Goal: Task Accomplishment & Management: Manage account settings

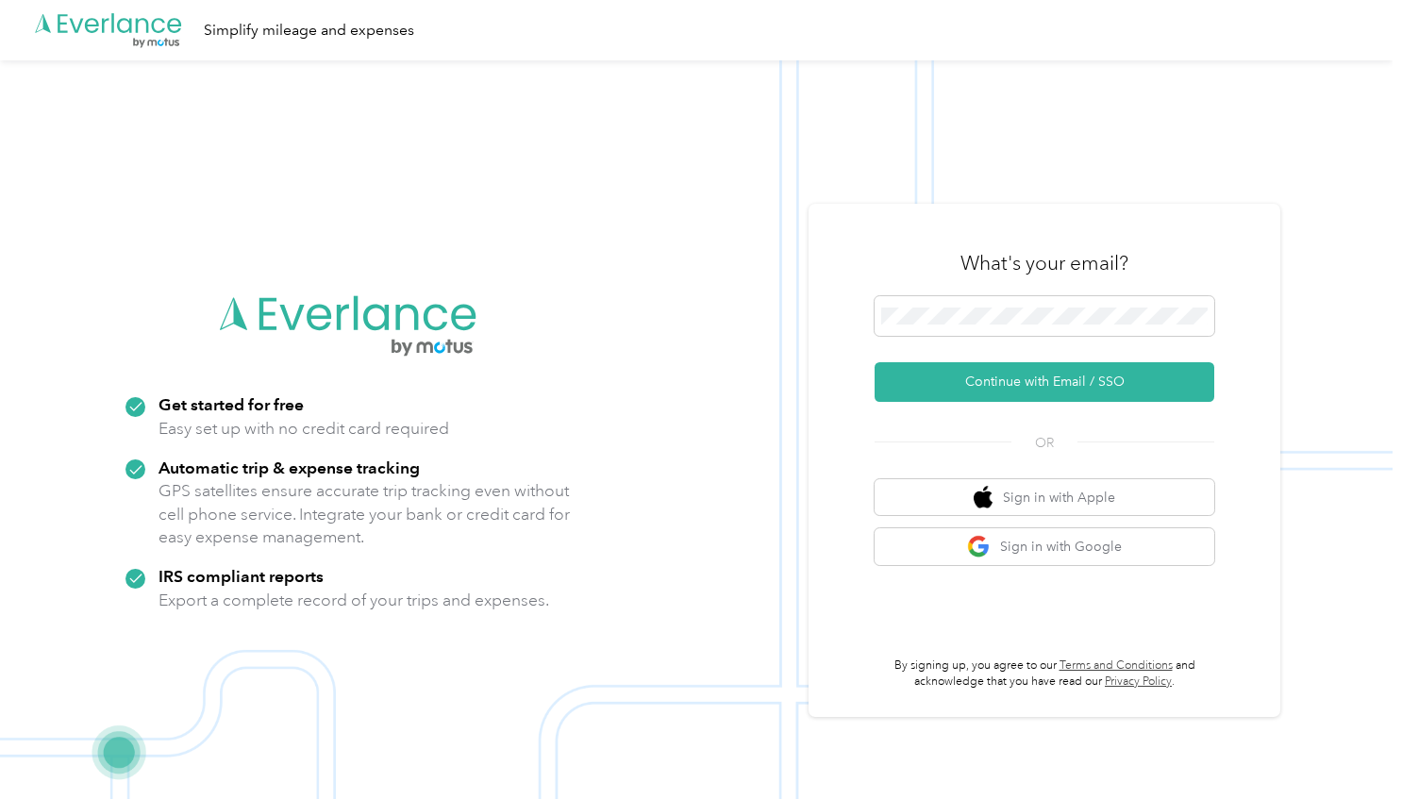
click at [1061, 294] on div "What's your email?" at bounding box center [1045, 263] width 340 height 66
click at [1038, 382] on button "Continue with Email / SSO" at bounding box center [1045, 382] width 340 height 40
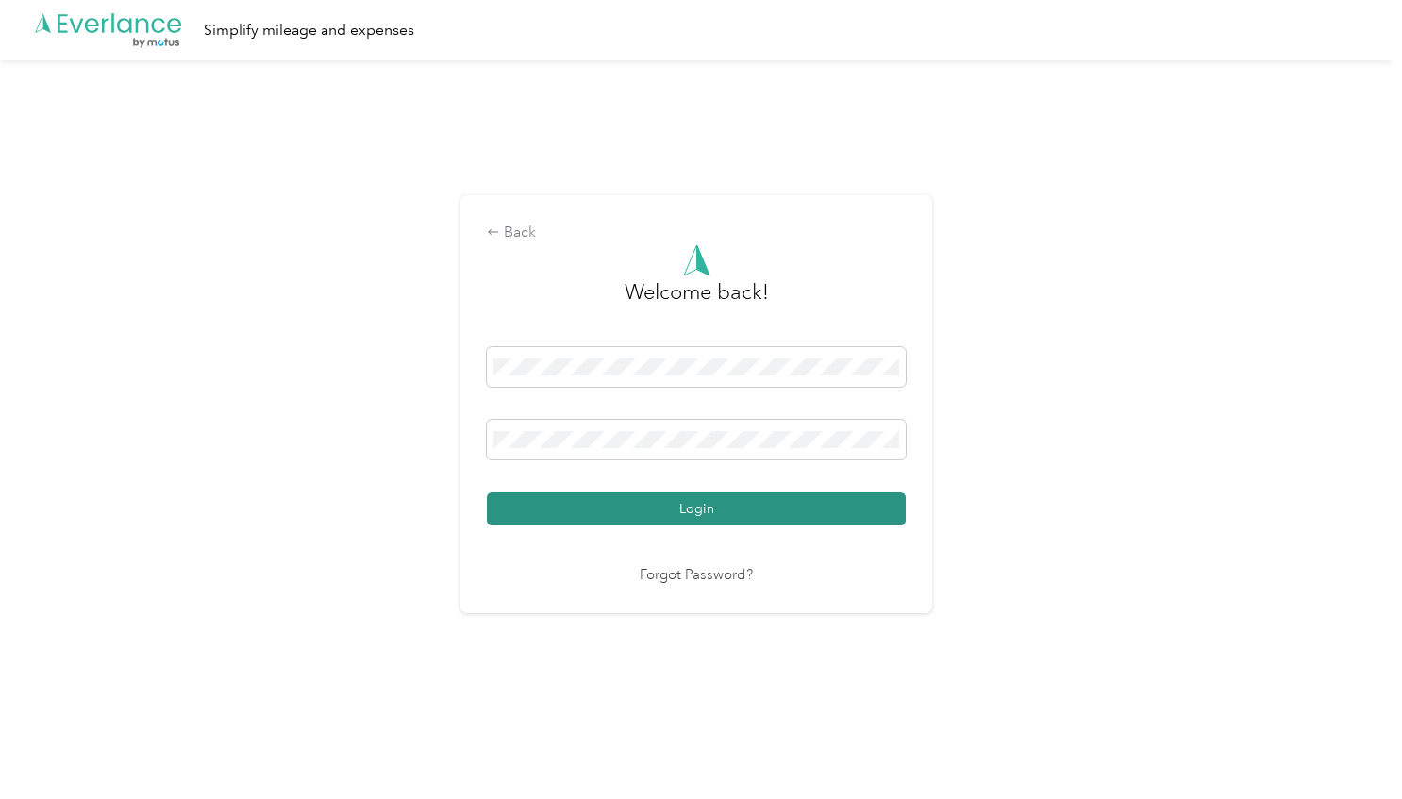
click at [802, 512] on button "Login" at bounding box center [696, 509] width 419 height 33
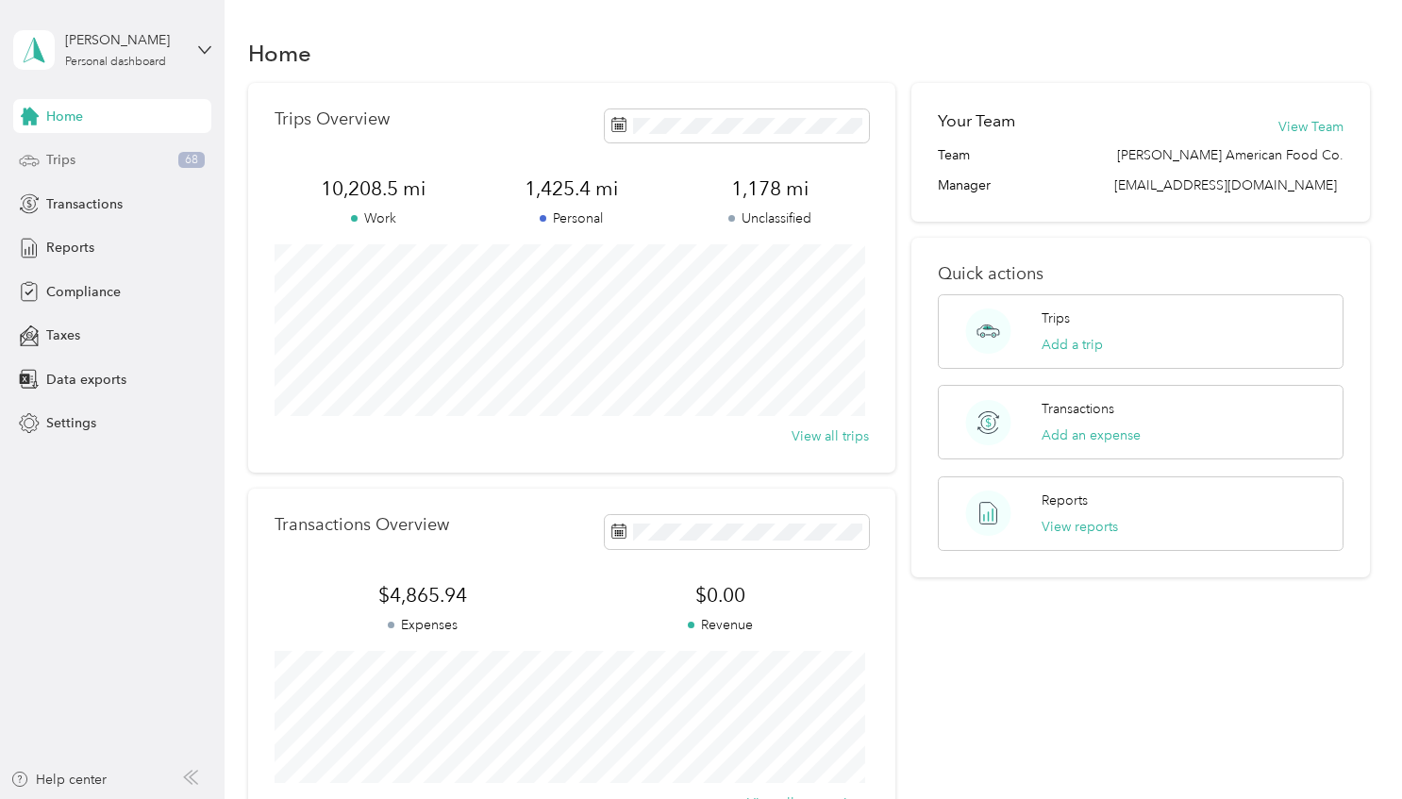
click at [74, 164] on span "Trips" at bounding box center [60, 160] width 29 height 20
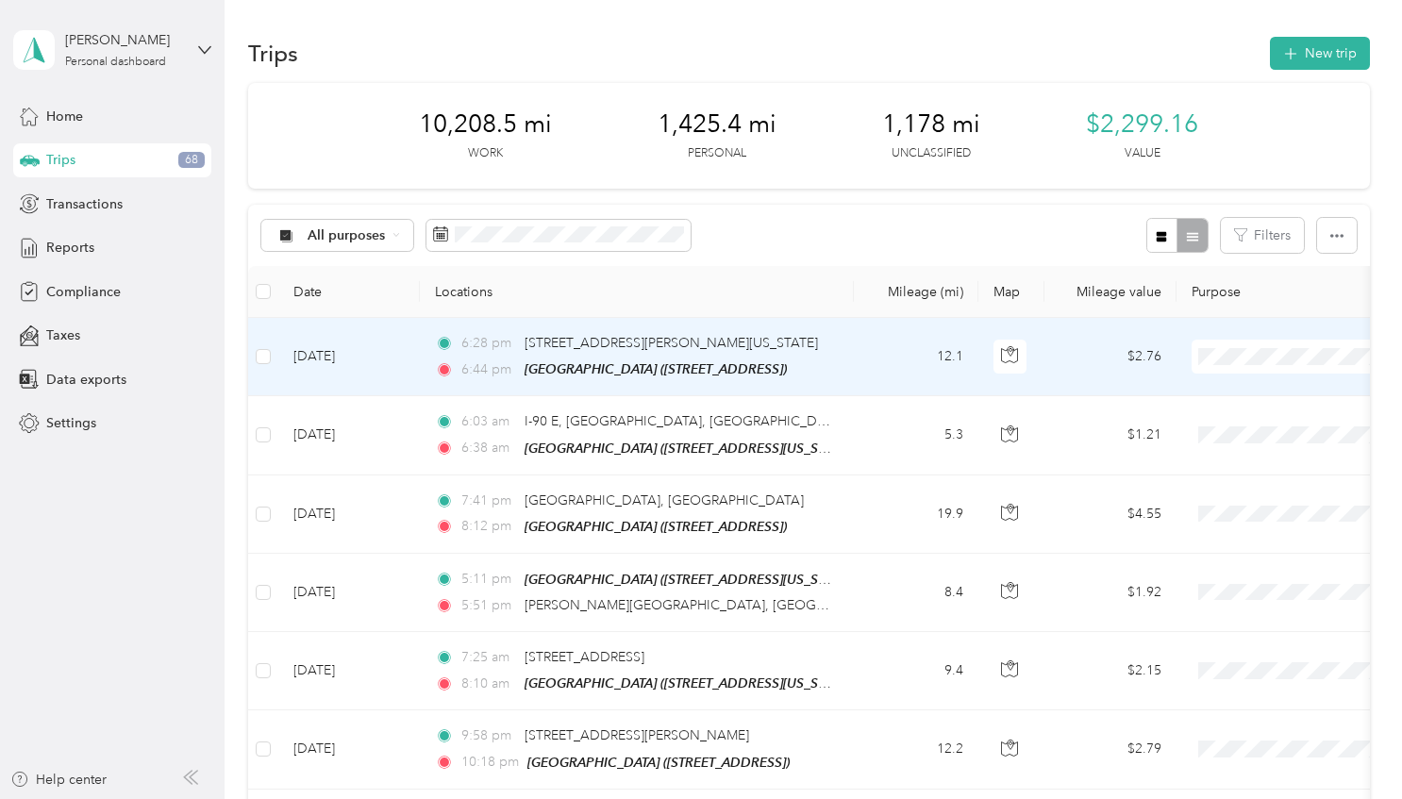
click at [1296, 389] on span "JDK Management Co." at bounding box center [1303, 391] width 175 height 20
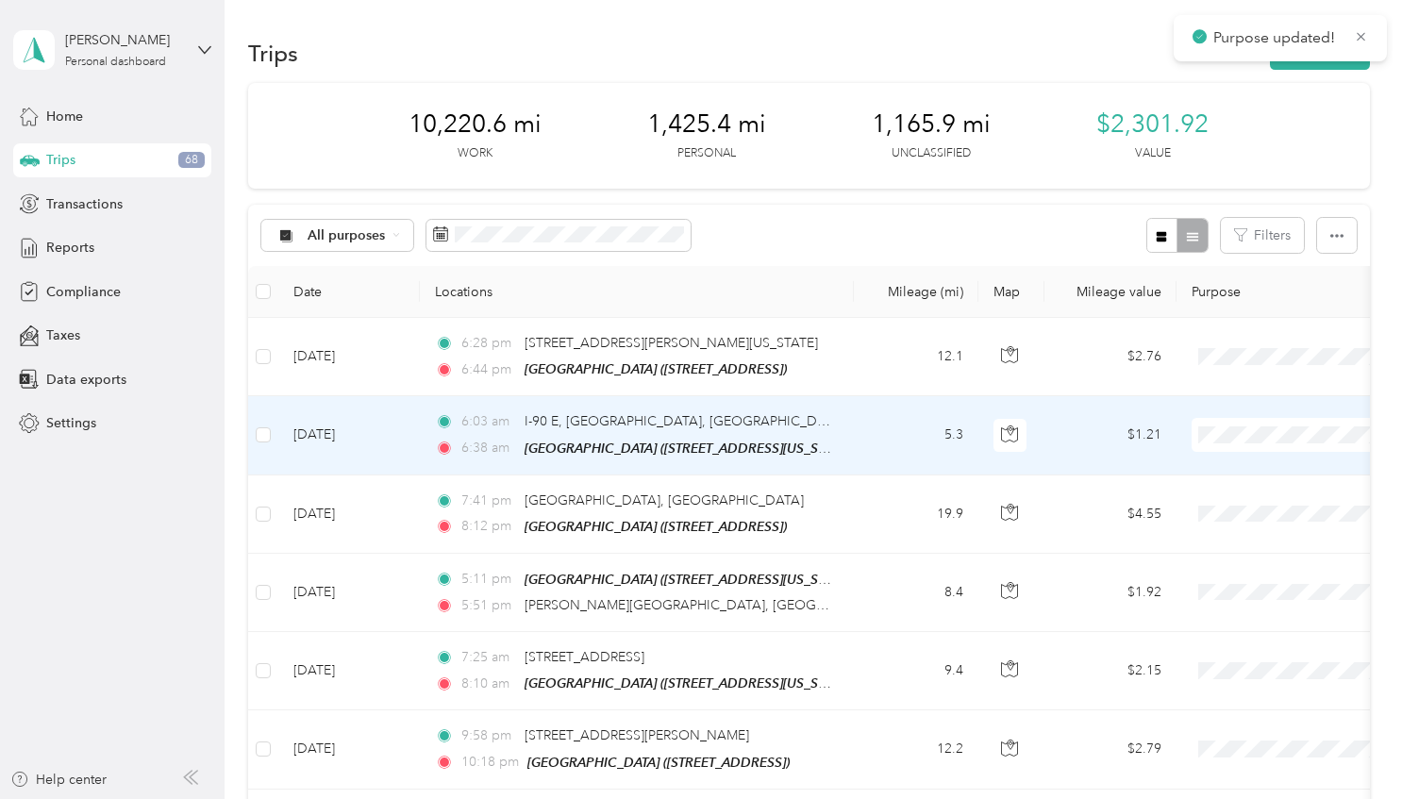
click at [1265, 462] on span "JDK Management Co." at bounding box center [1303, 469] width 175 height 20
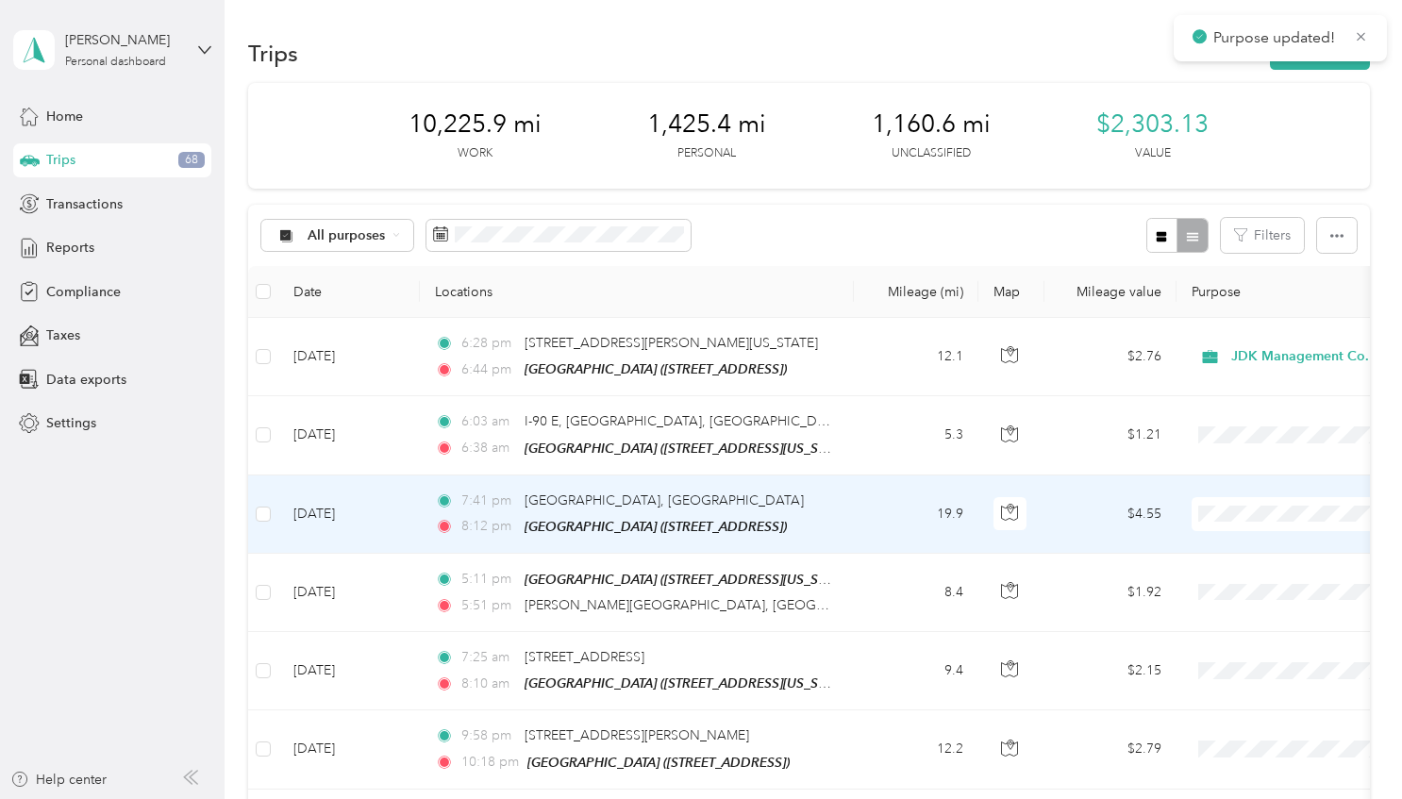
click at [1235, 543] on span "JDK Management Co." at bounding box center [1303, 545] width 175 height 20
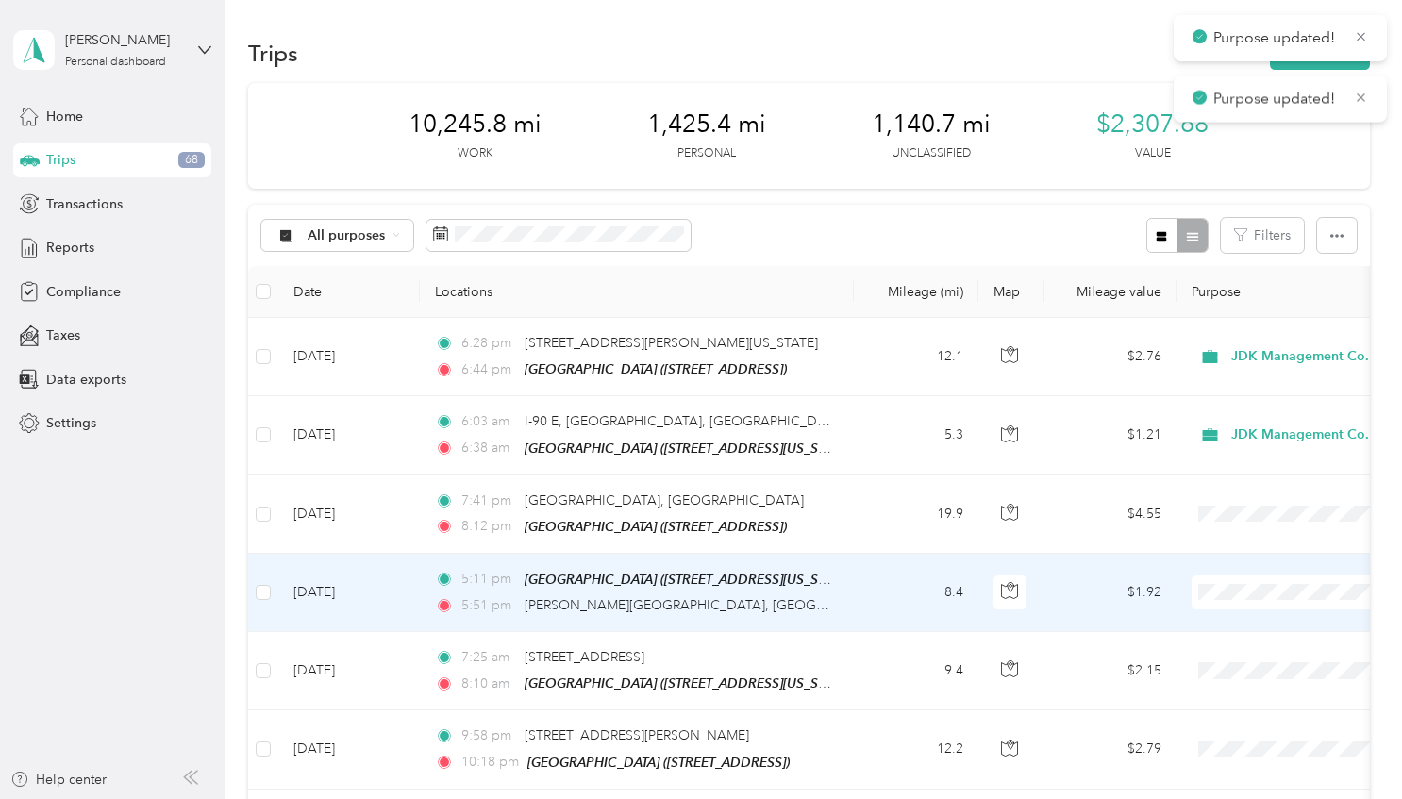
click at [1254, 618] on span "JDK Management Co." at bounding box center [1303, 621] width 175 height 20
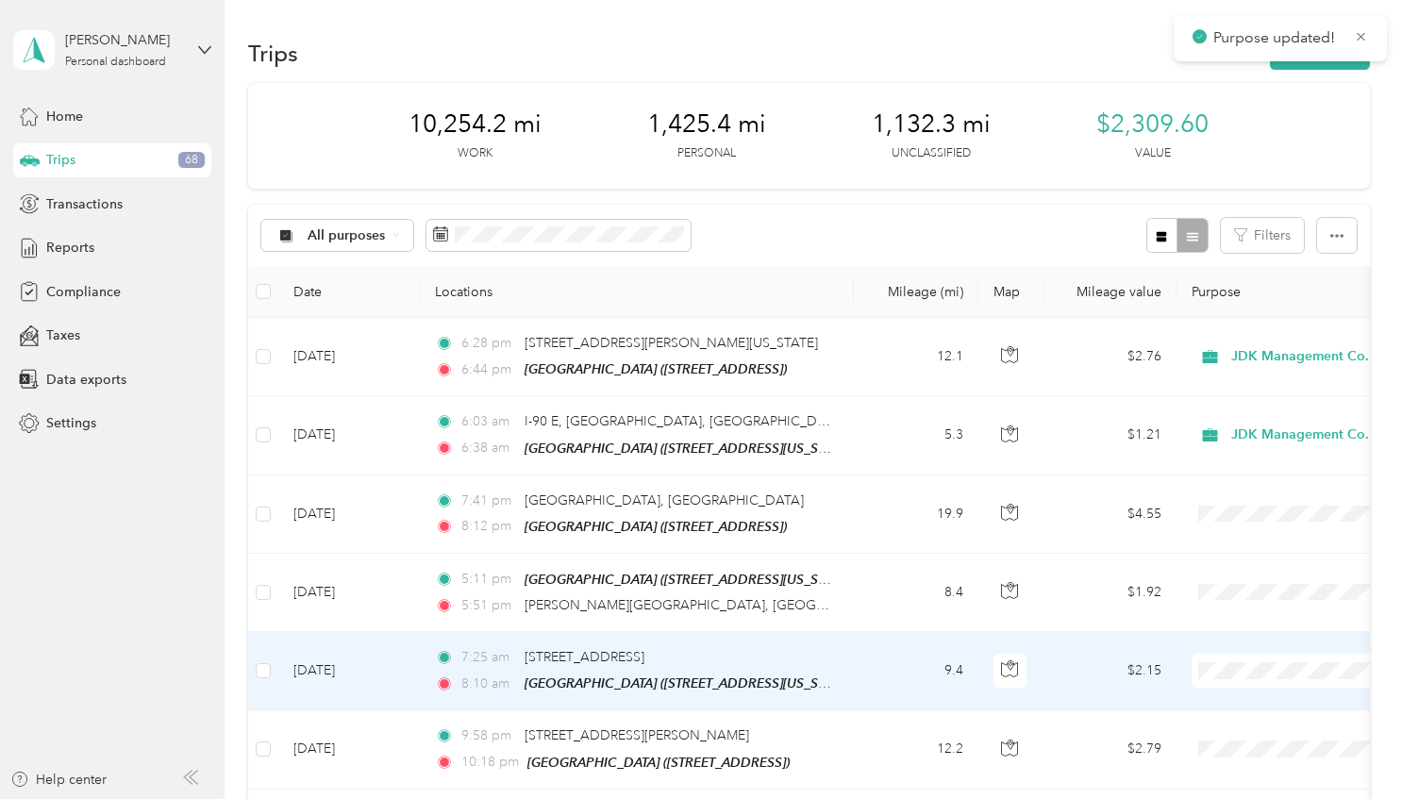
click at [1237, 696] on span "JDK Management Co." at bounding box center [1303, 696] width 175 height 20
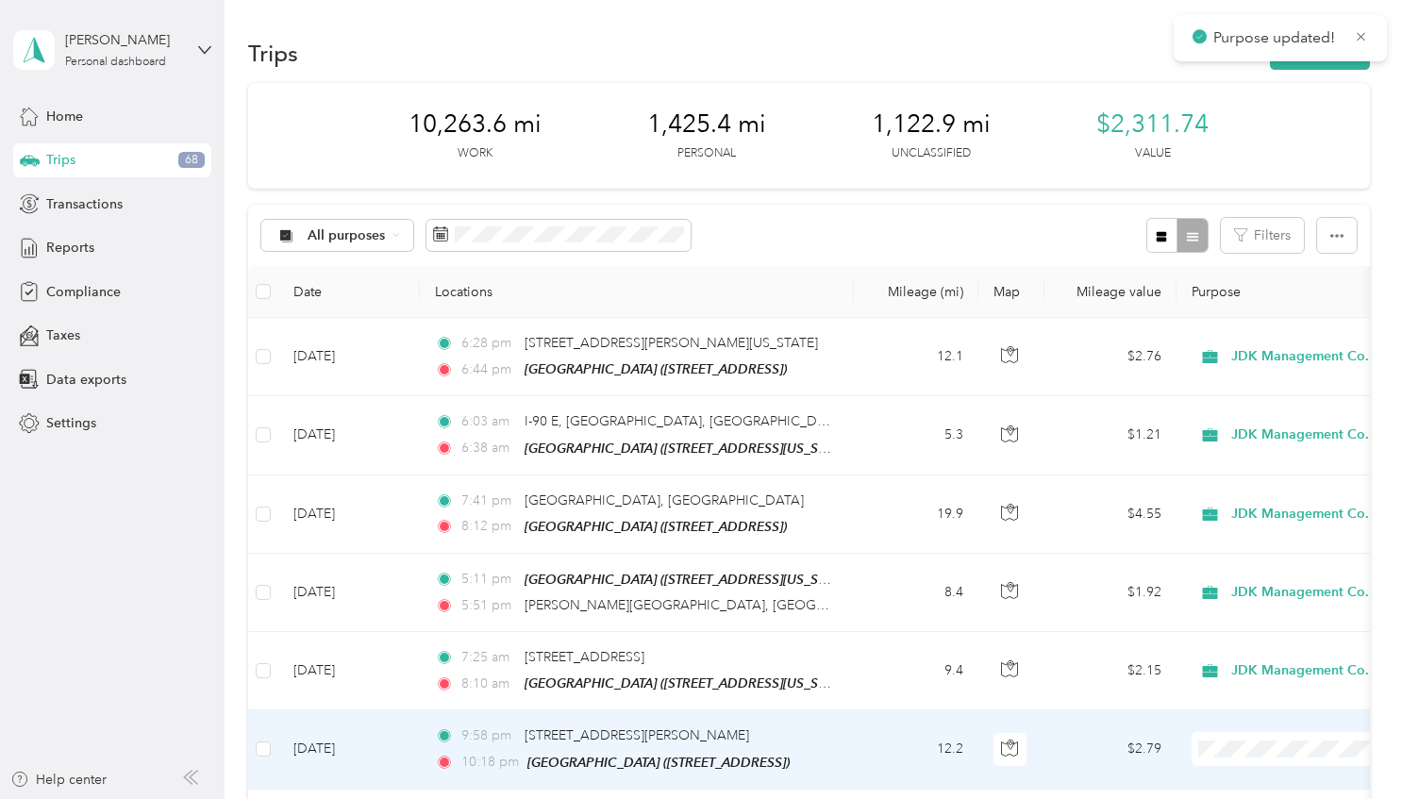
click at [1255, 677] on li "JDK Management Co." at bounding box center [1285, 664] width 234 height 33
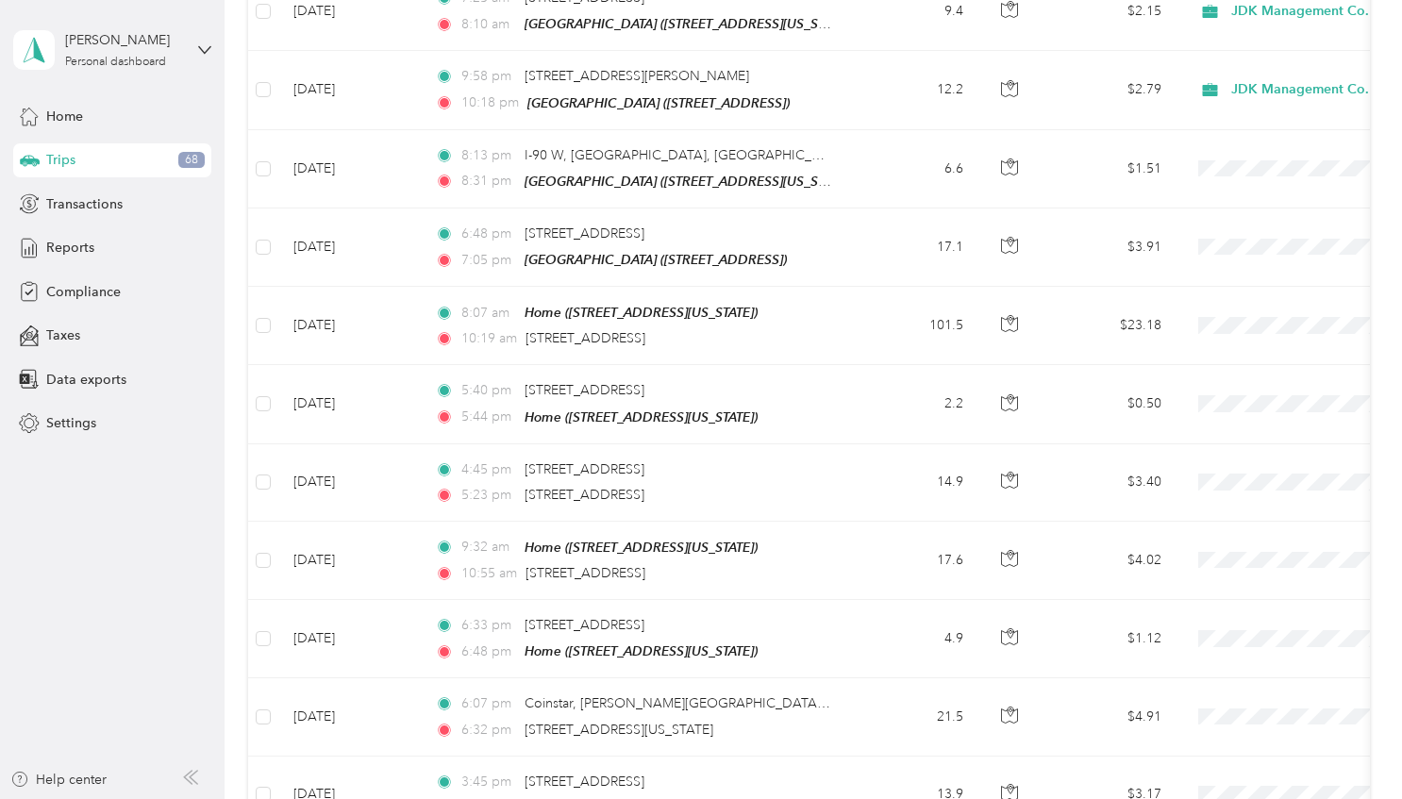
scroll to position [661, 0]
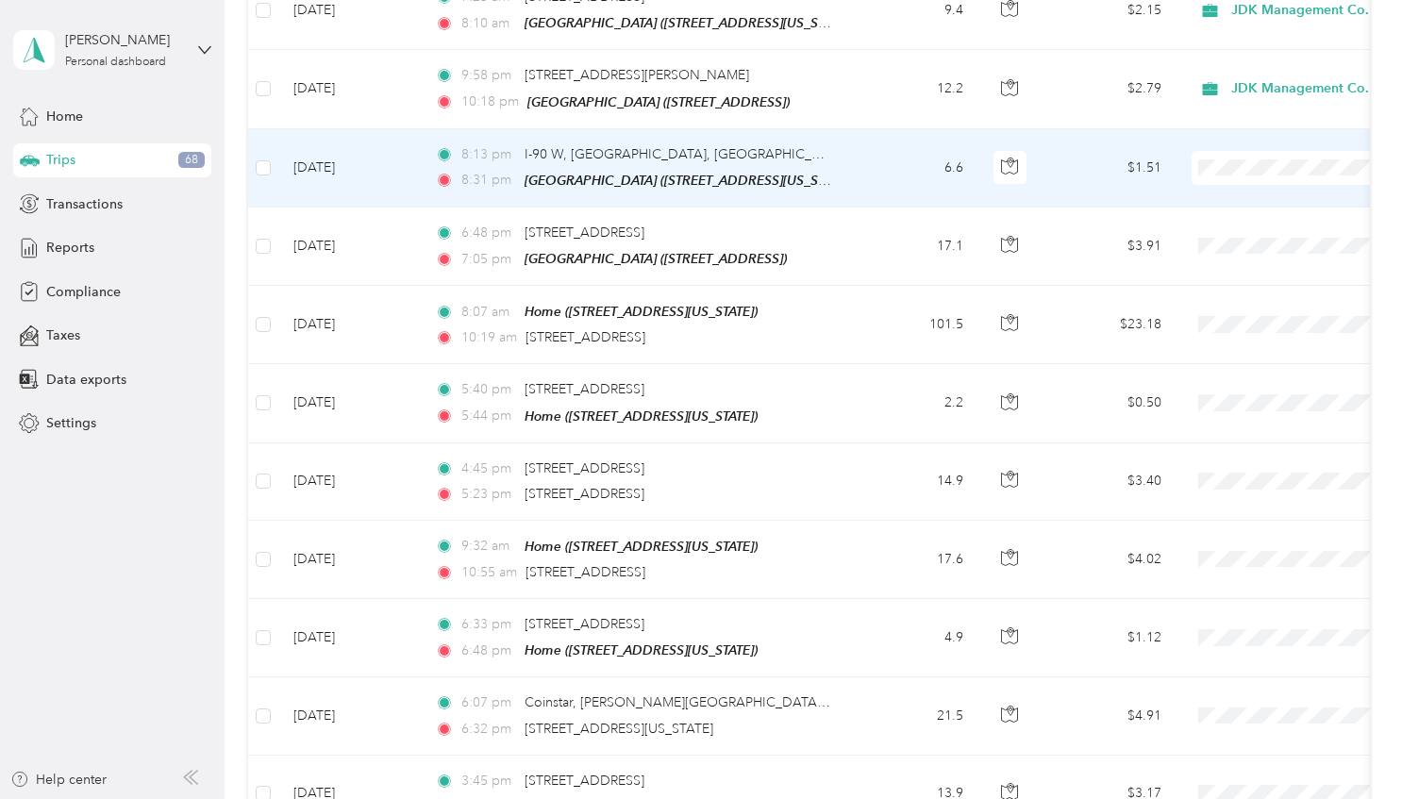
click at [1237, 196] on li "JDK Management Co." at bounding box center [1285, 193] width 234 height 33
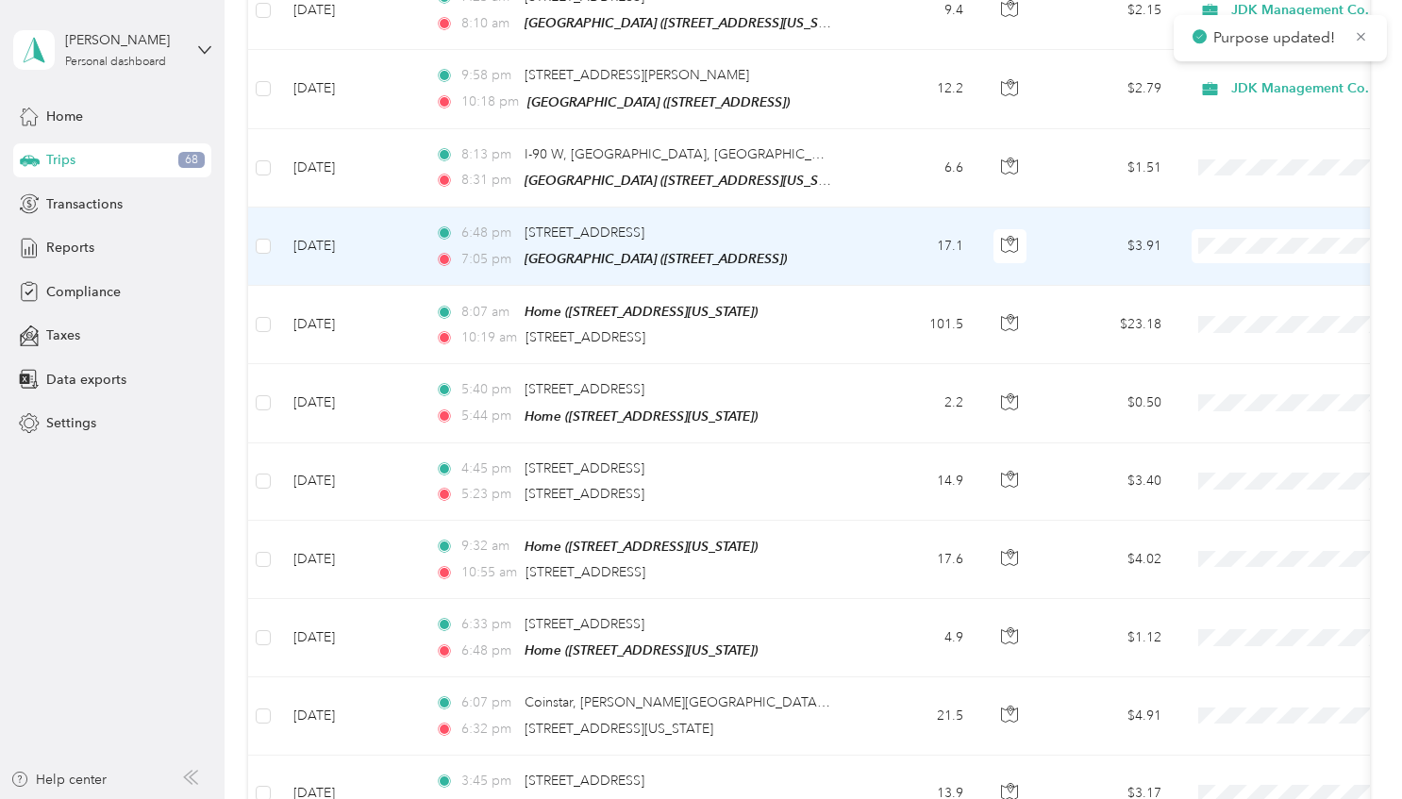
click at [1222, 275] on li "JDK Management Co." at bounding box center [1285, 265] width 234 height 33
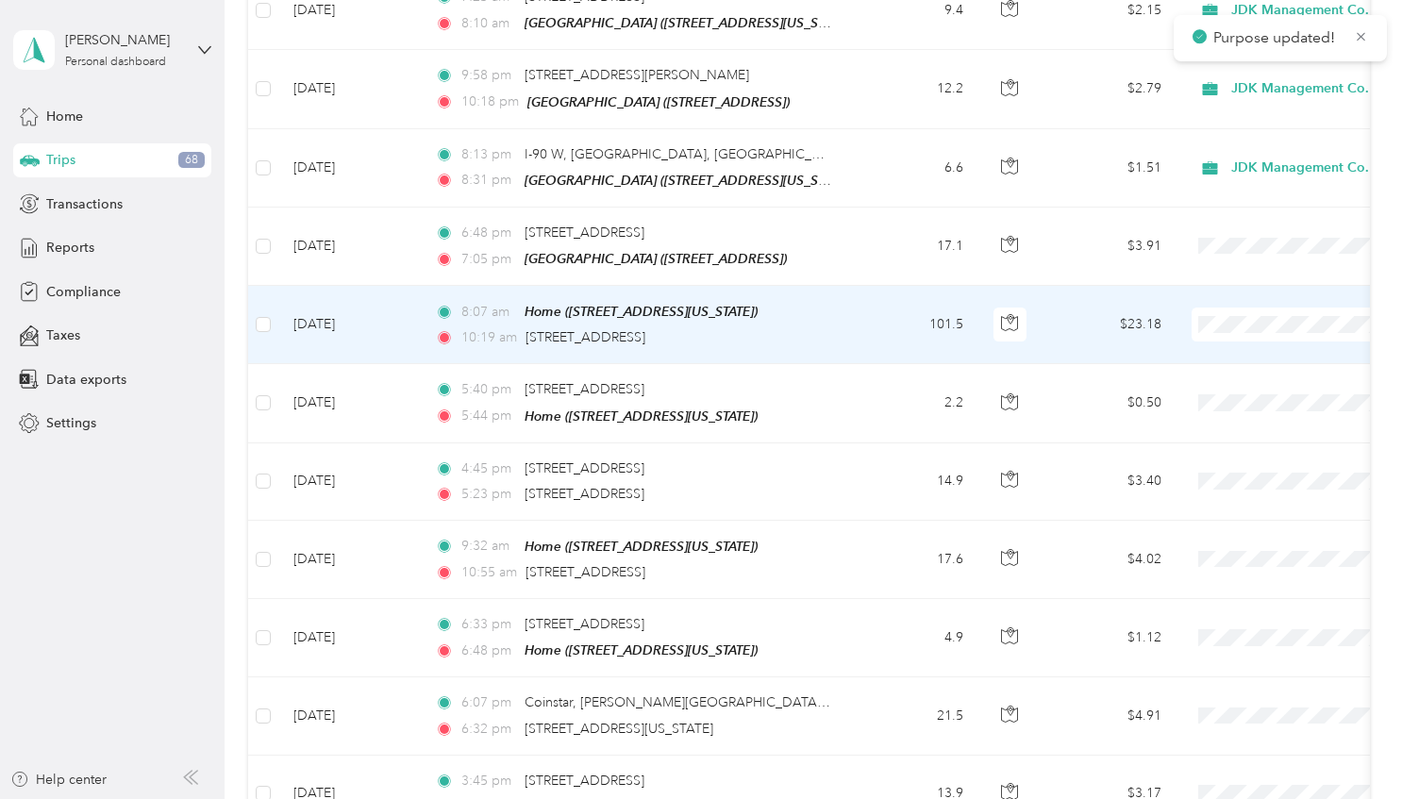
click at [1225, 345] on span "JDK Management Co." at bounding box center [1303, 349] width 175 height 20
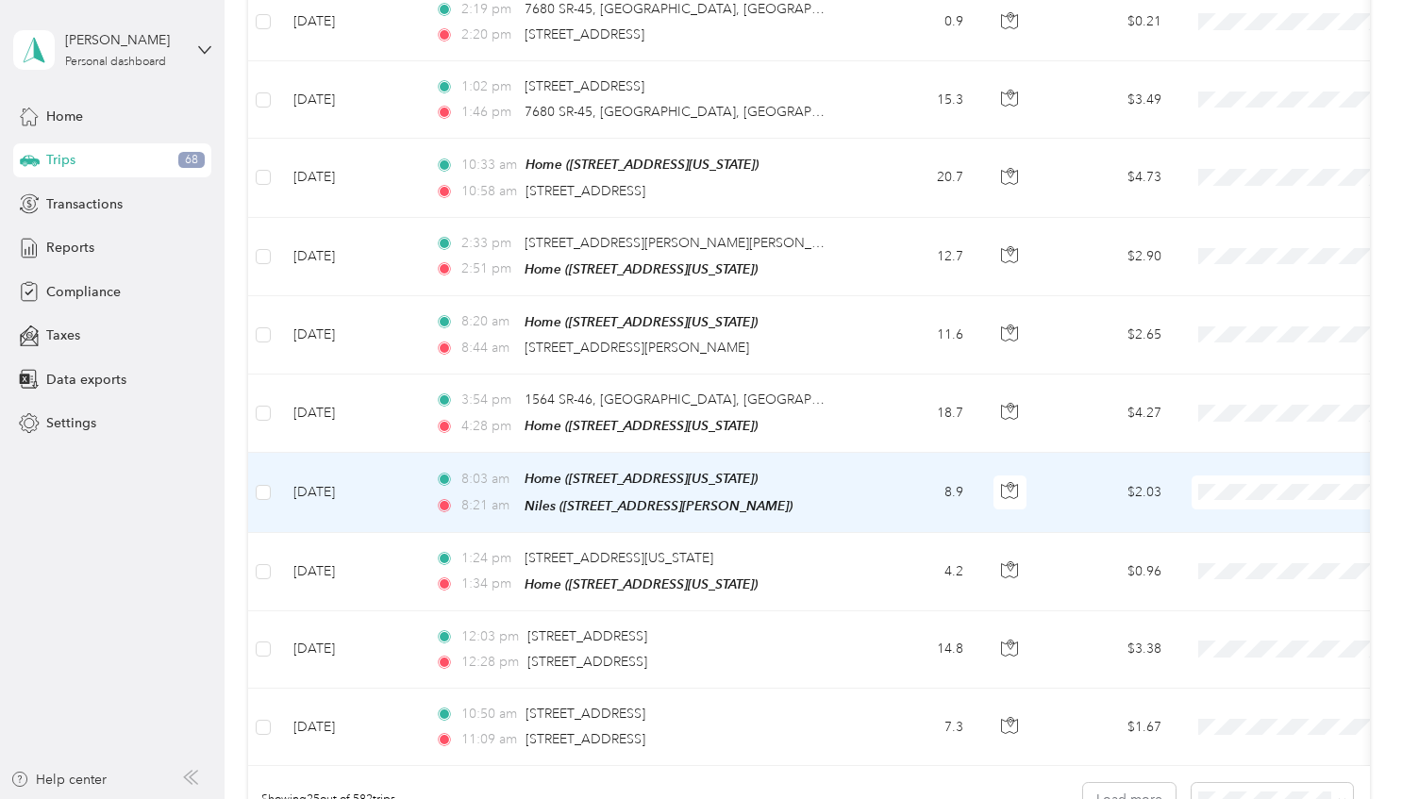
scroll to position [1791, 0]
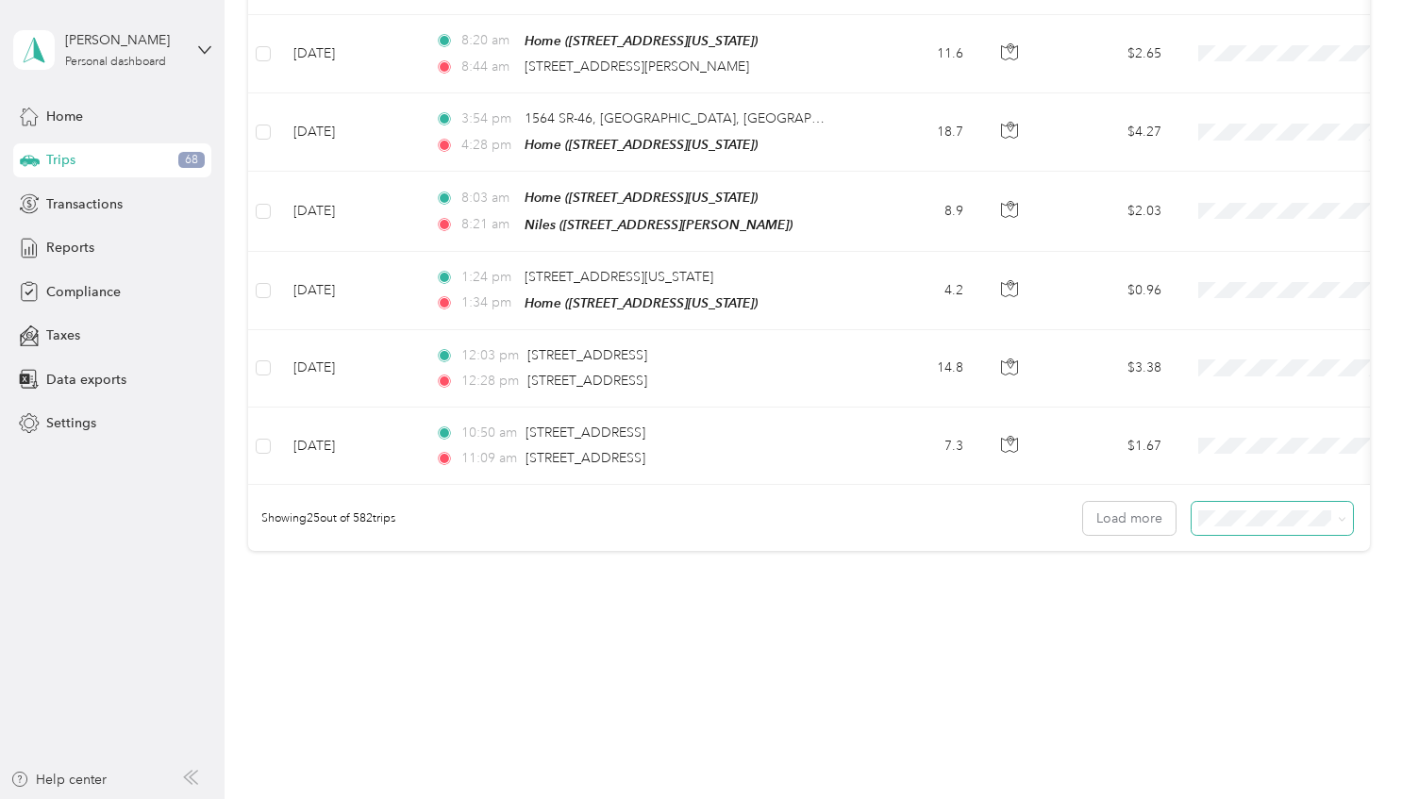
click at [1338, 515] on icon at bounding box center [1342, 519] width 8 height 8
click at [1246, 597] on div "100 per load" at bounding box center [1267, 606] width 135 height 20
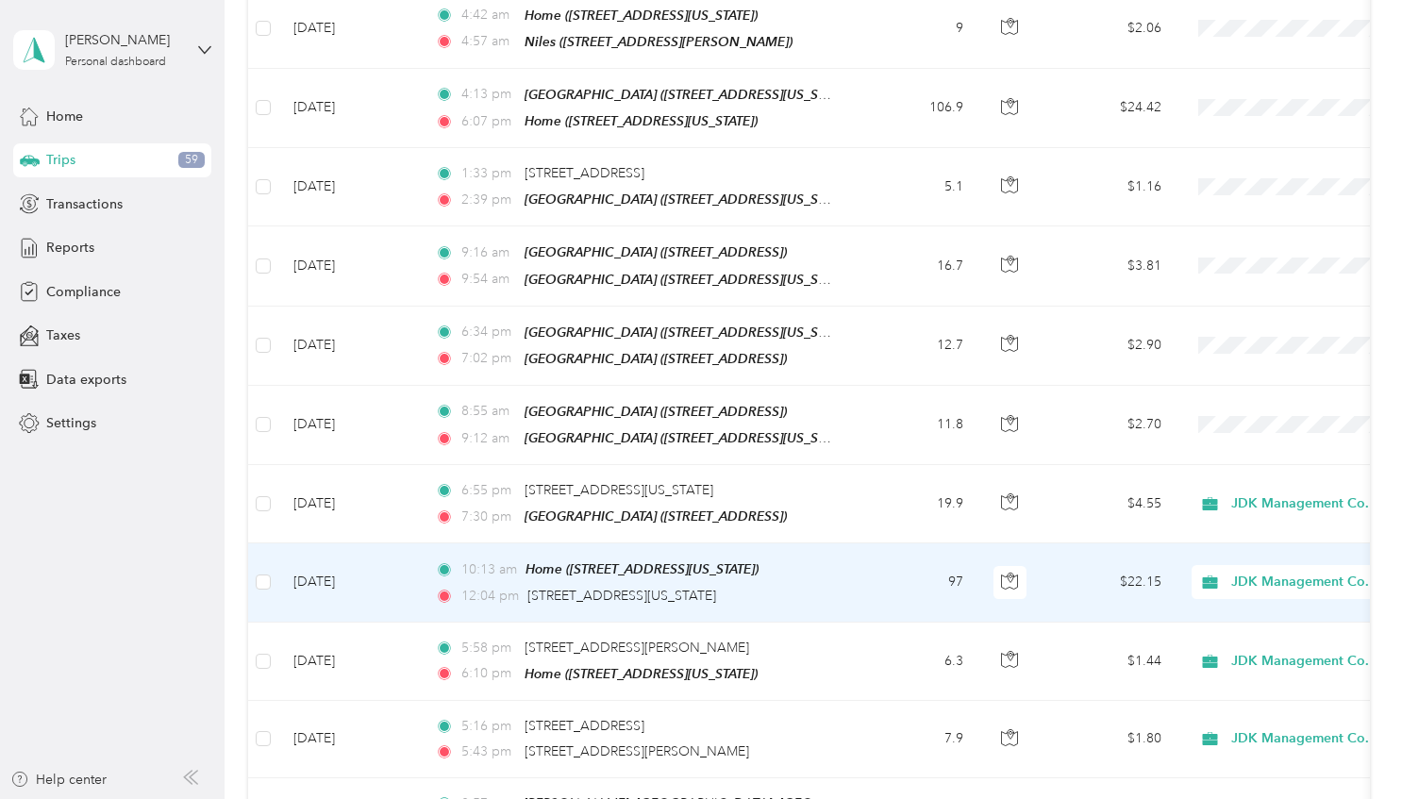
scroll to position [5189, 0]
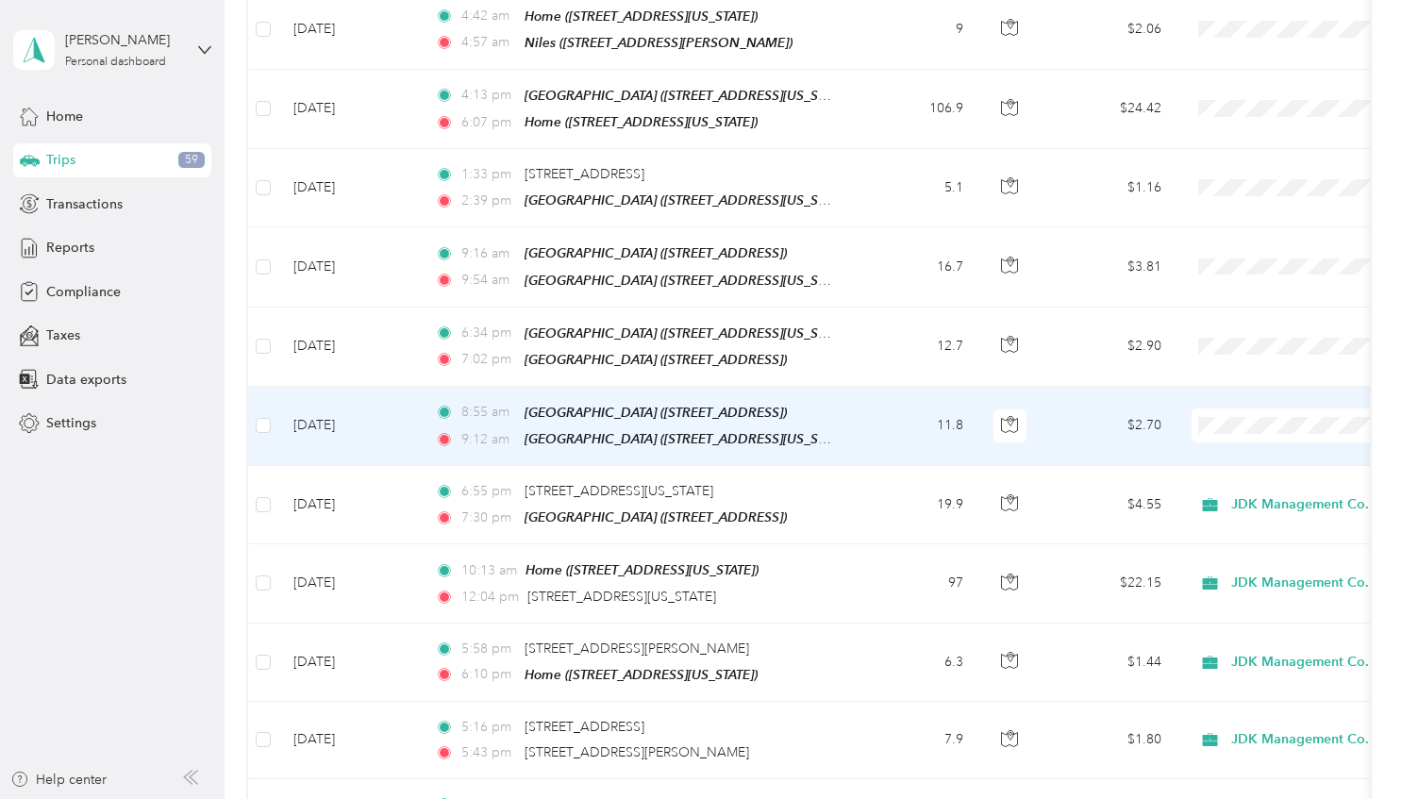
click at [1229, 409] on span at bounding box center [1309, 426] width 234 height 34
click at [1227, 381] on span "JDK Management Co." at bounding box center [1303, 375] width 175 height 20
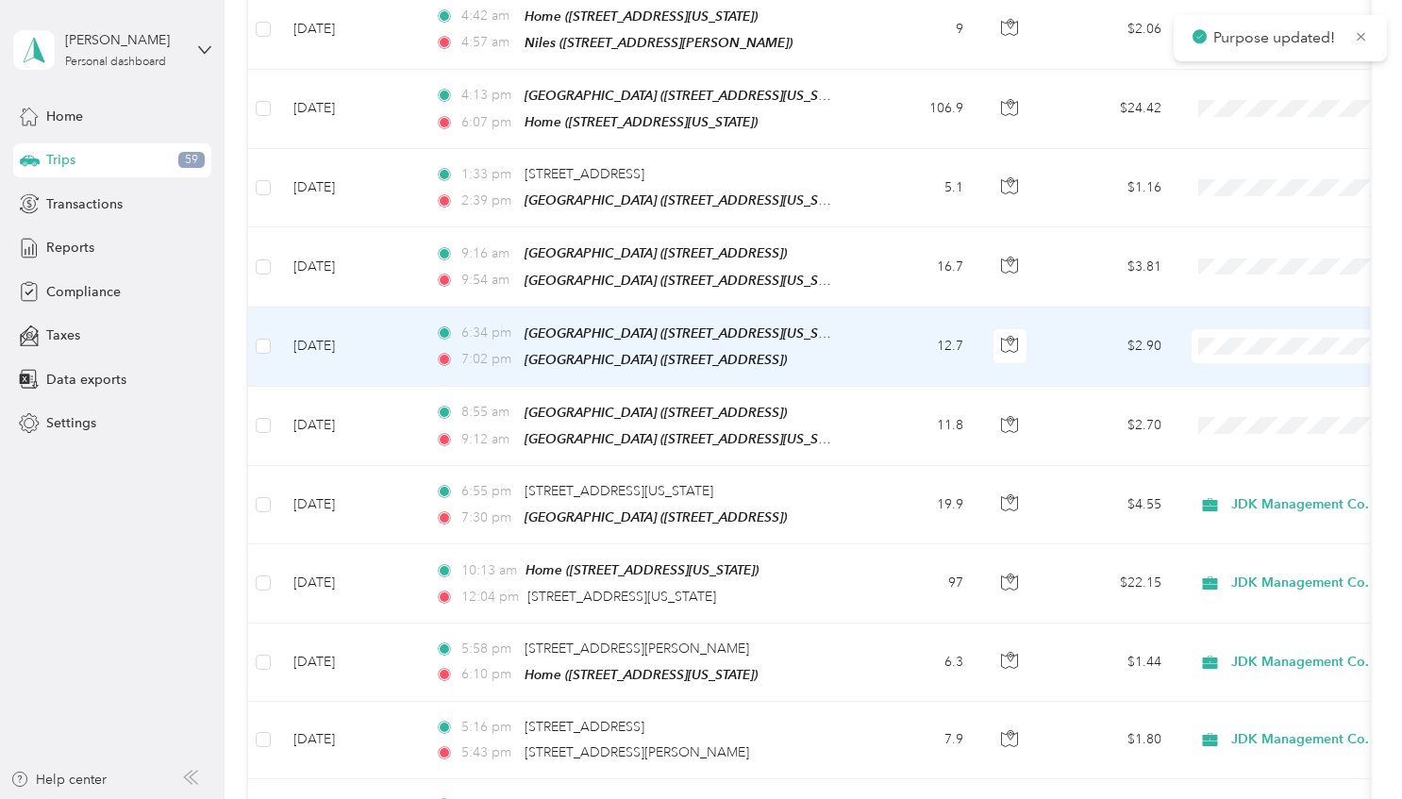
click at [1232, 300] on span "JDK Management Co." at bounding box center [1303, 304] width 175 height 20
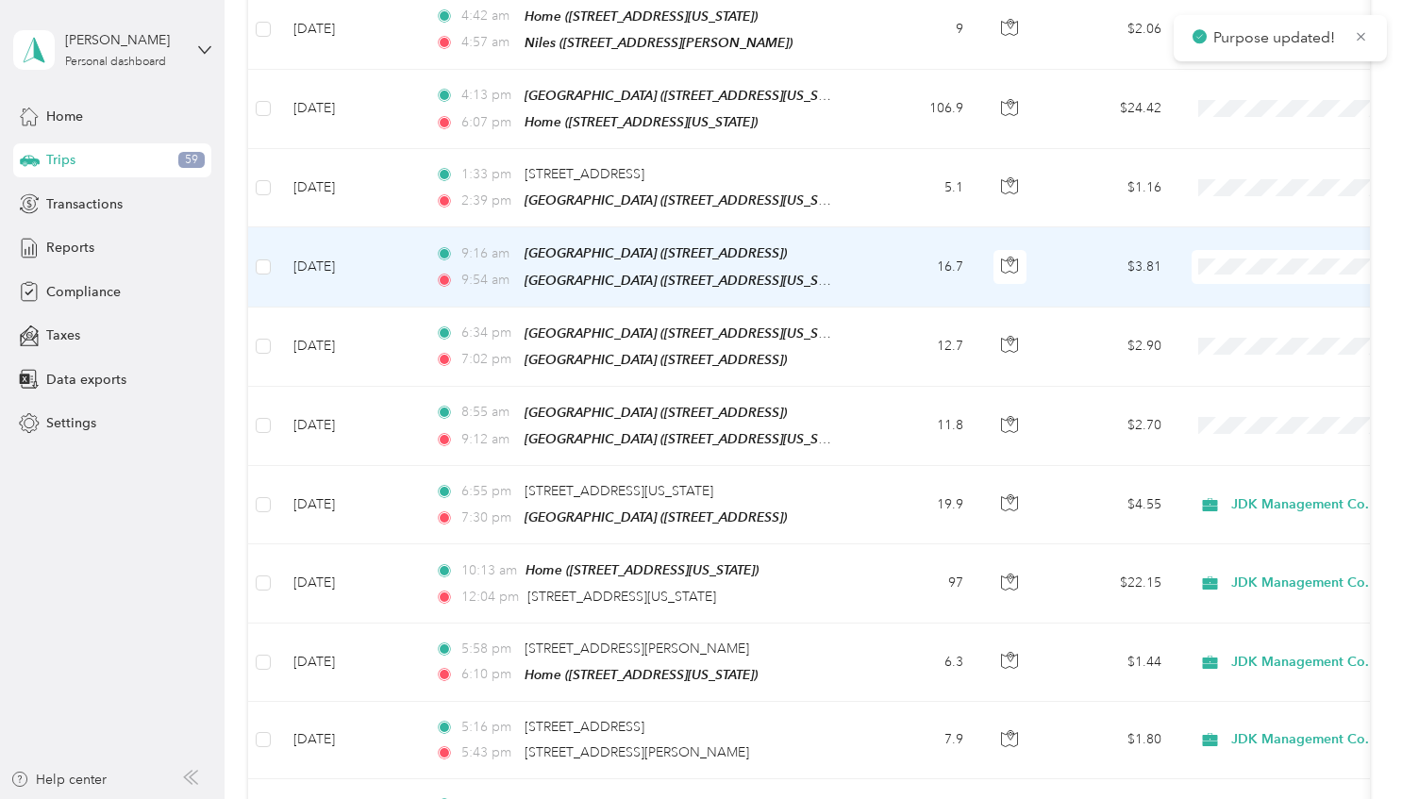
click at [1242, 222] on span "JDK Management Co." at bounding box center [1303, 227] width 175 height 20
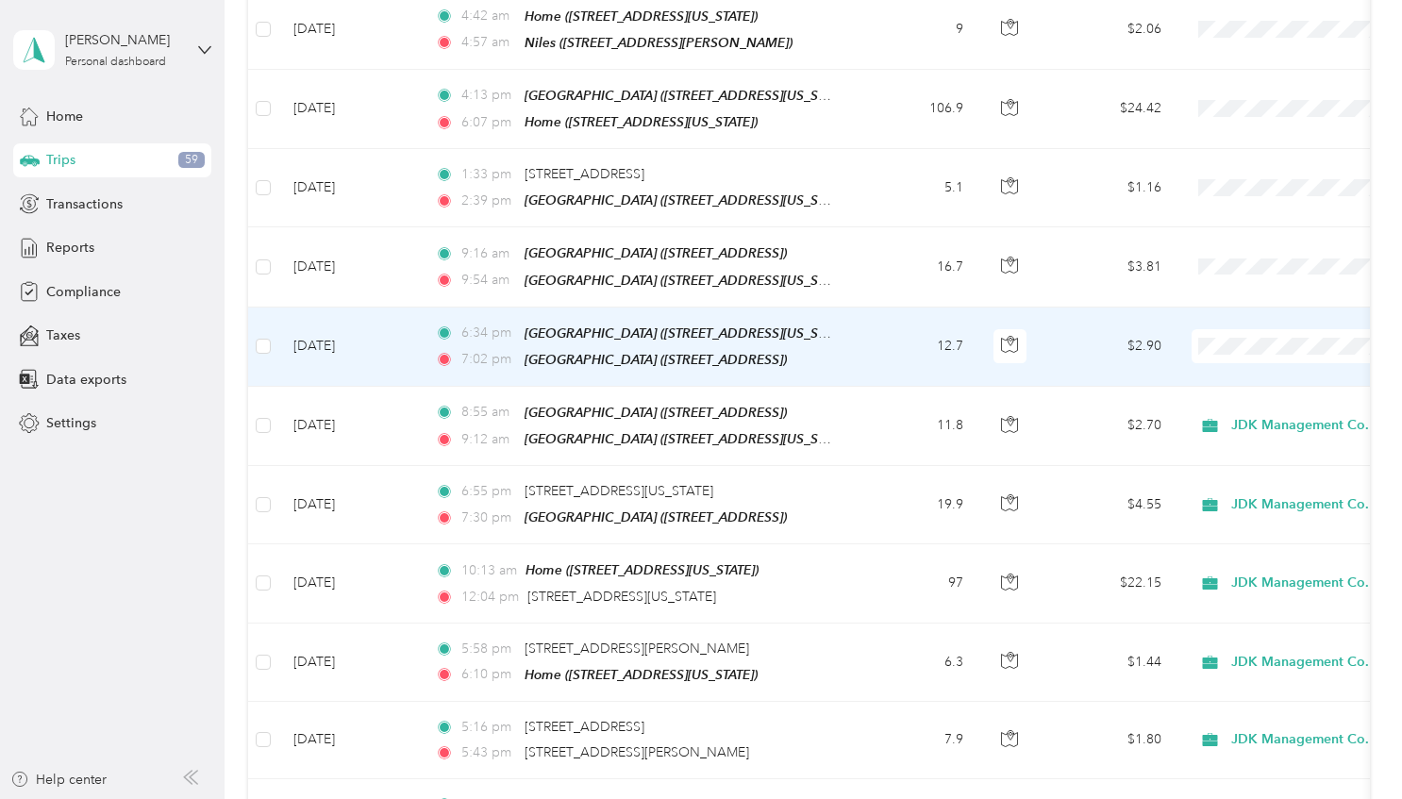
drag, startPoint x: 1238, startPoint y: 300, endPoint x: 1251, endPoint y: 246, distance: 55.4
click at [1238, 298] on span "JDK Management Co." at bounding box center [1303, 299] width 175 height 20
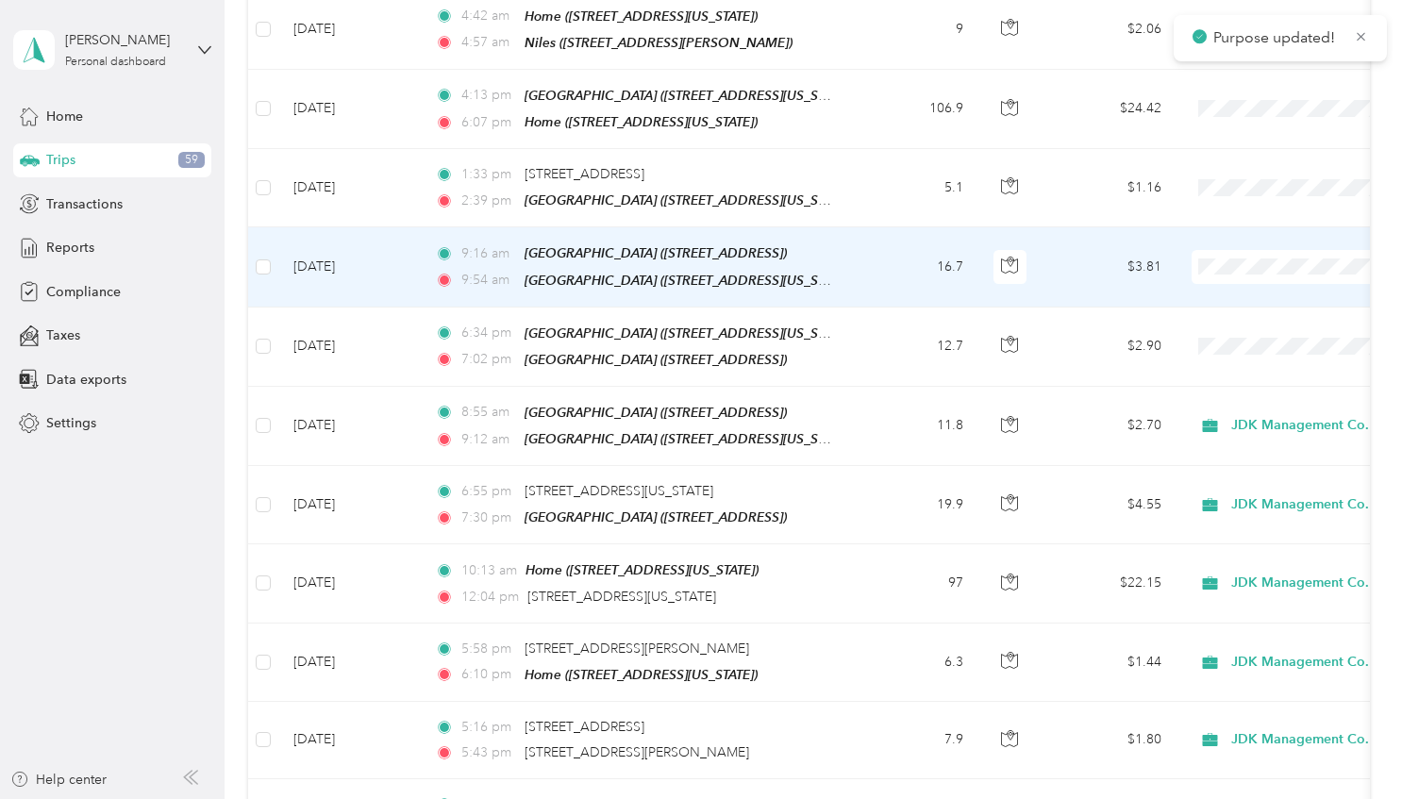
click at [1234, 224] on span "JDK Management Co." at bounding box center [1303, 227] width 175 height 20
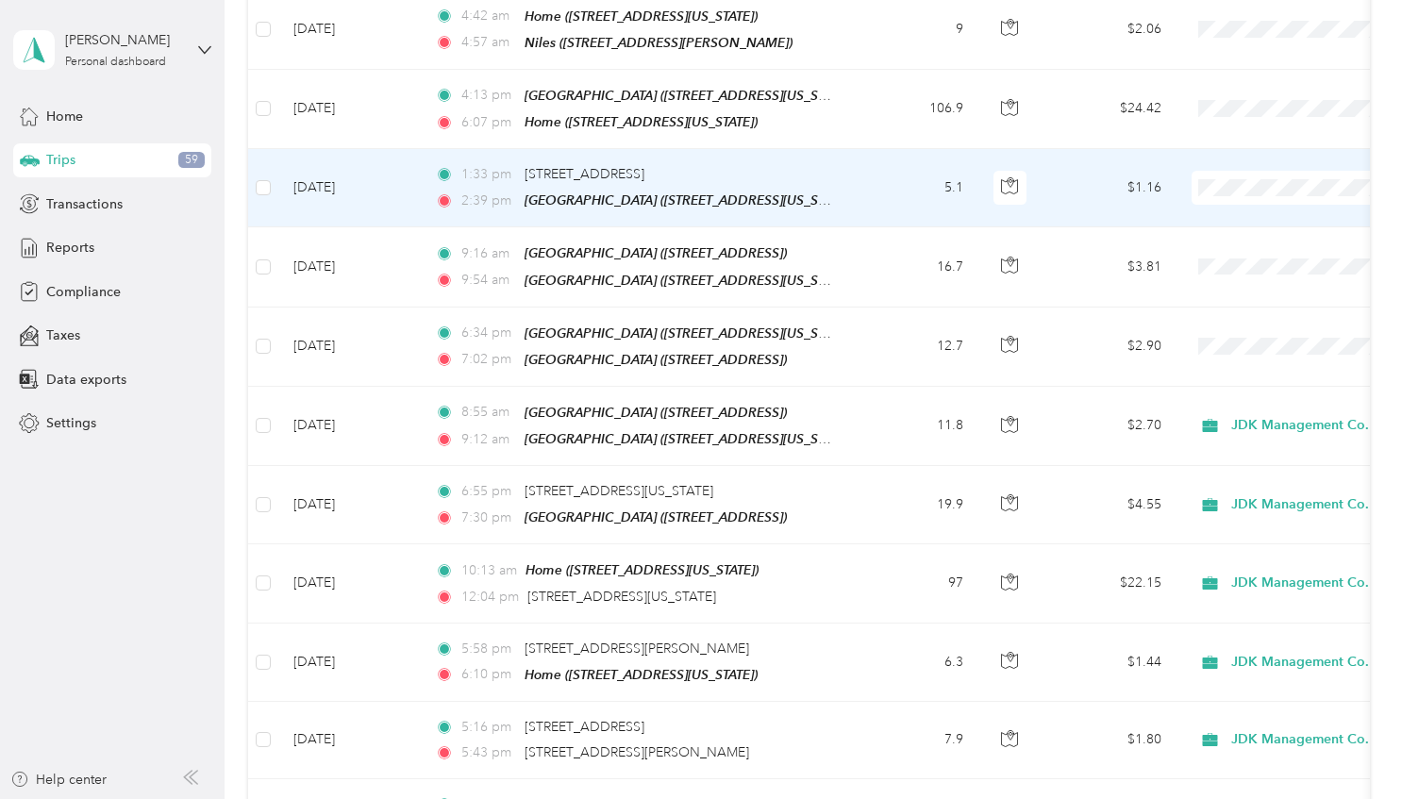
click at [1234, 149] on span "JDK Management Co." at bounding box center [1303, 145] width 175 height 20
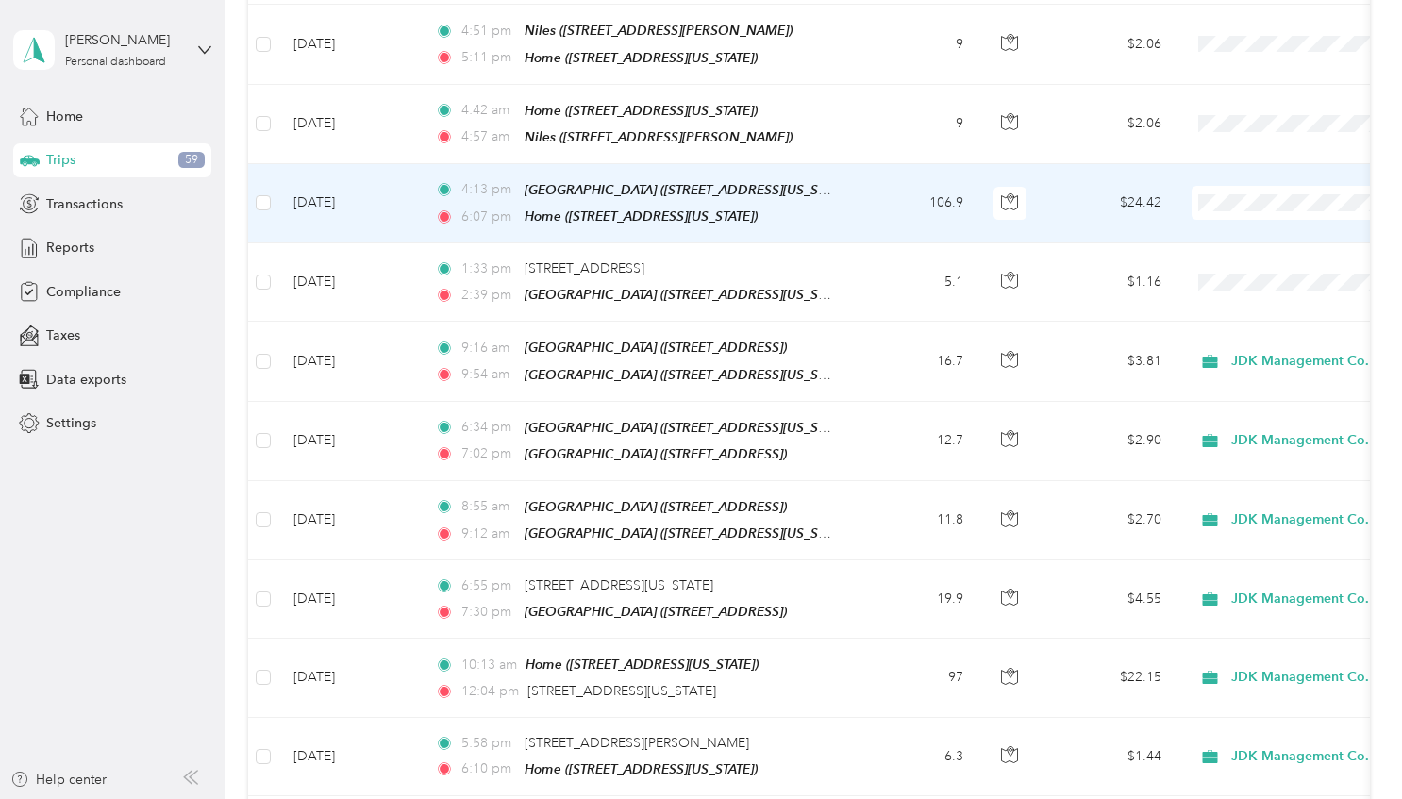
click at [1231, 159] on span "JDK Management Co." at bounding box center [1303, 157] width 175 height 20
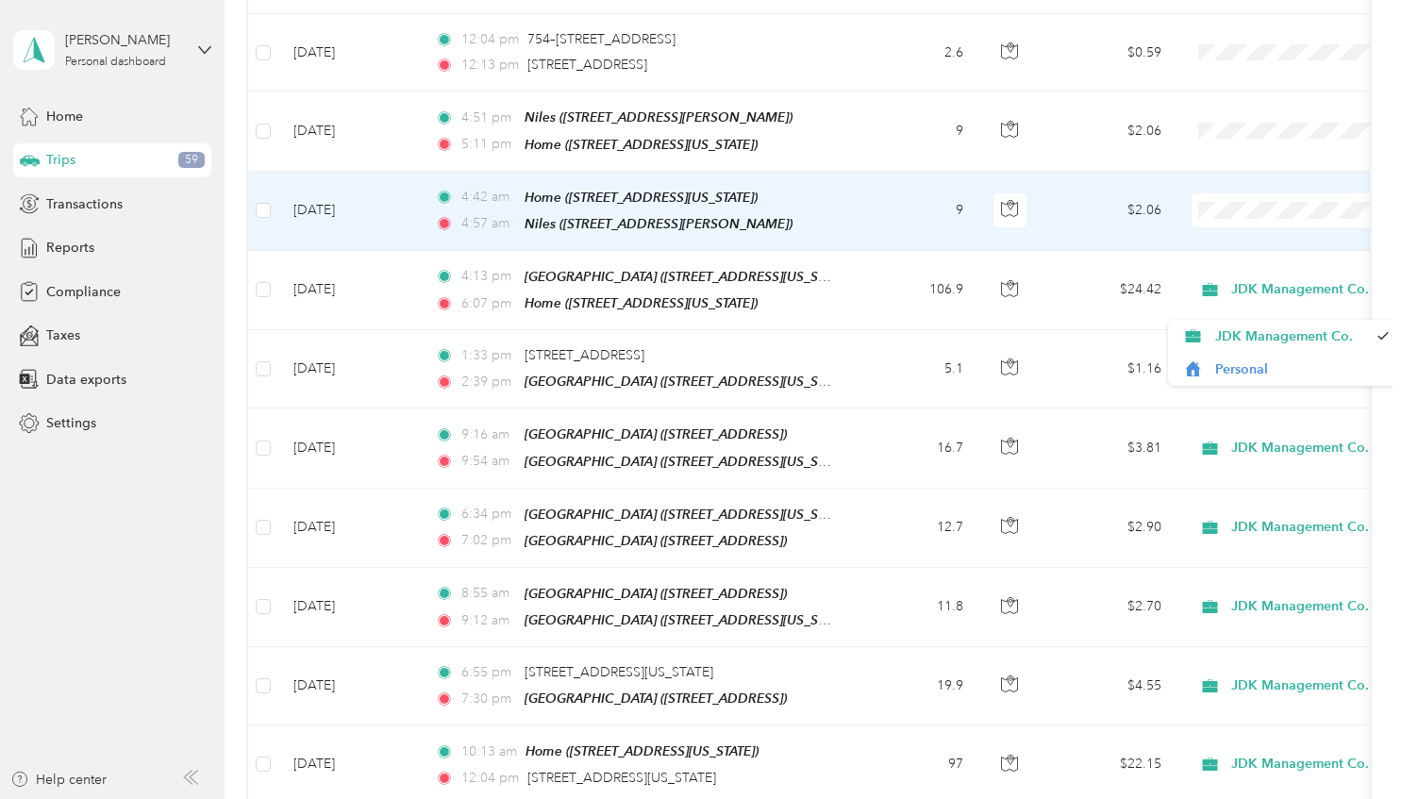
scroll to position [5000, 0]
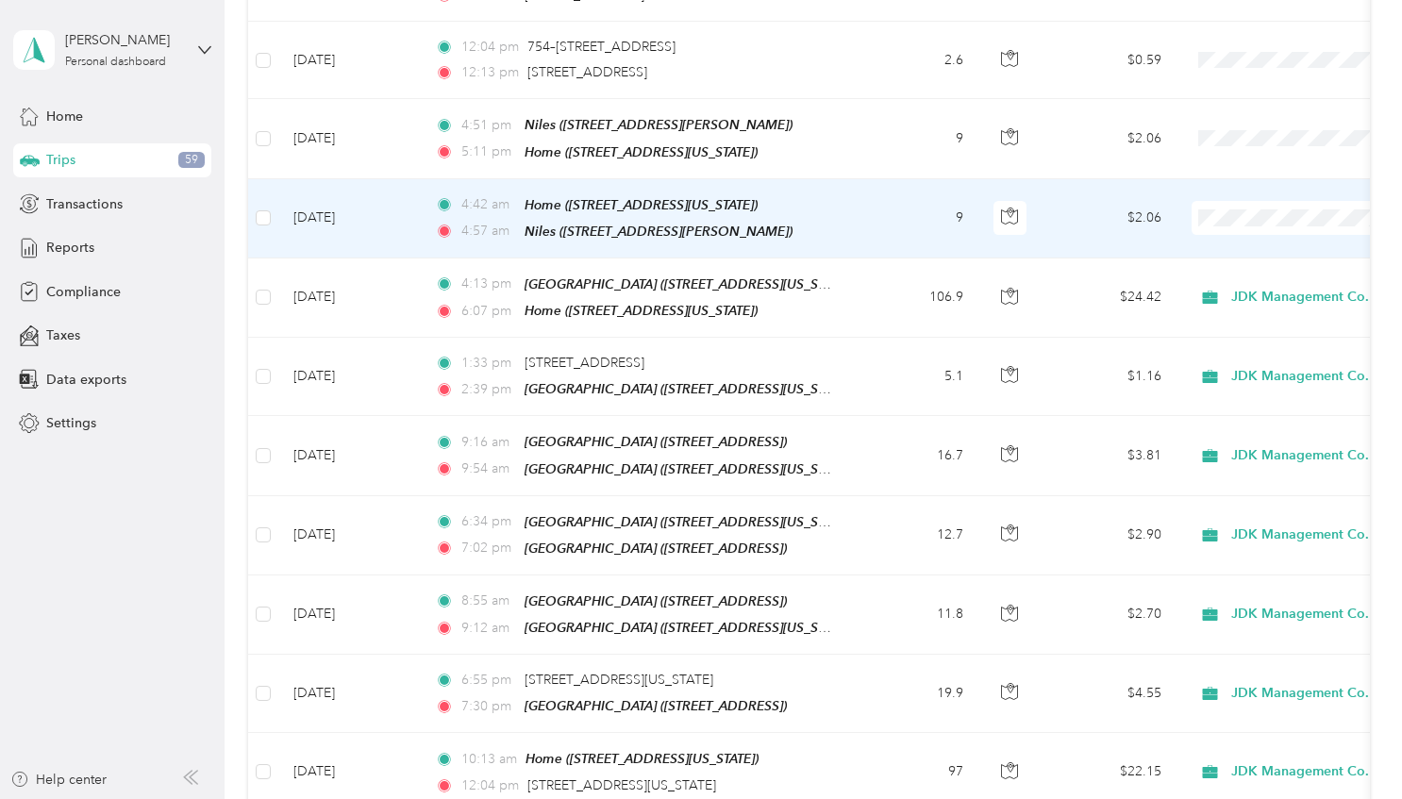
click at [1259, 177] on span "JDK Management Co." at bounding box center [1303, 178] width 175 height 20
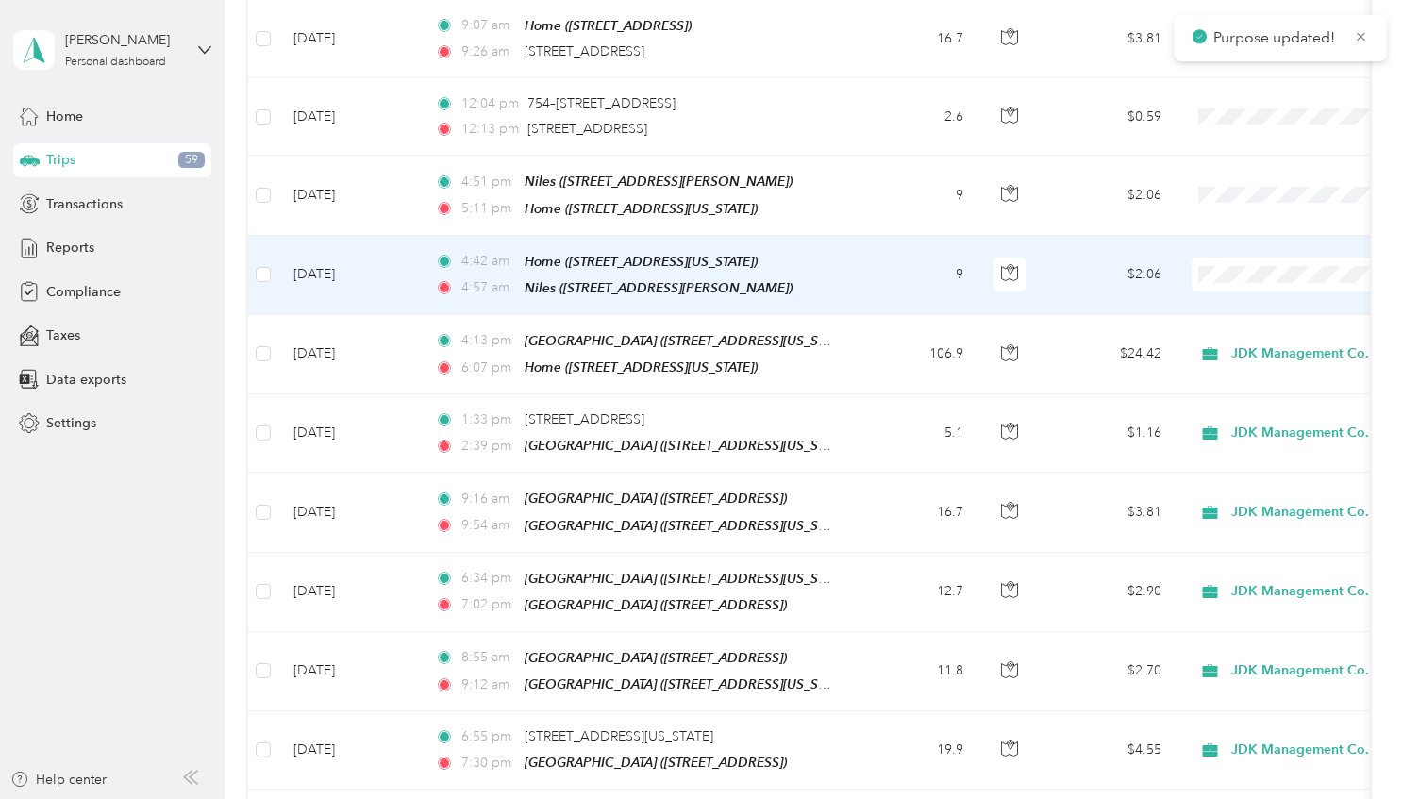
scroll to position [4906, 0]
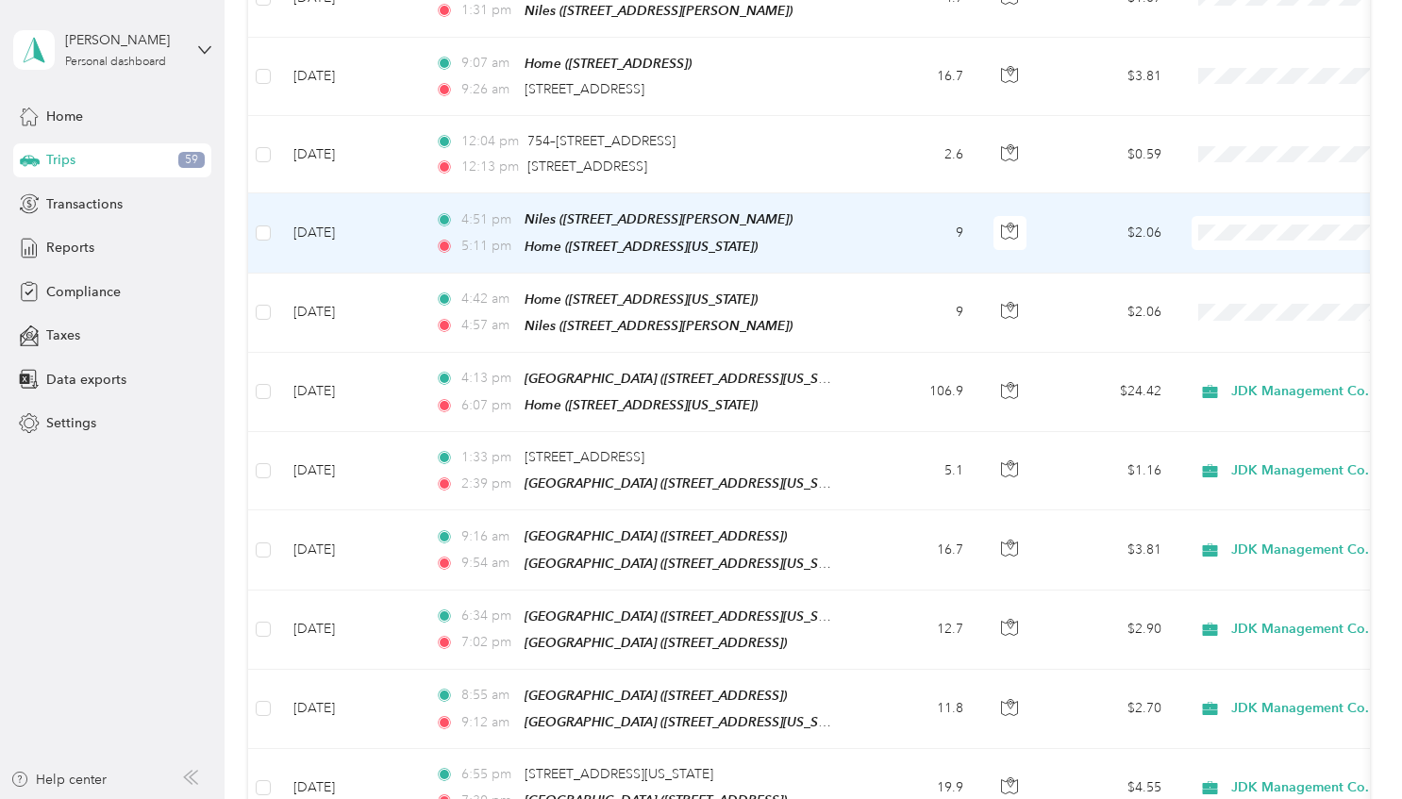
click at [1238, 194] on span "JDK Management Co." at bounding box center [1303, 192] width 175 height 20
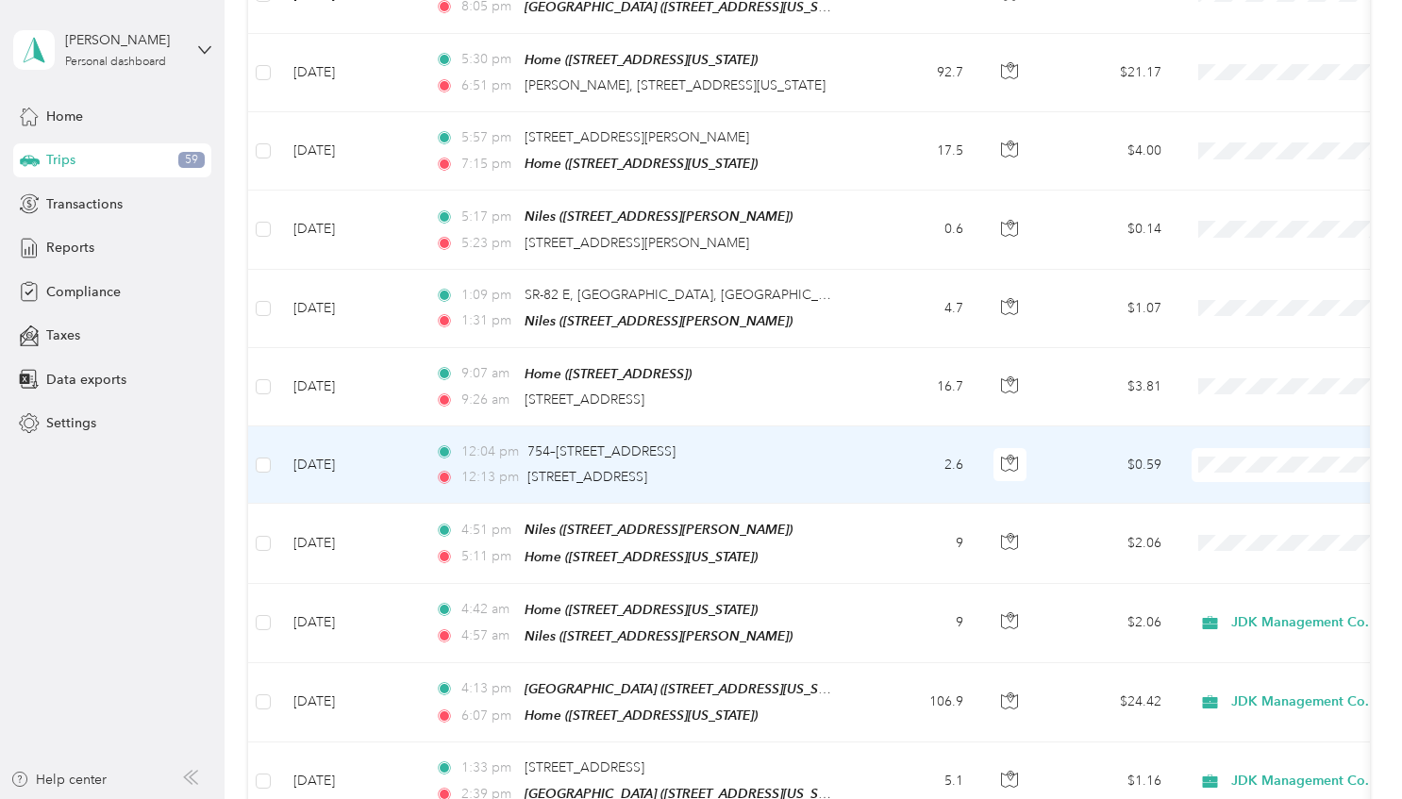
scroll to position [4528, 0]
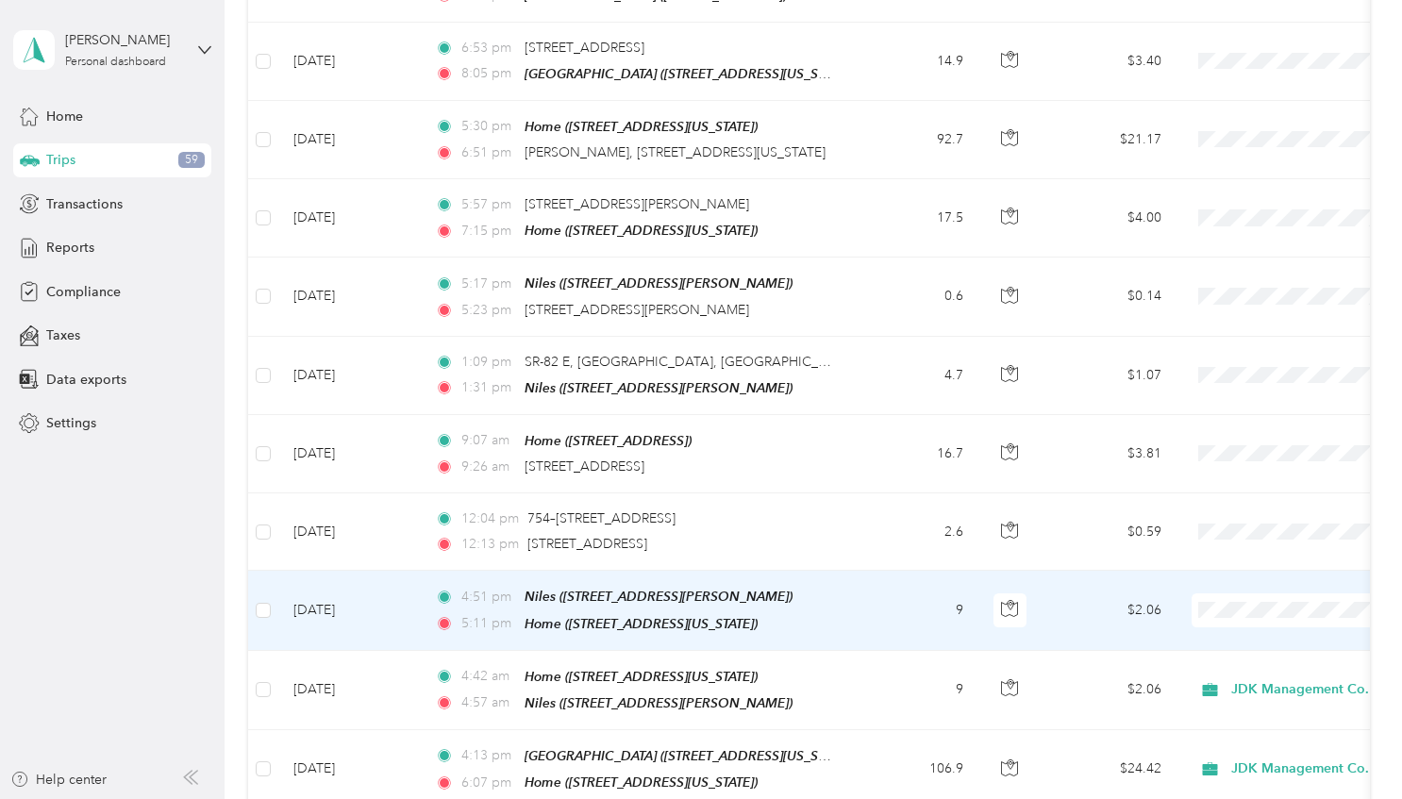
click at [1251, 574] on span "JDK Management Co." at bounding box center [1303, 578] width 175 height 20
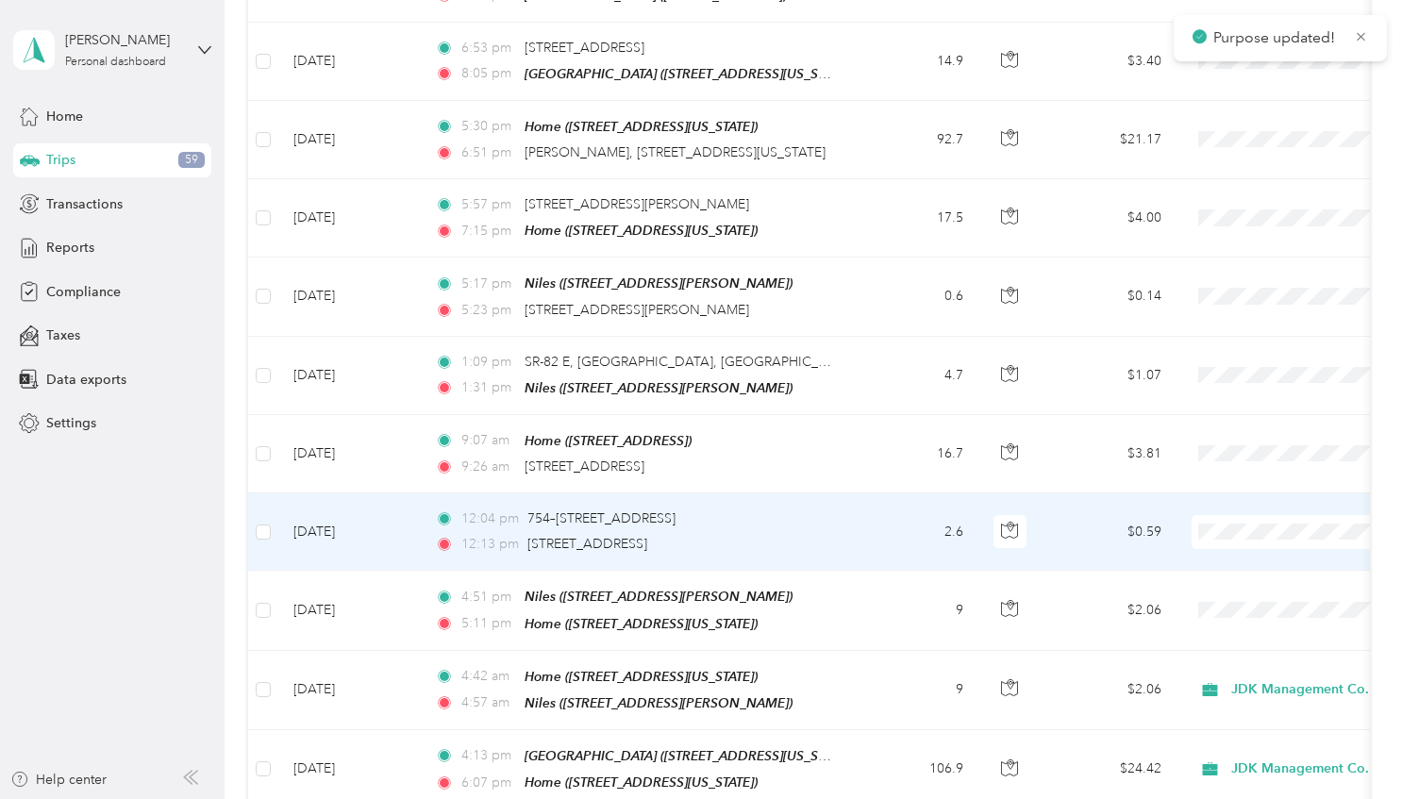
click at [1238, 532] on span "Personal" at bounding box center [1303, 534] width 175 height 20
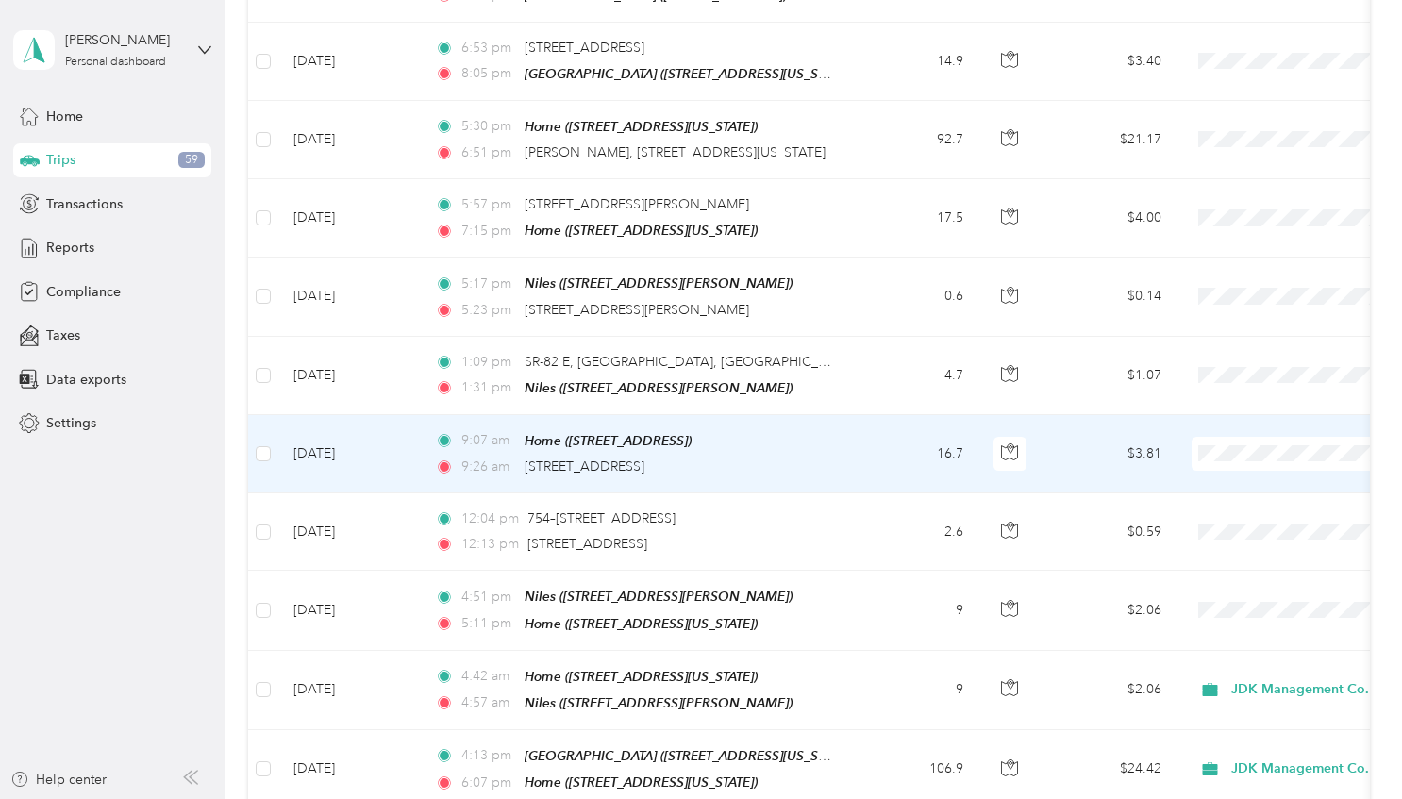
click at [1257, 437] on span at bounding box center [1309, 454] width 234 height 34
click at [1245, 419] on span "JDK Management Co." at bounding box center [1303, 423] width 175 height 20
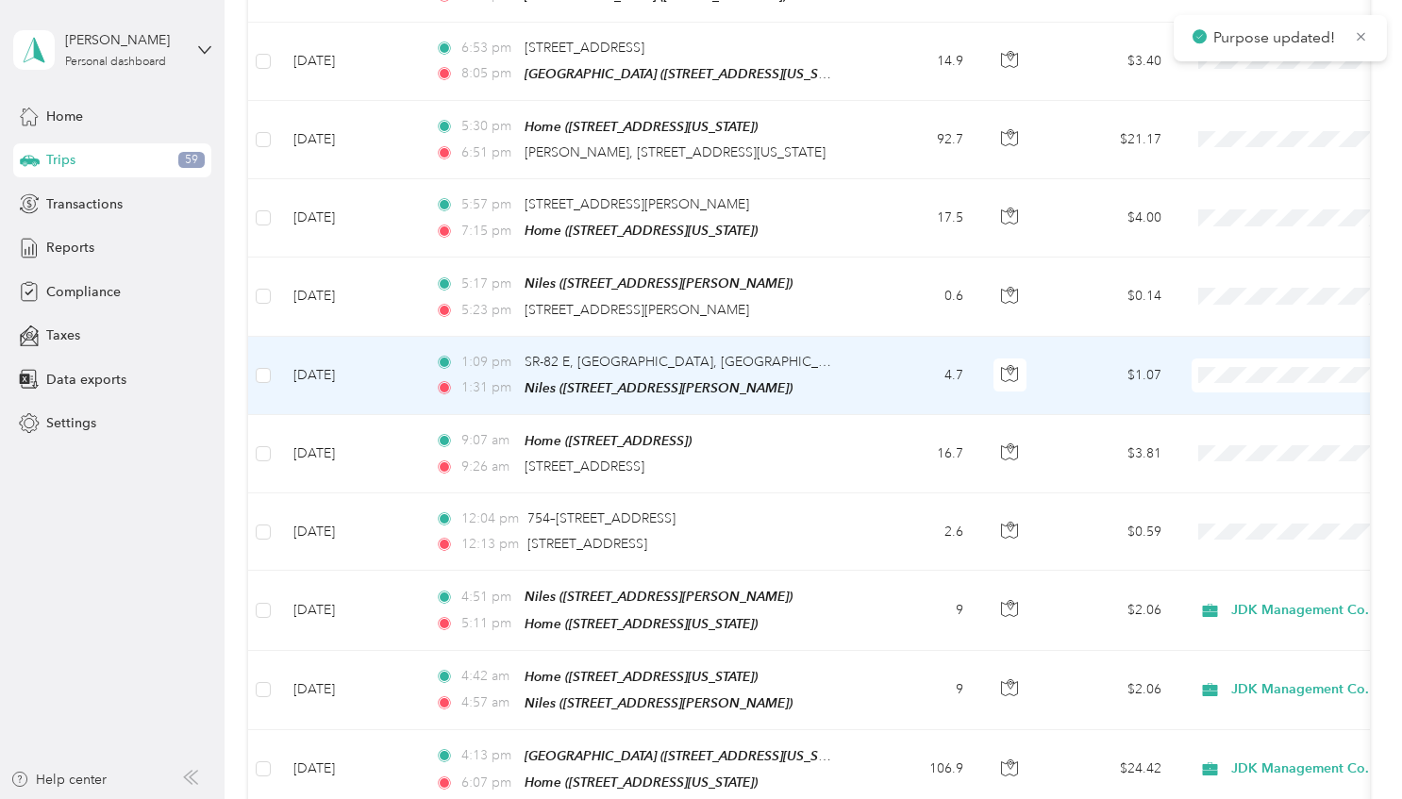
click at [1250, 337] on td at bounding box center [1309, 376] width 264 height 78
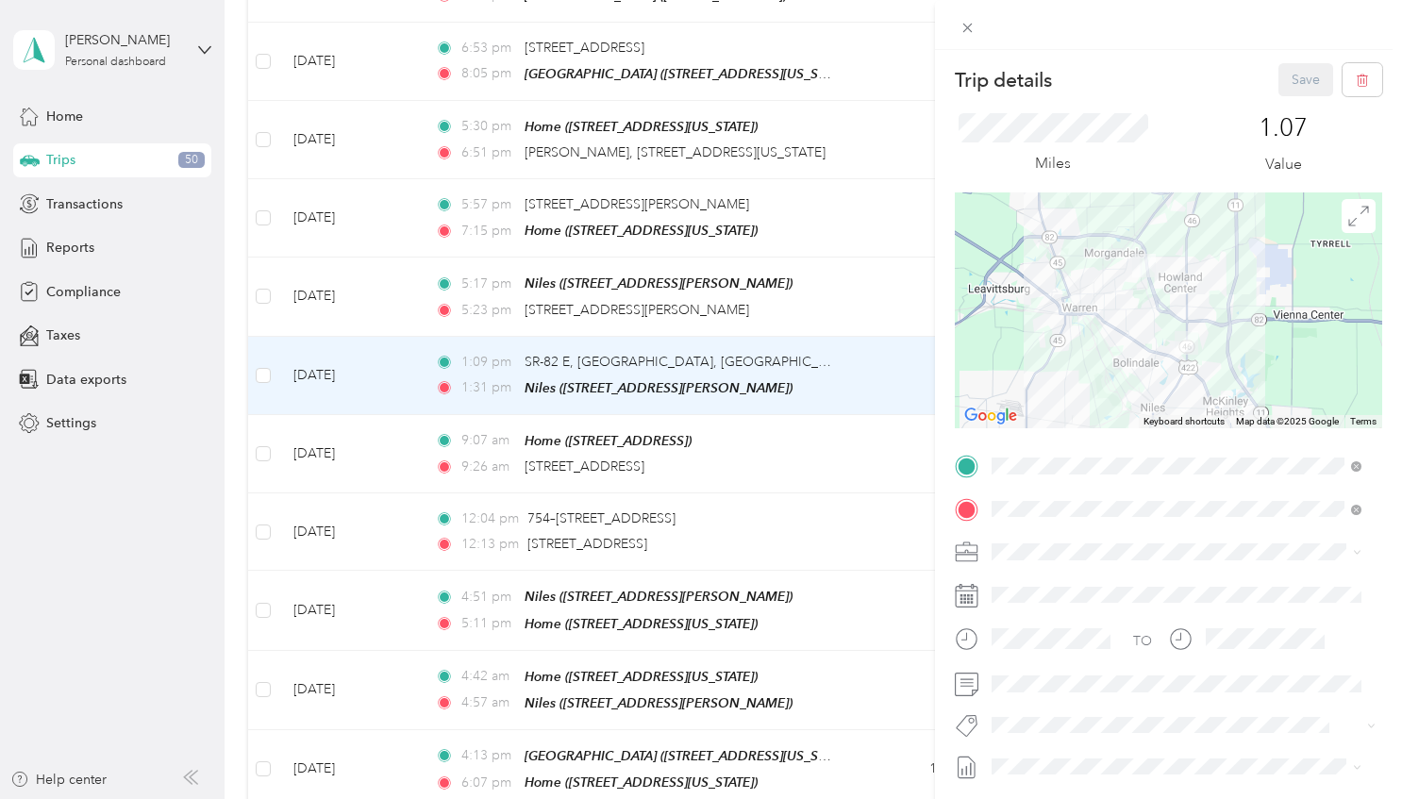
click at [908, 130] on div "Trip details Save This trip cannot be edited because it is either under review,…" at bounding box center [701, 399] width 1402 height 799
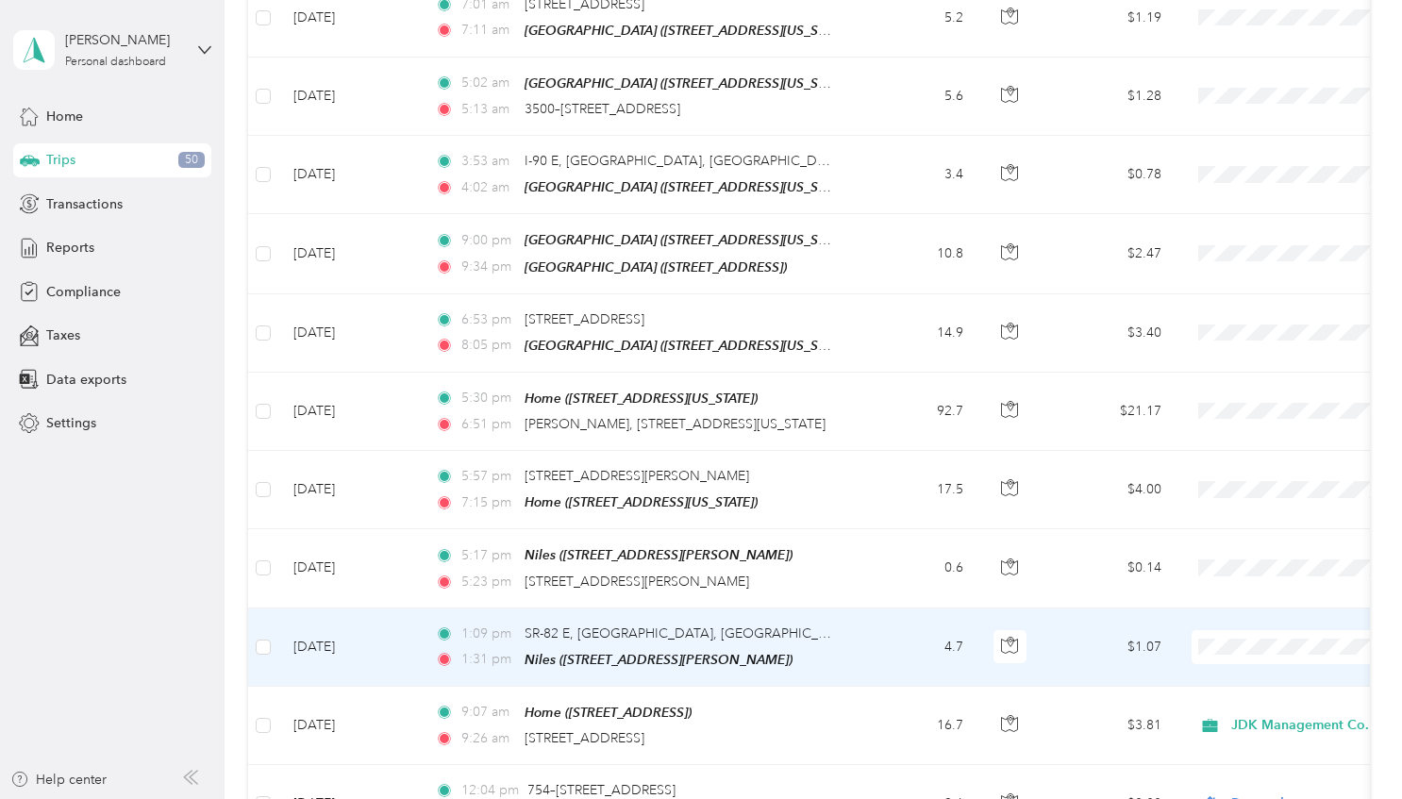
scroll to position [4151, 0]
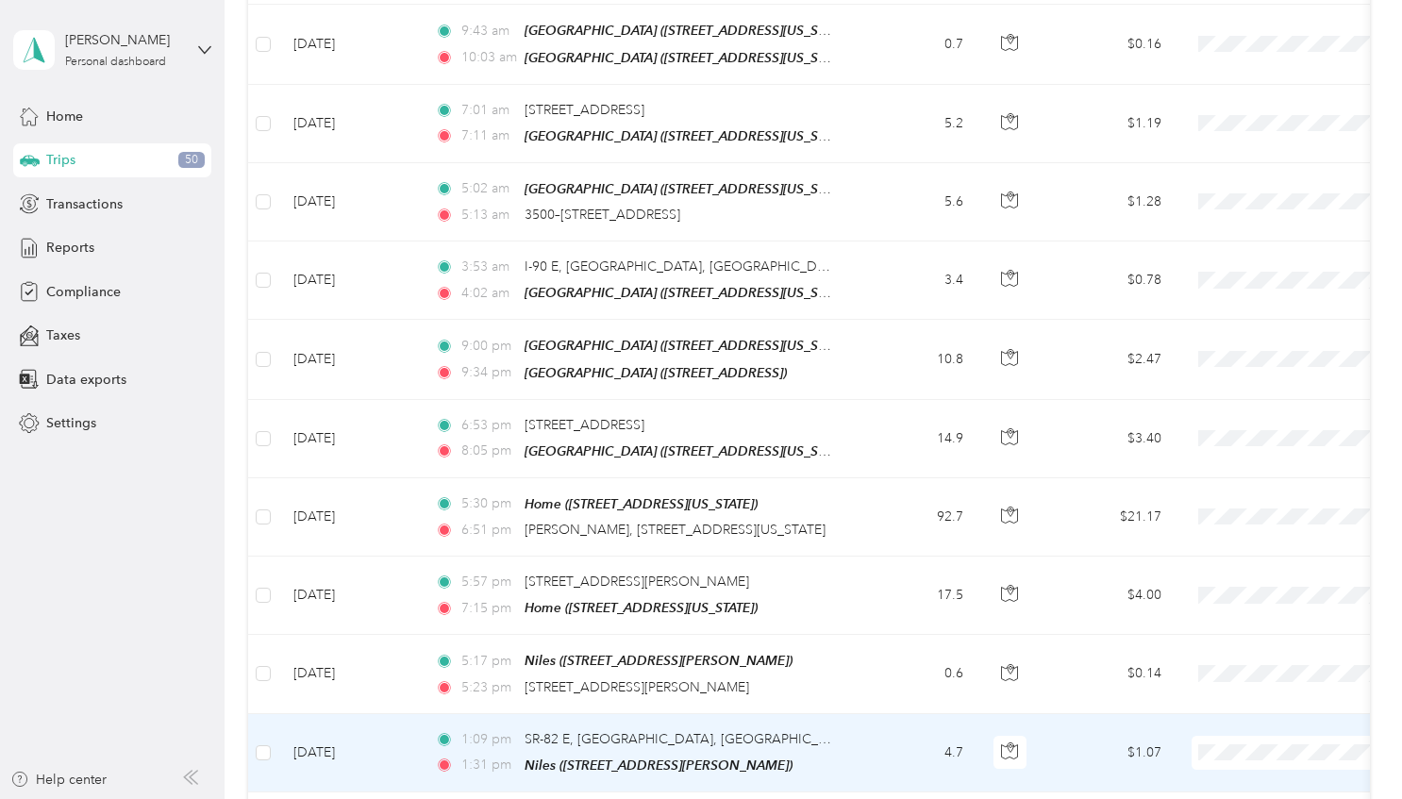
click at [1236, 719] on span "JDK Management Co." at bounding box center [1303, 713] width 175 height 20
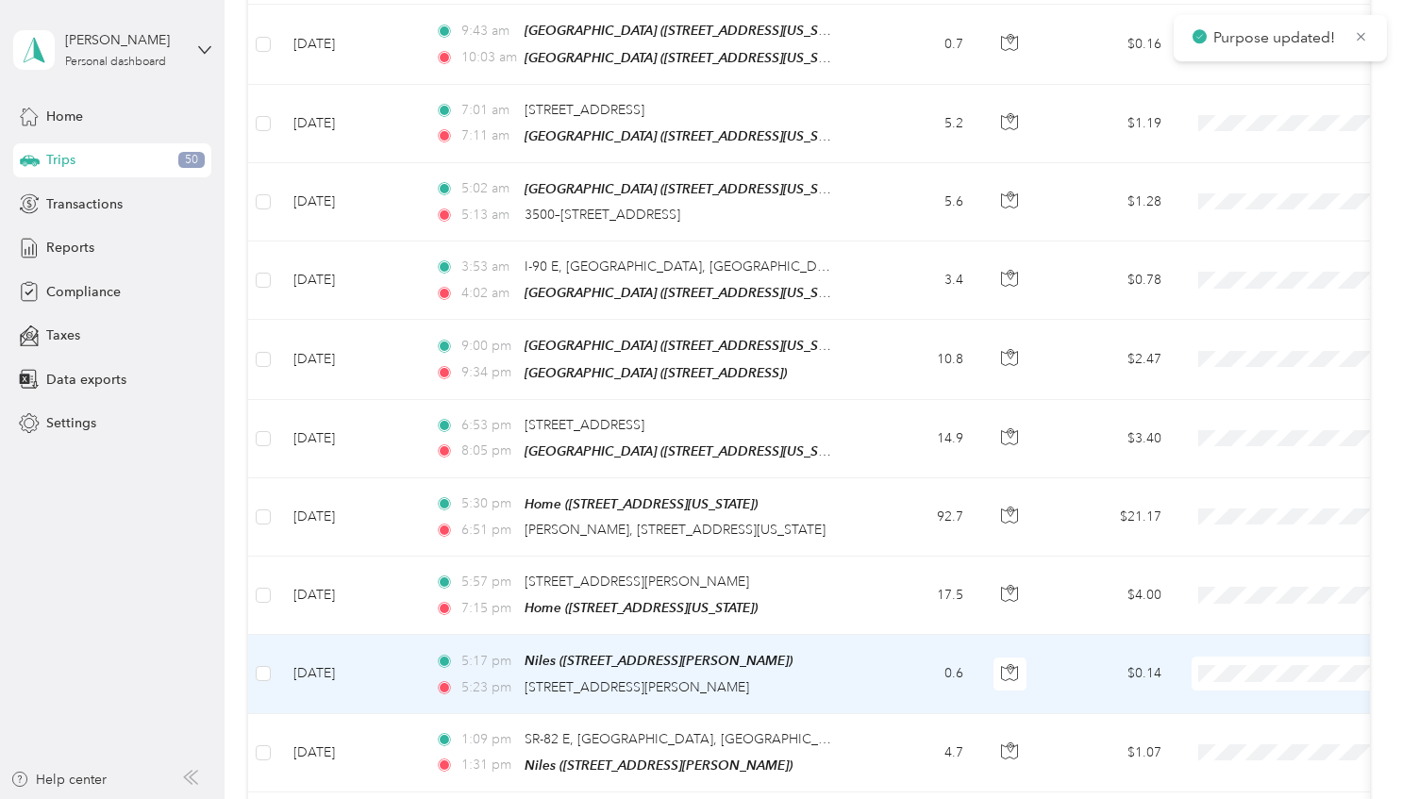
click at [1221, 642] on span "JDK Management Co." at bounding box center [1303, 639] width 175 height 20
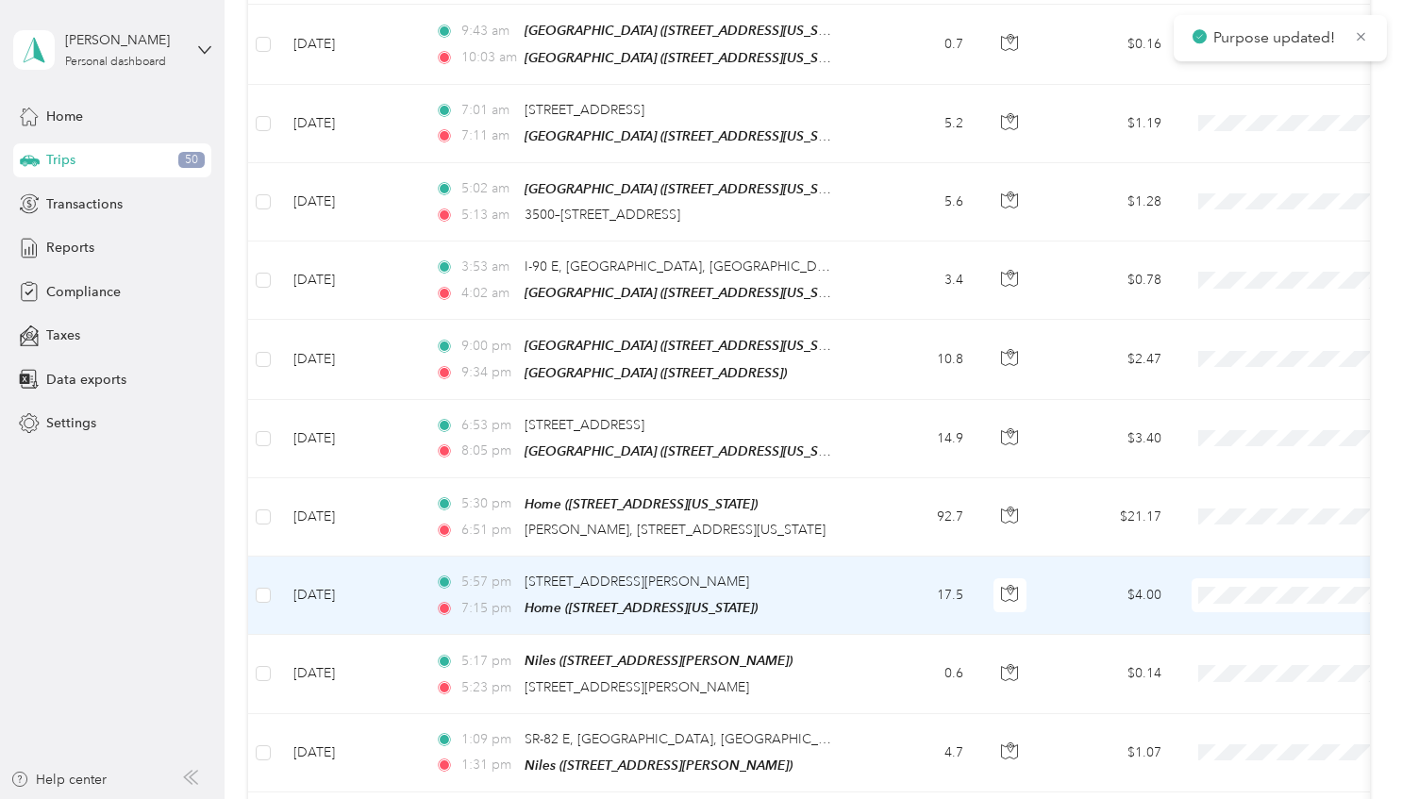
click at [1229, 564] on span "JDK Management Co." at bounding box center [1303, 569] width 175 height 20
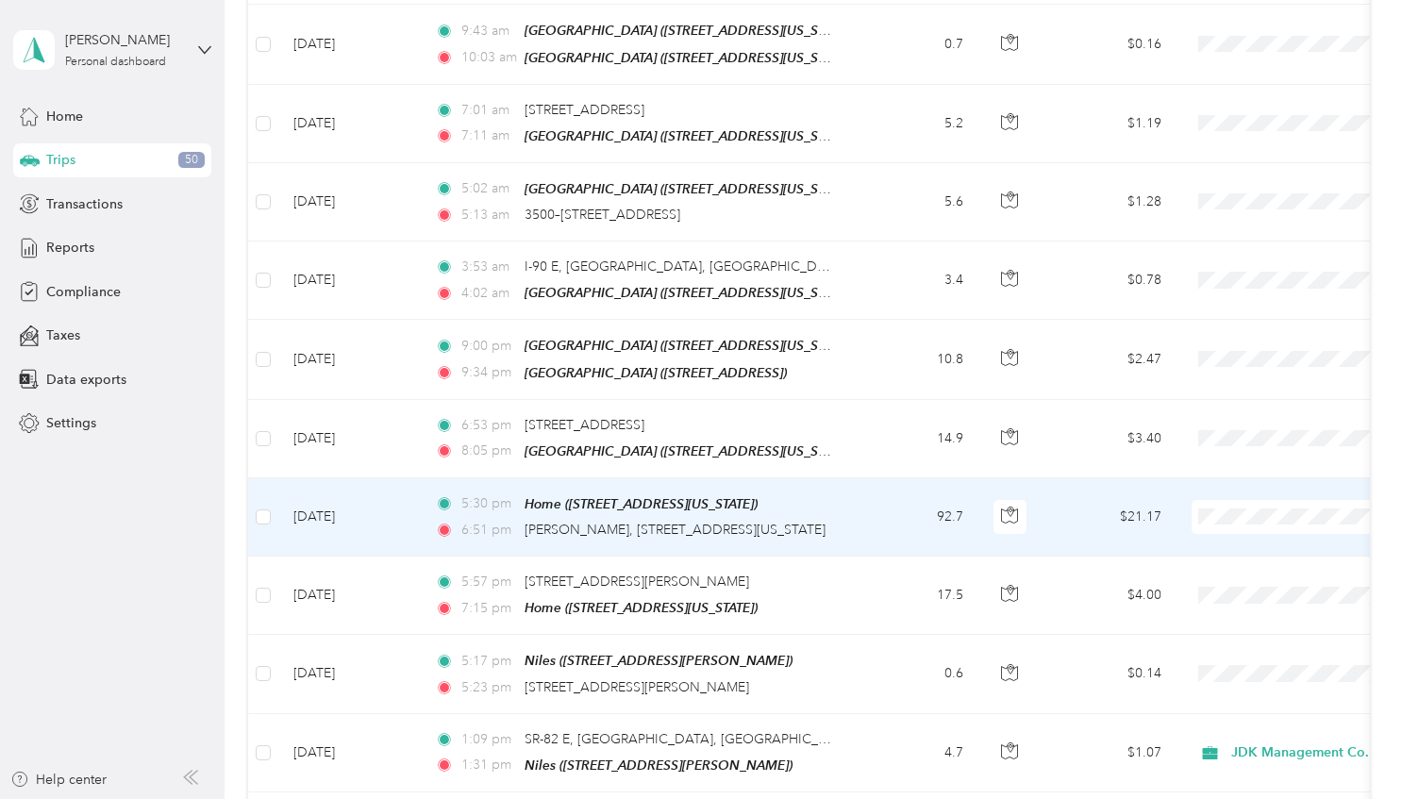
click at [1236, 486] on span "JDK Management Co." at bounding box center [1303, 485] width 175 height 20
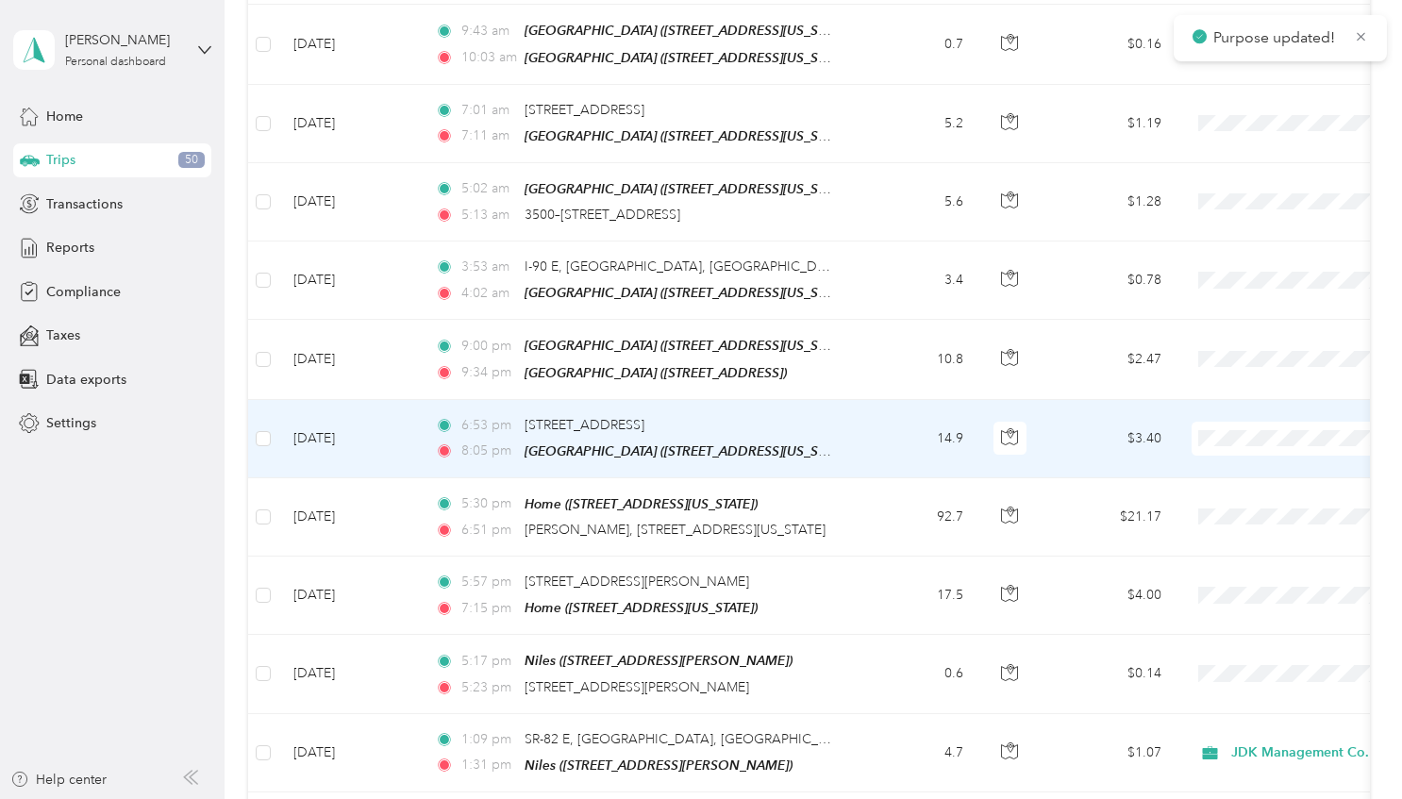
click at [1235, 415] on li "JDK Management Co." at bounding box center [1285, 413] width 234 height 33
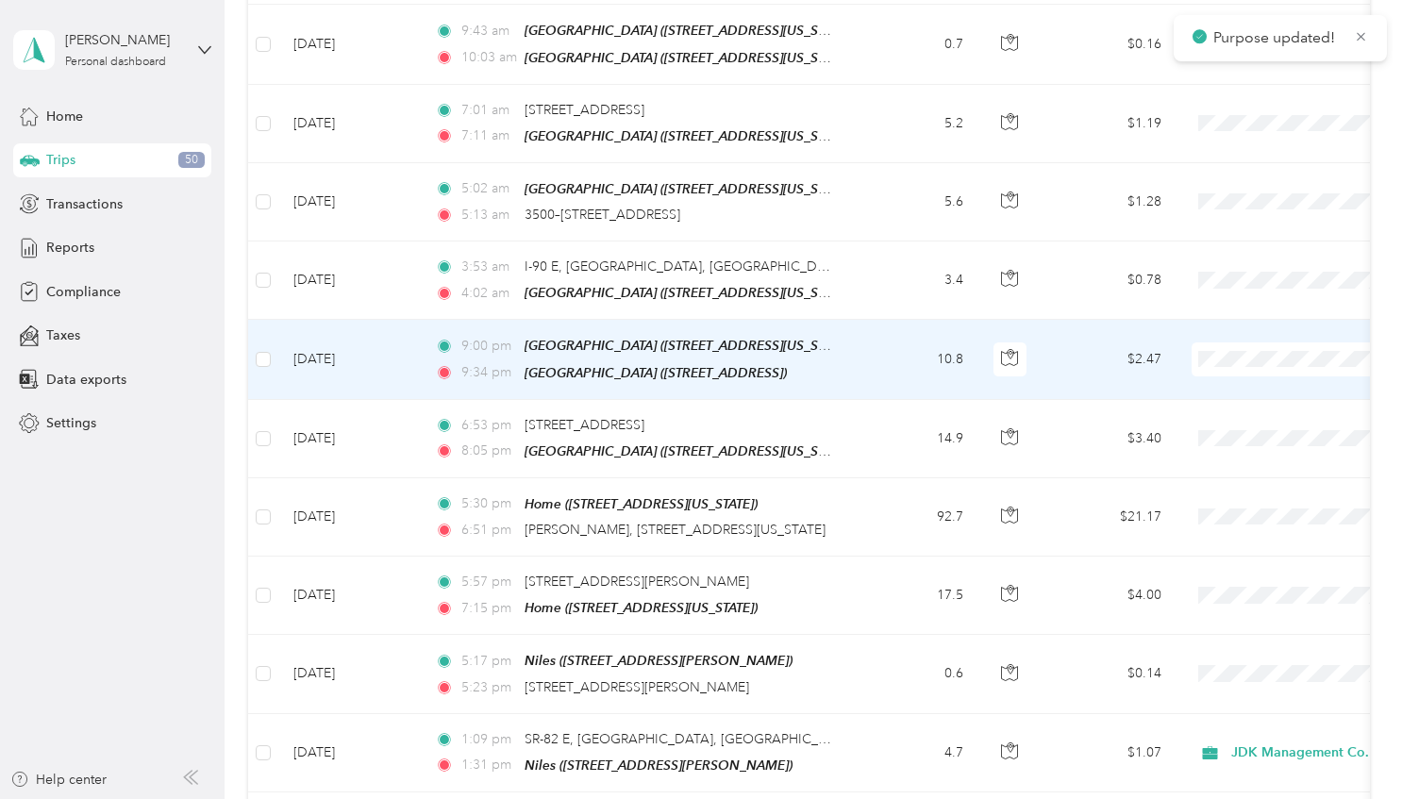
drag, startPoint x: 1245, startPoint y: 339, endPoint x: 1255, endPoint y: 235, distance: 104.3
click at [1249, 325] on span "JDK Management Co." at bounding box center [1303, 328] width 175 height 20
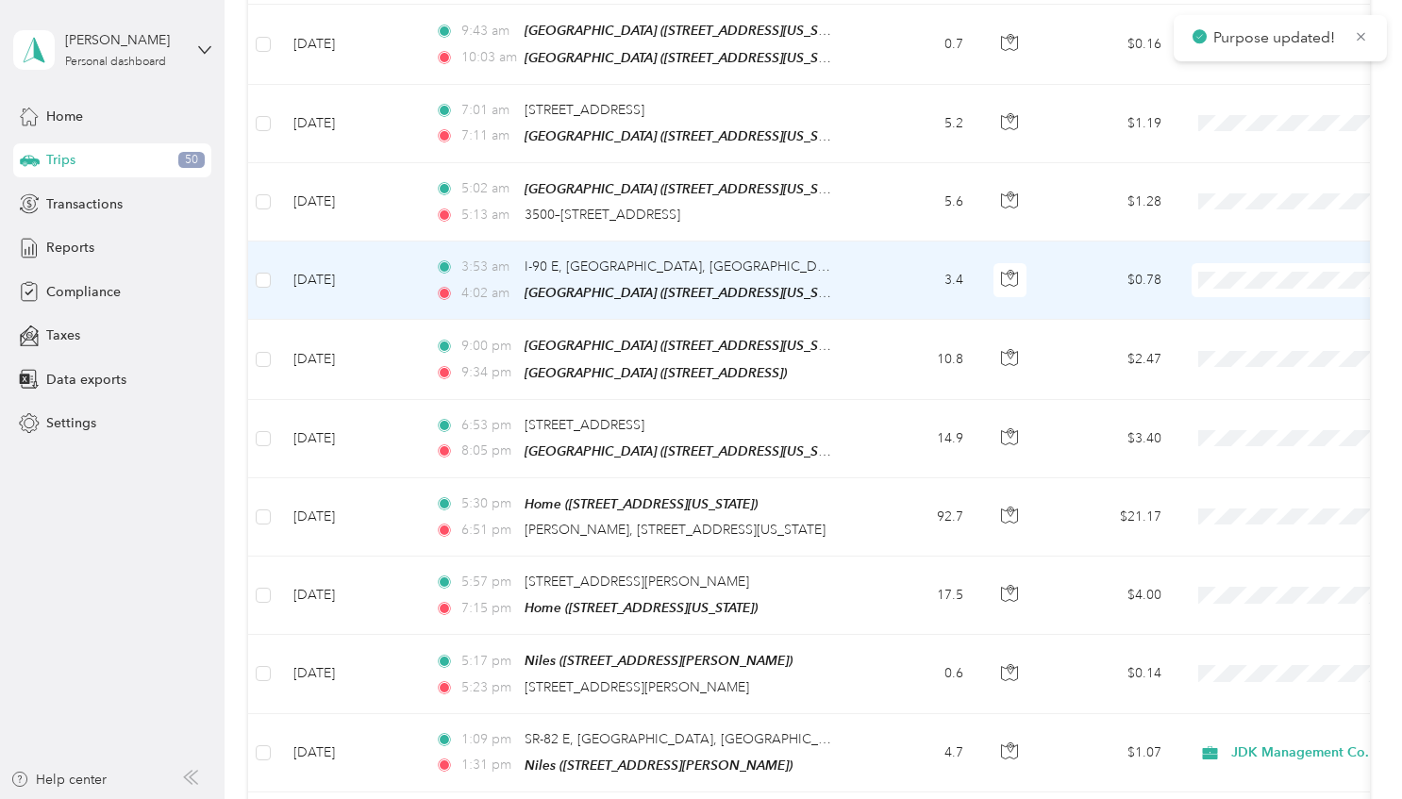
click at [1240, 259] on span "JDK Management Co." at bounding box center [1303, 254] width 175 height 20
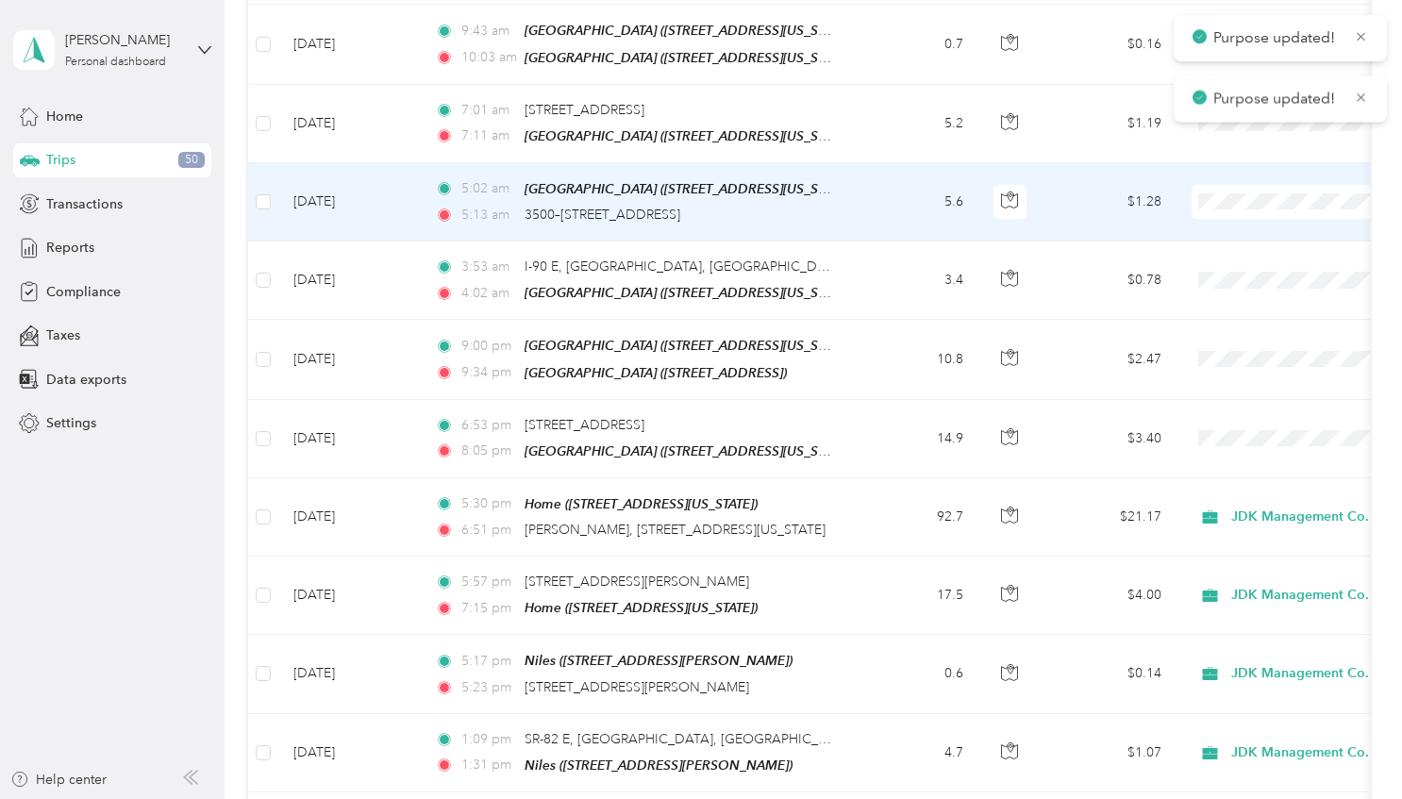
click at [1221, 184] on li "JDK Management Co." at bounding box center [1285, 177] width 234 height 33
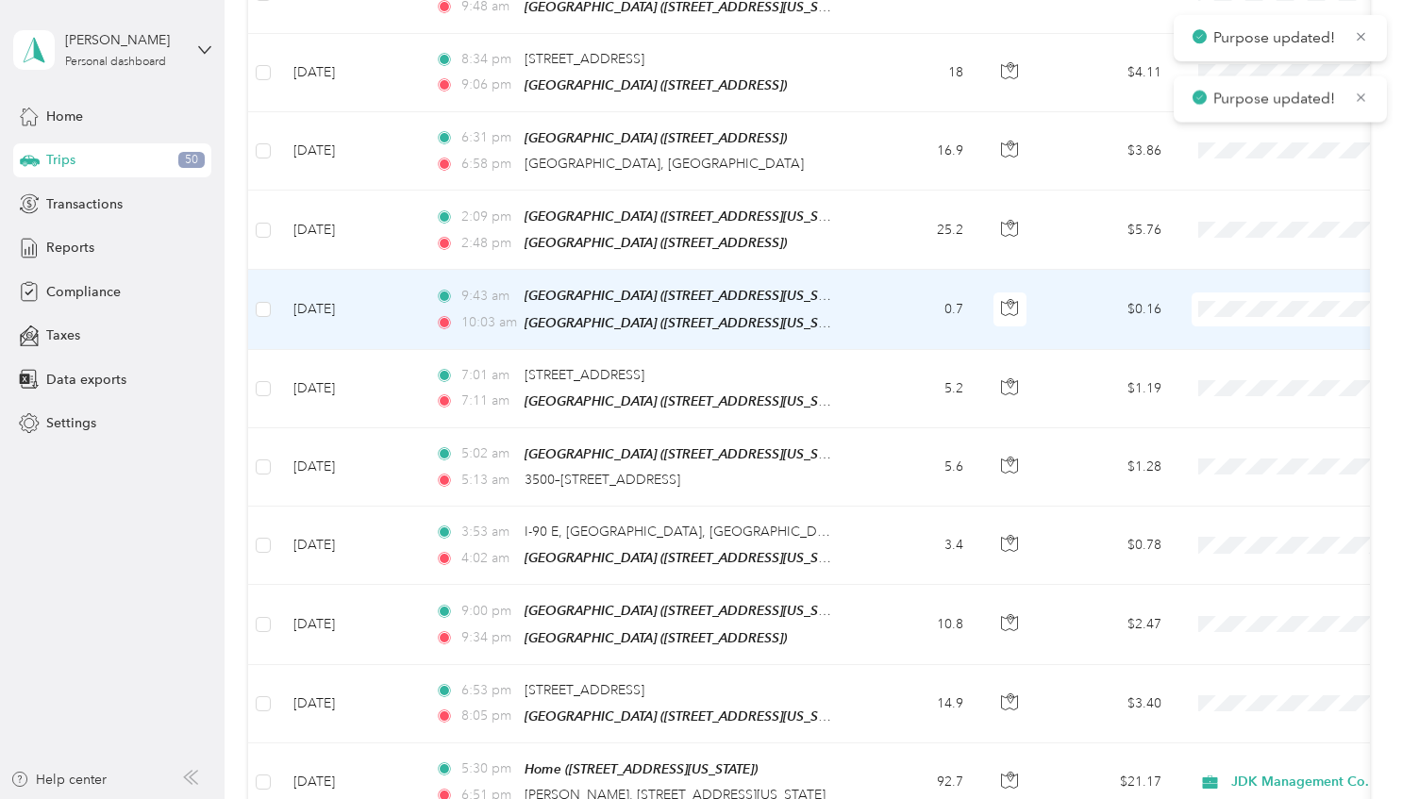
scroll to position [3867, 0]
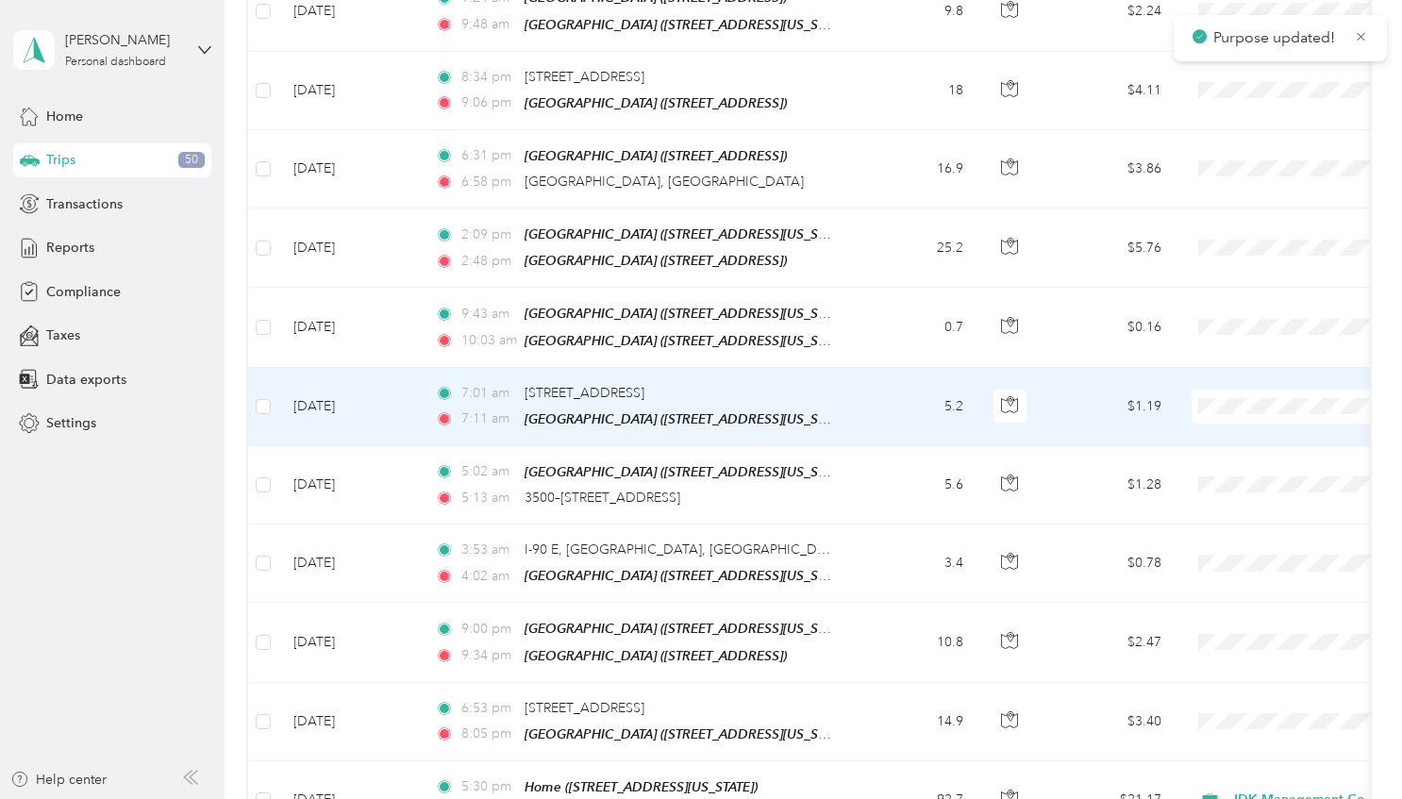
click at [1216, 382] on span "JDK Management Co." at bounding box center [1303, 380] width 175 height 20
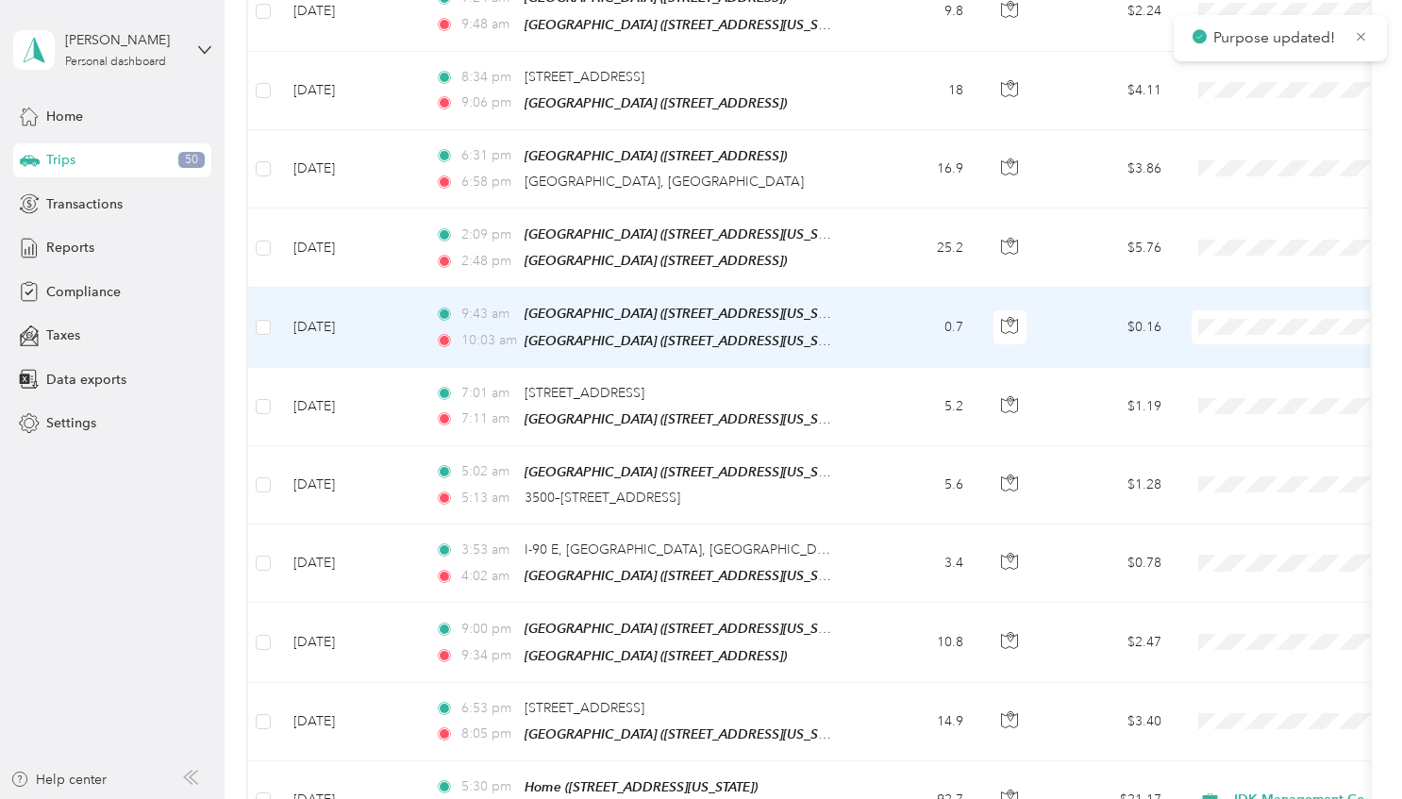
click at [1228, 313] on li "JDK Management Co." at bounding box center [1285, 304] width 234 height 33
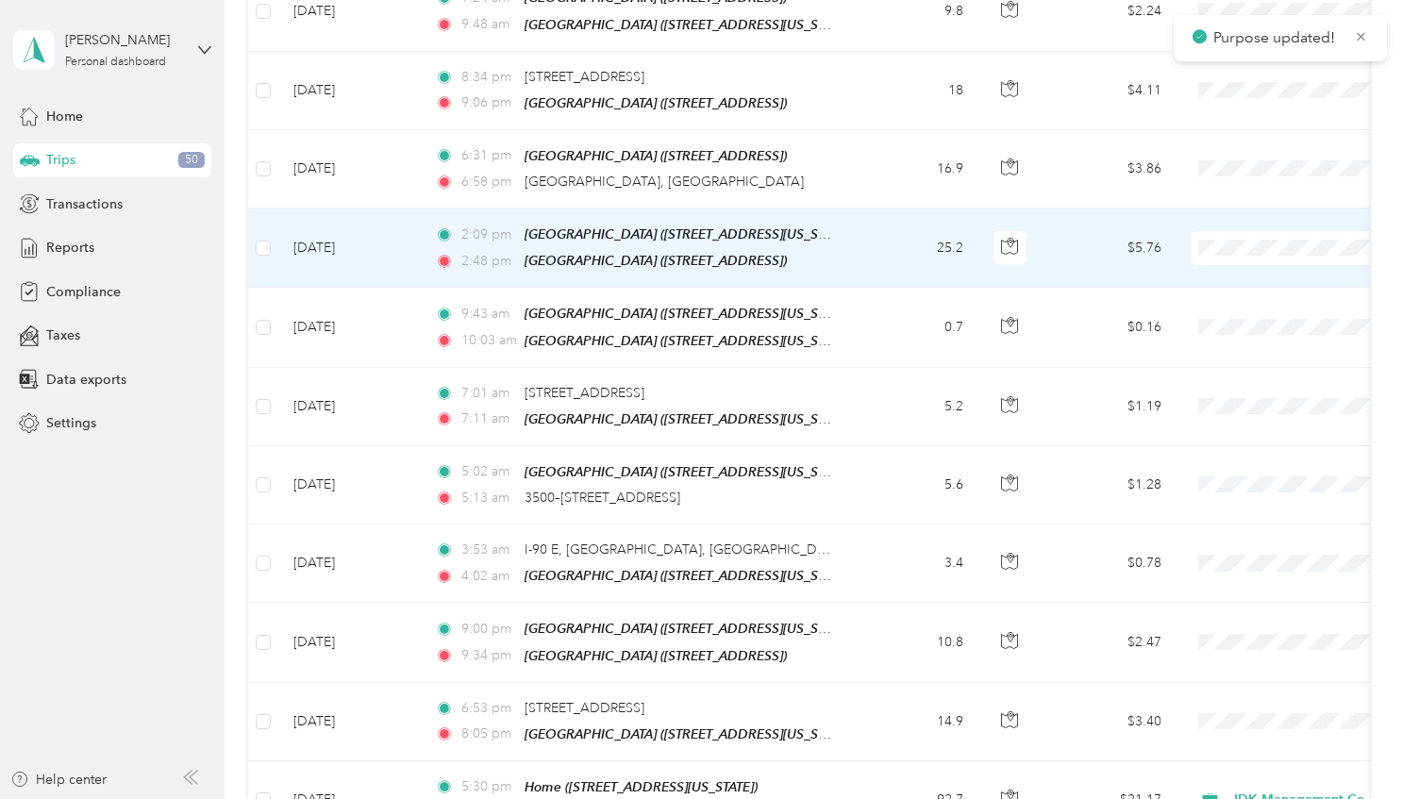
click at [1223, 231] on span at bounding box center [1309, 248] width 234 height 34
click at [1246, 236] on li "JDK Management Co." at bounding box center [1285, 233] width 234 height 33
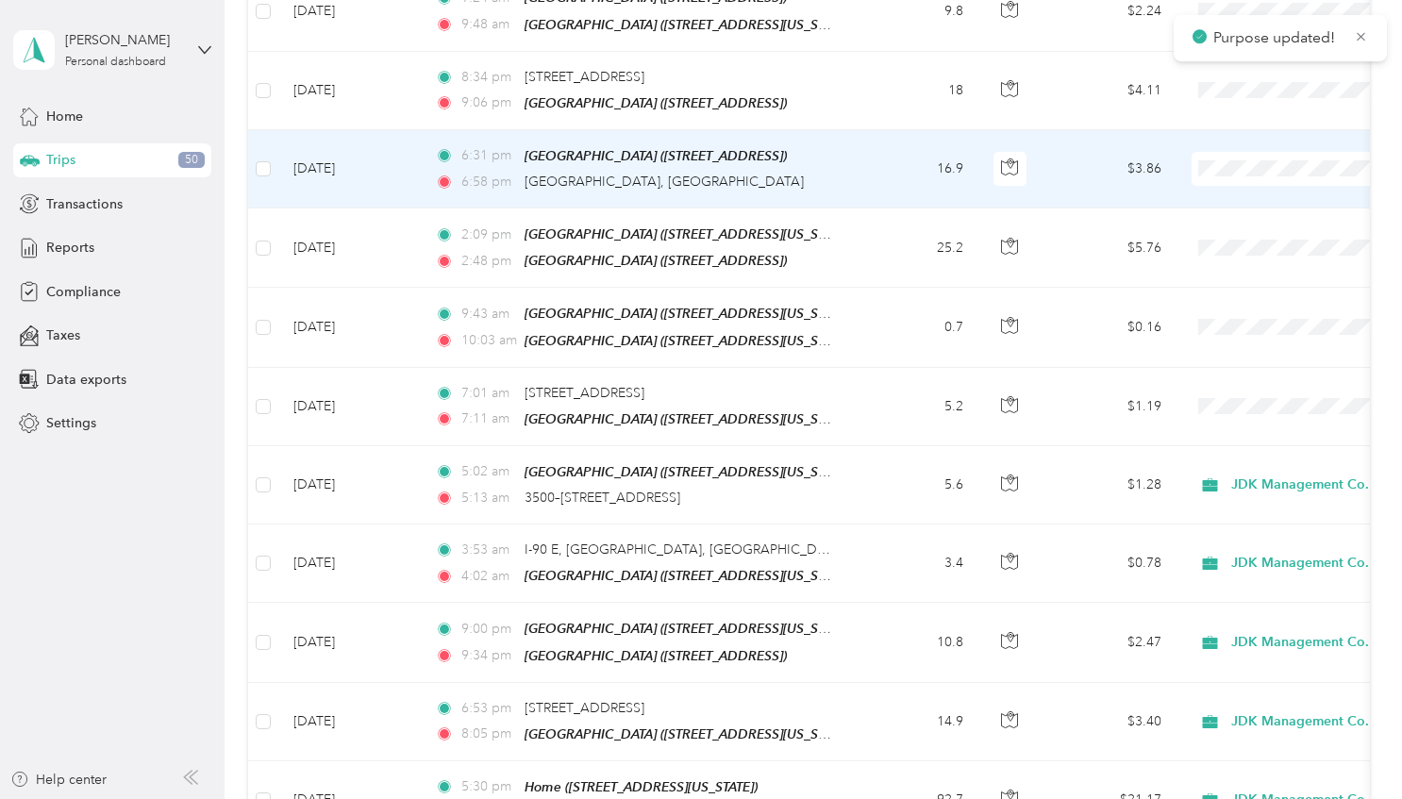
click at [1247, 152] on span at bounding box center [1309, 169] width 234 height 34
click at [1235, 159] on li "JDK Management Co." at bounding box center [1285, 145] width 234 height 33
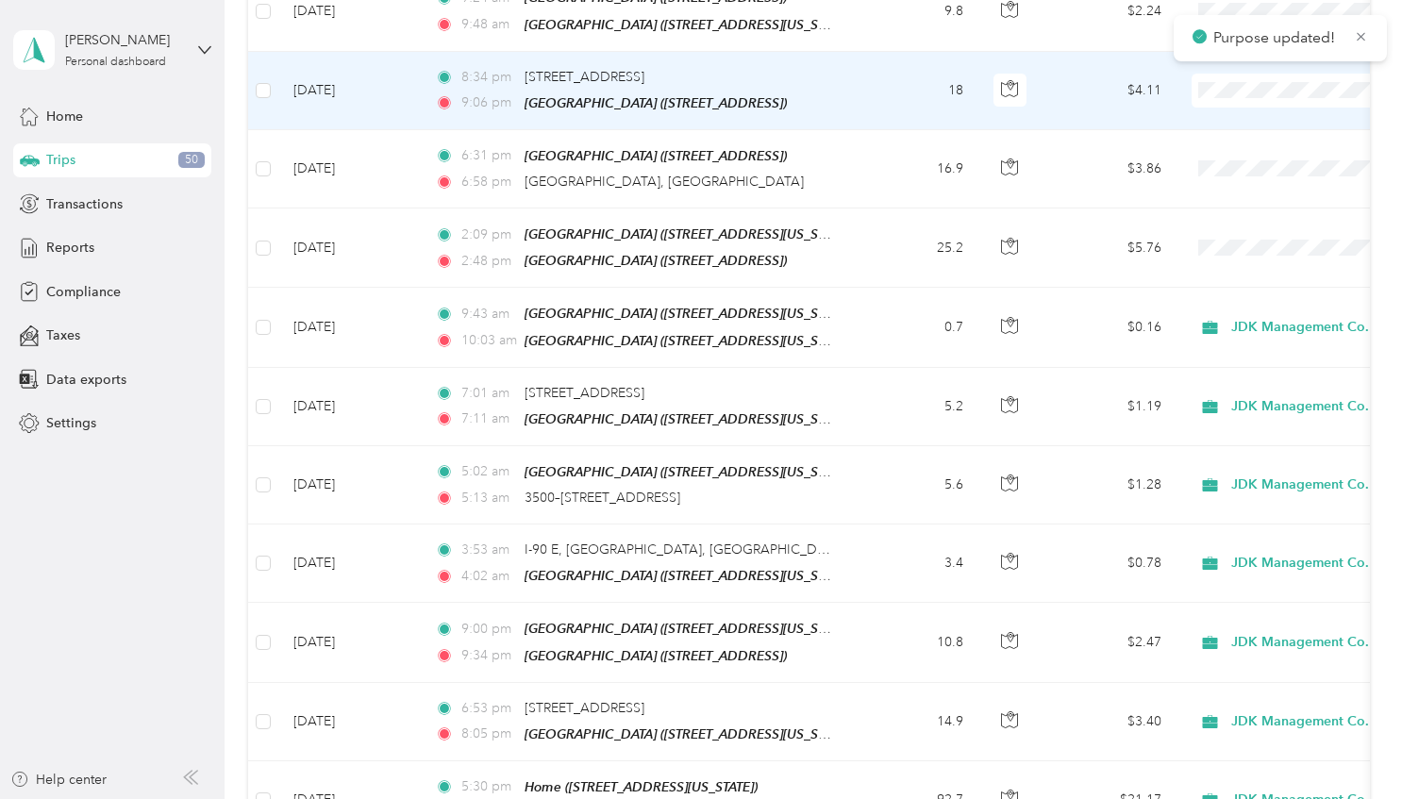
scroll to position [3773, 0]
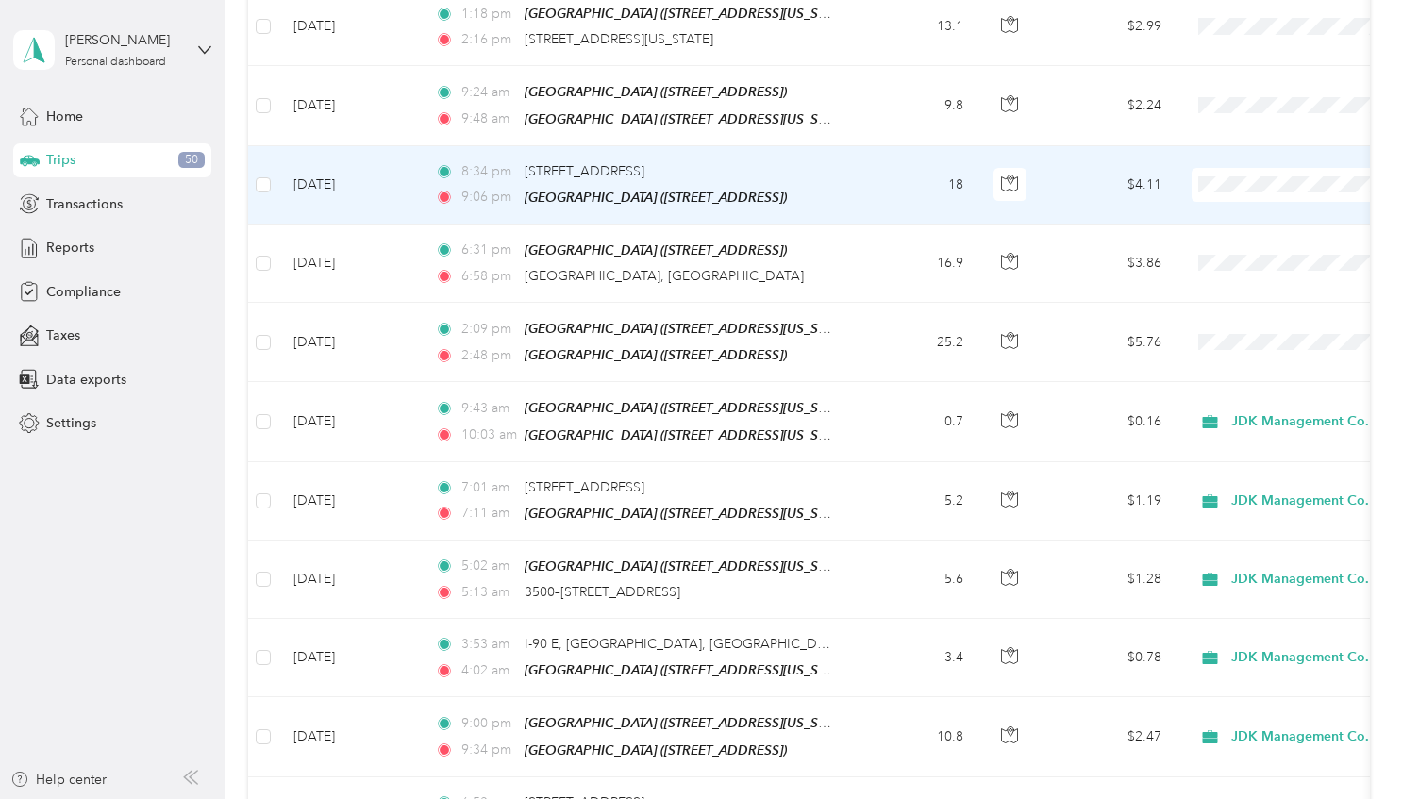
click at [1236, 173] on span "JDK Management Co." at bounding box center [1303, 173] width 175 height 20
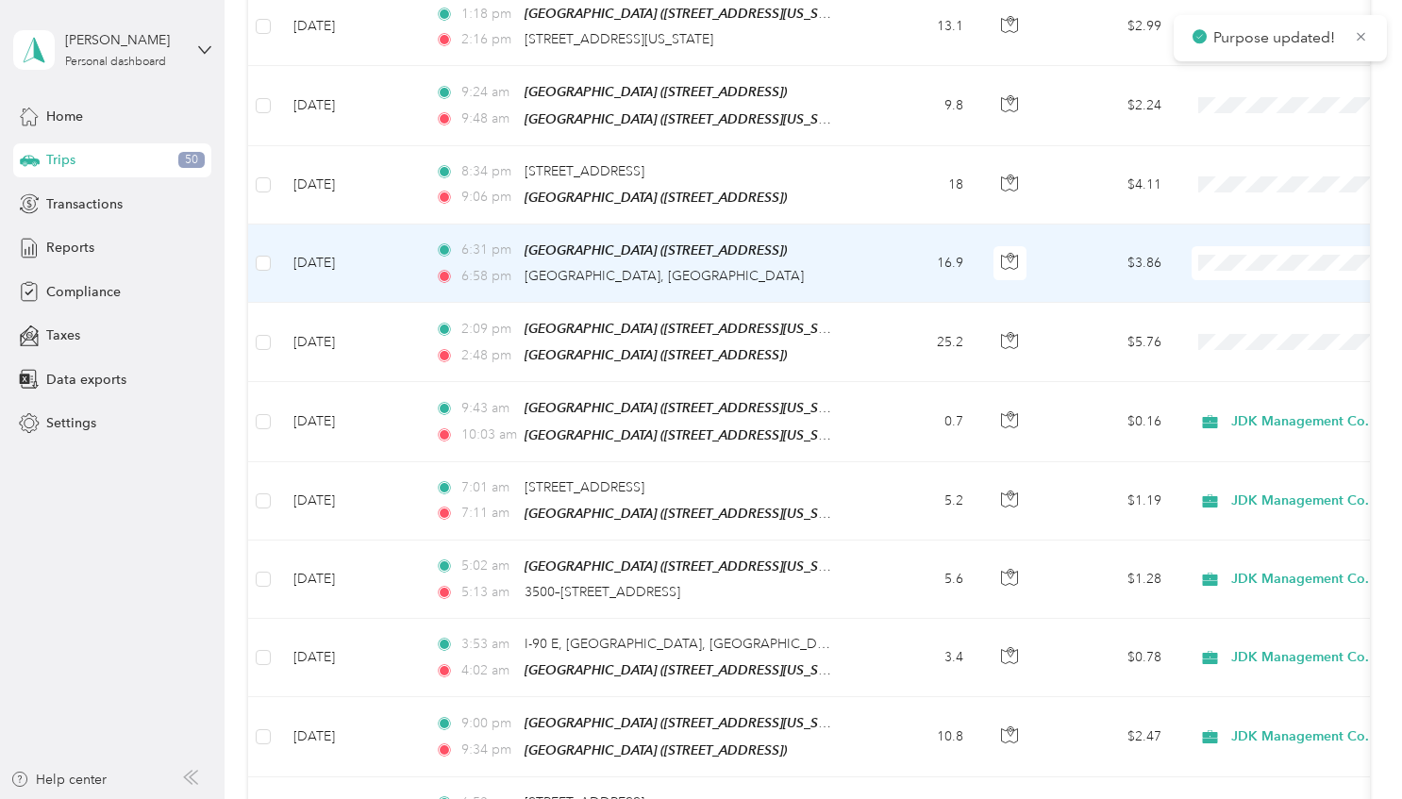
click at [1244, 246] on span "JDK Management Co." at bounding box center [1303, 251] width 175 height 20
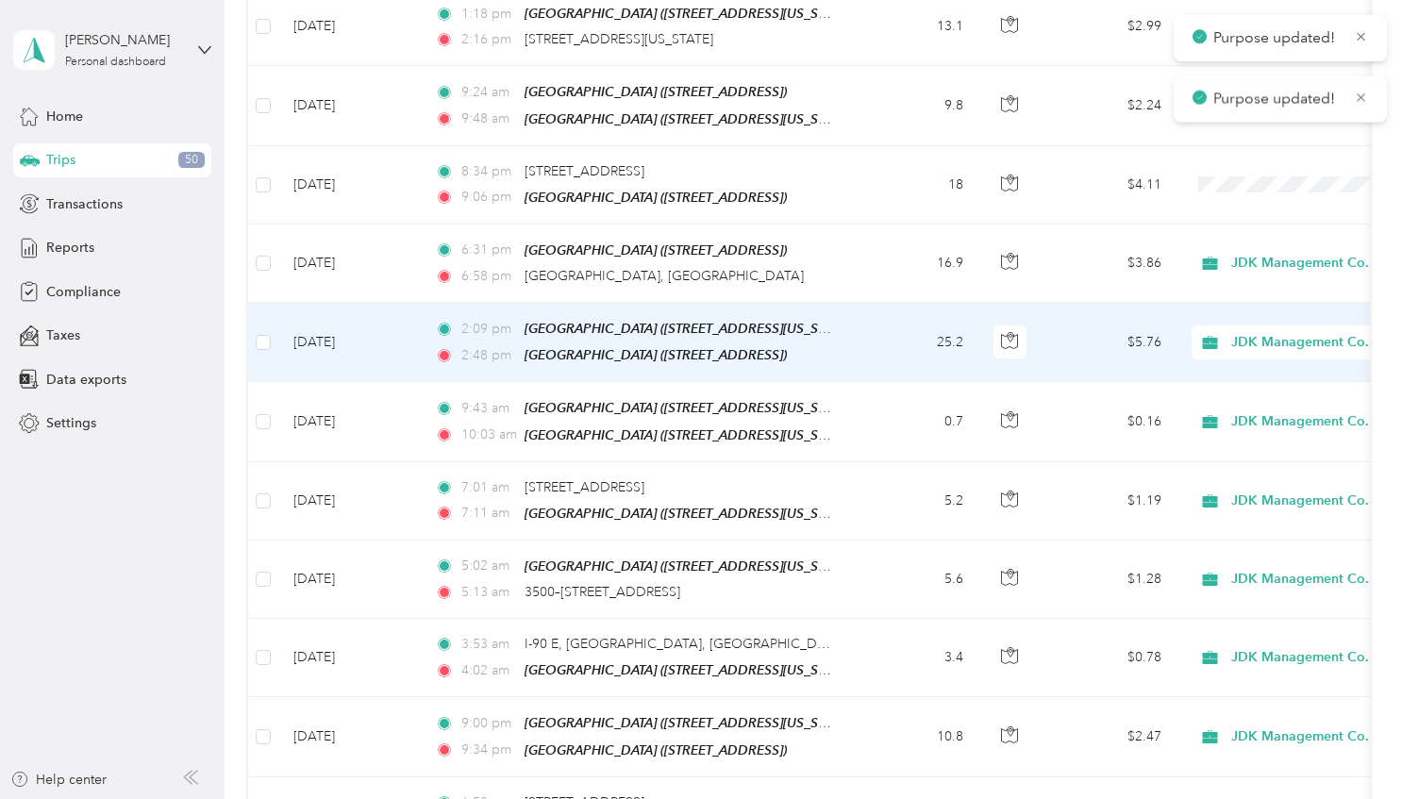
click at [1252, 332] on span "JDK Management Co." at bounding box center [1318, 342] width 173 height 21
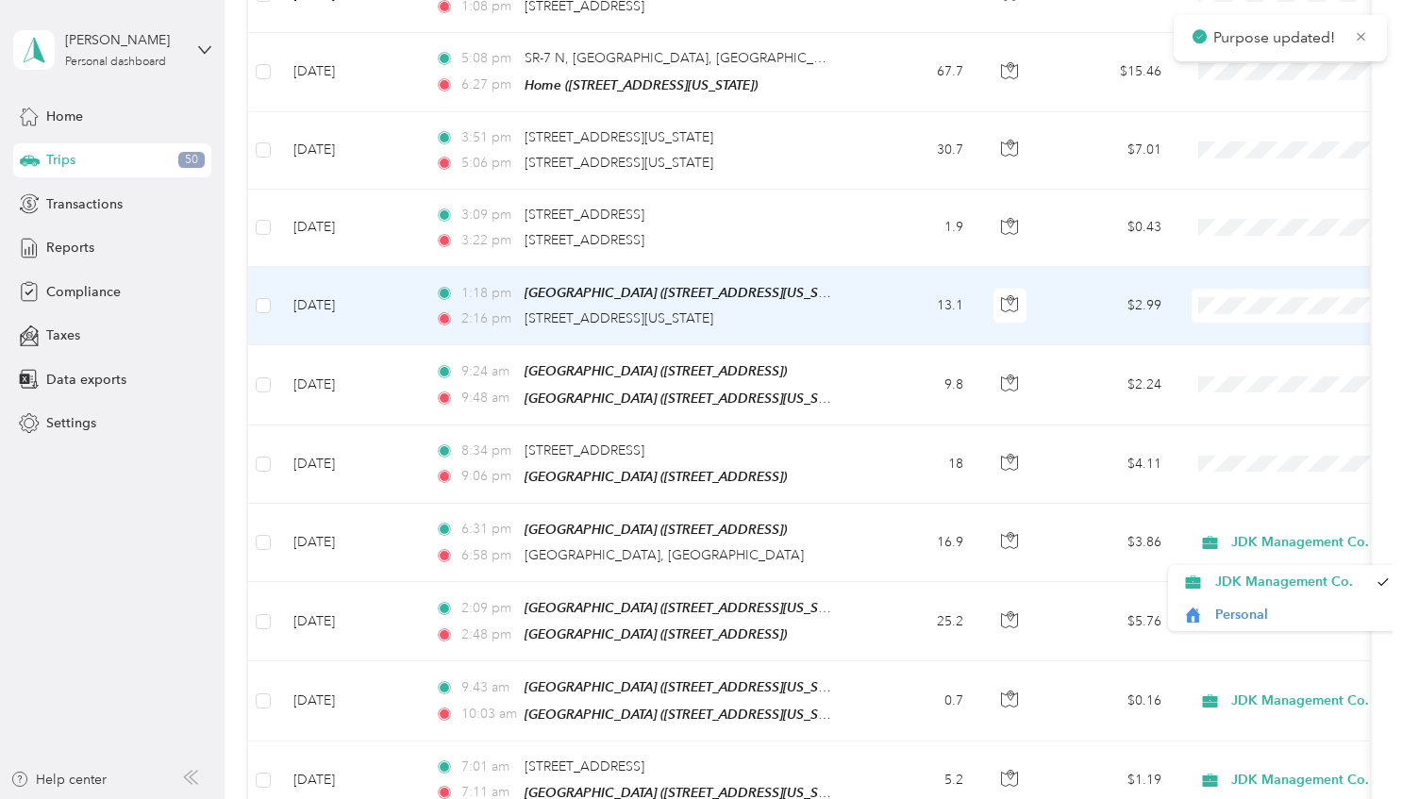
scroll to position [3490, 0]
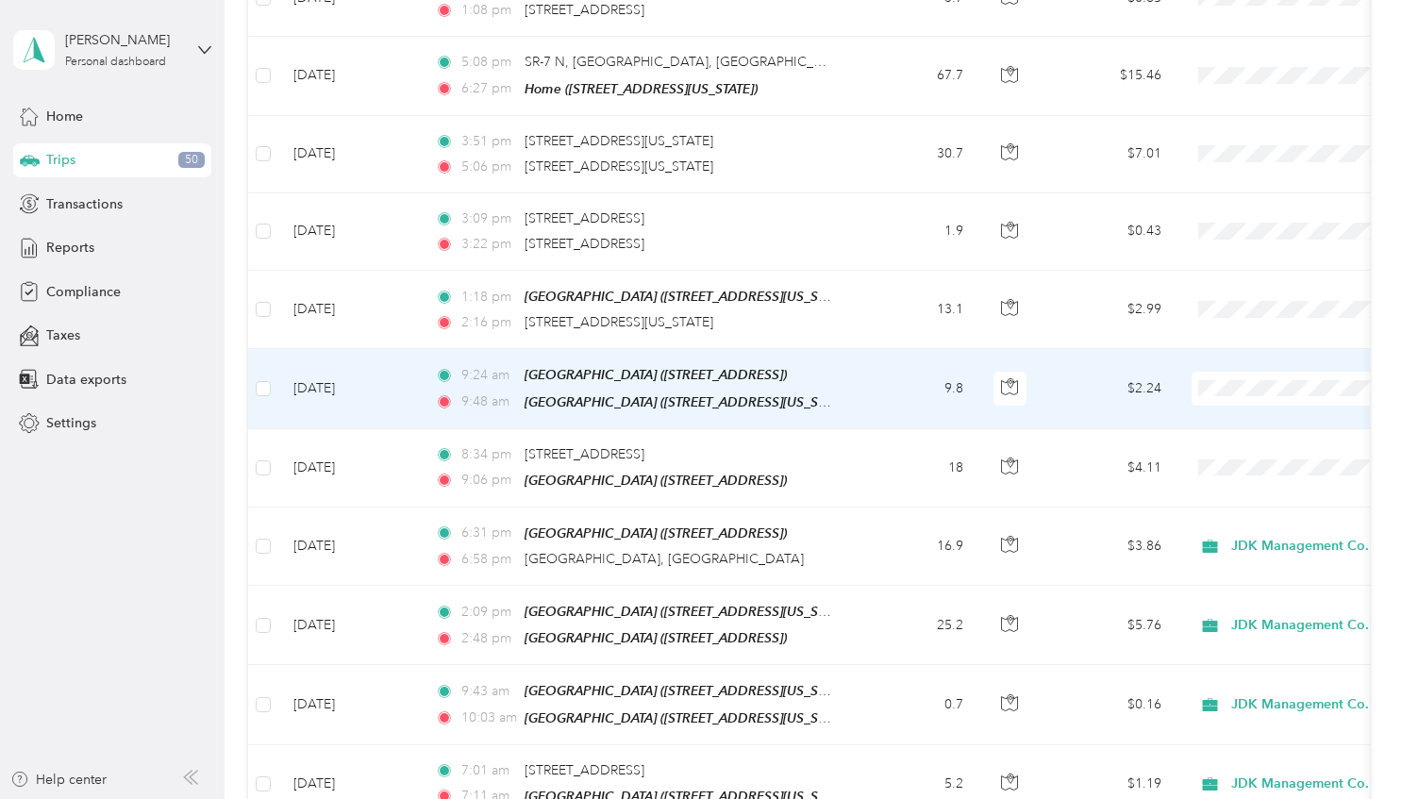
click at [1221, 377] on span "JDK Management Co." at bounding box center [1303, 373] width 175 height 20
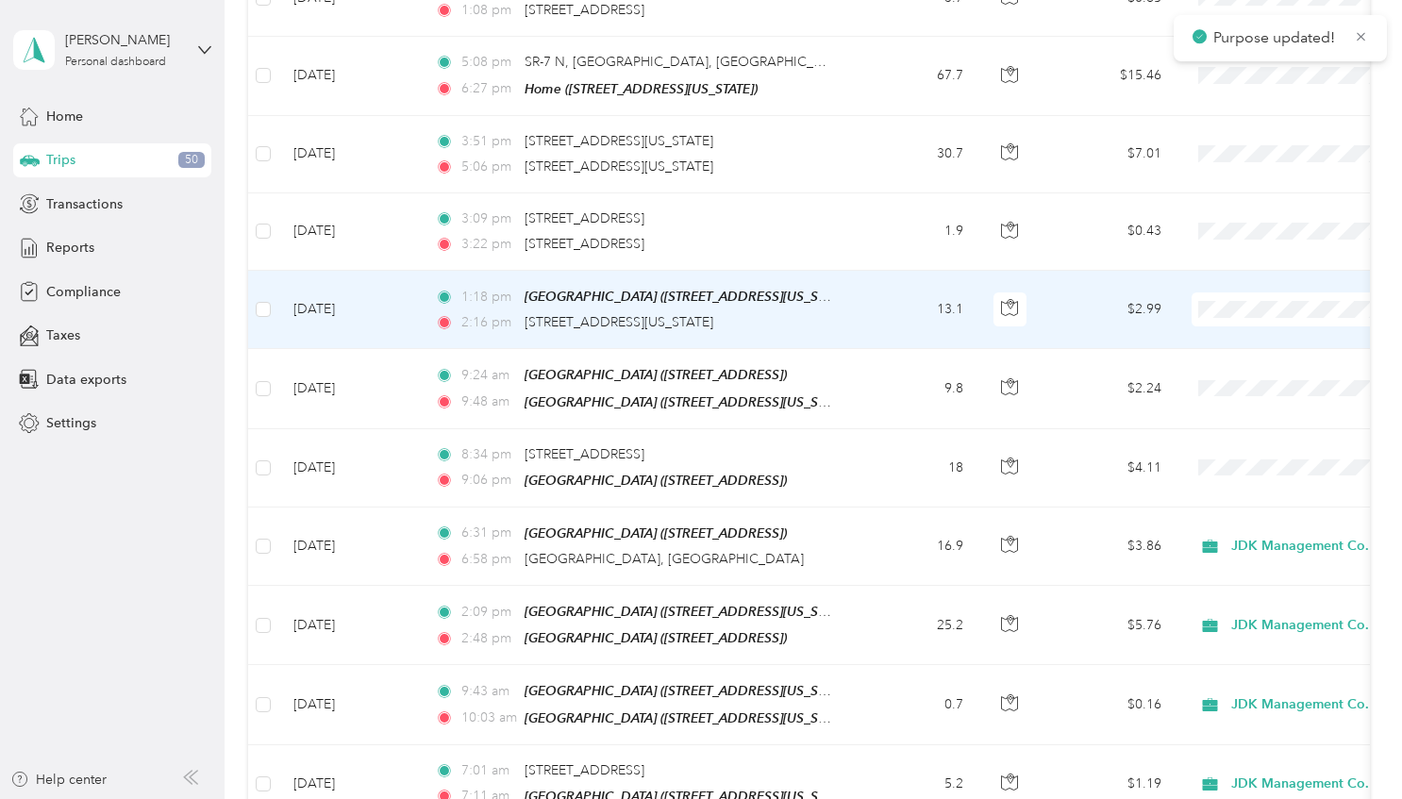
click at [1229, 300] on span "JDK Management Co." at bounding box center [1303, 301] width 175 height 20
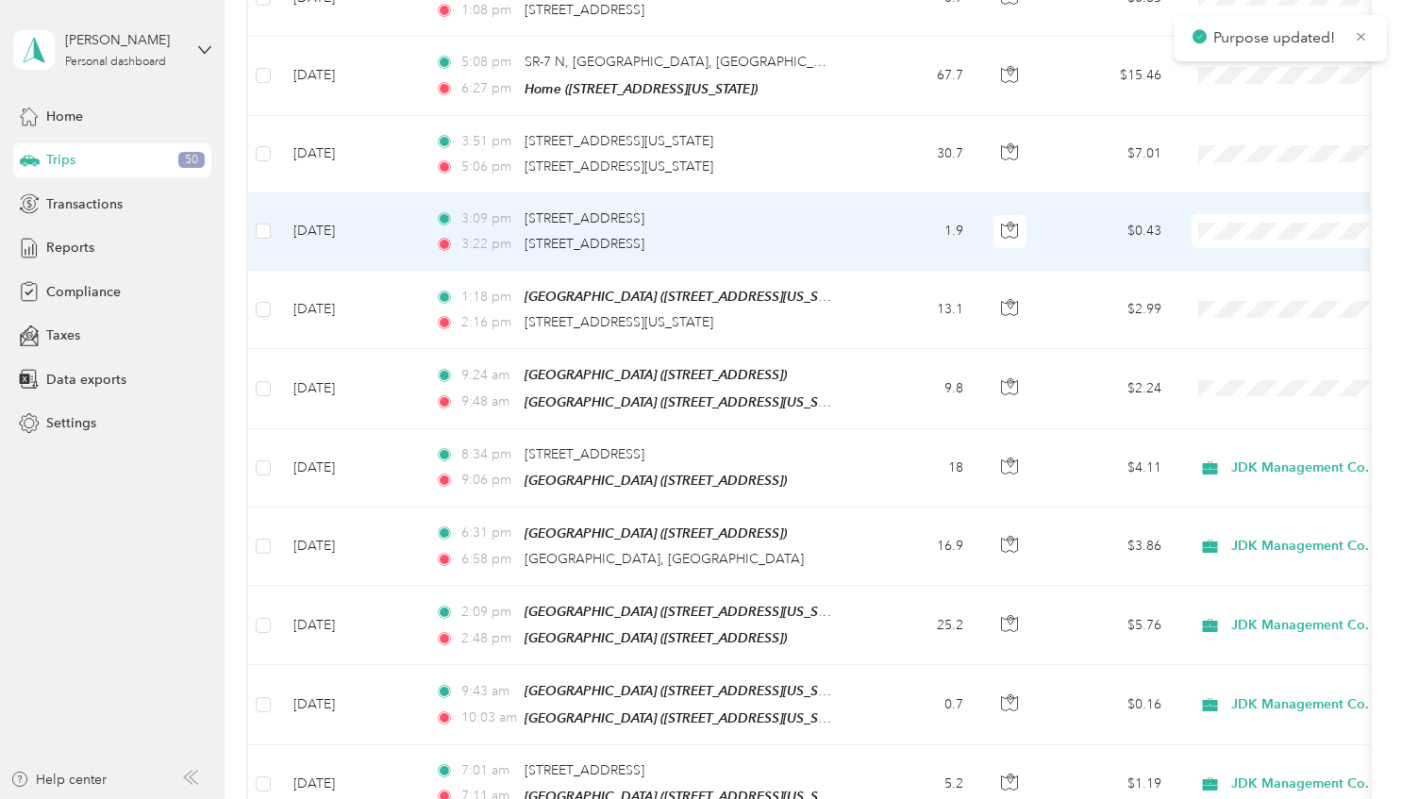
click at [1233, 226] on li "JDK Management Co." at bounding box center [1285, 224] width 234 height 33
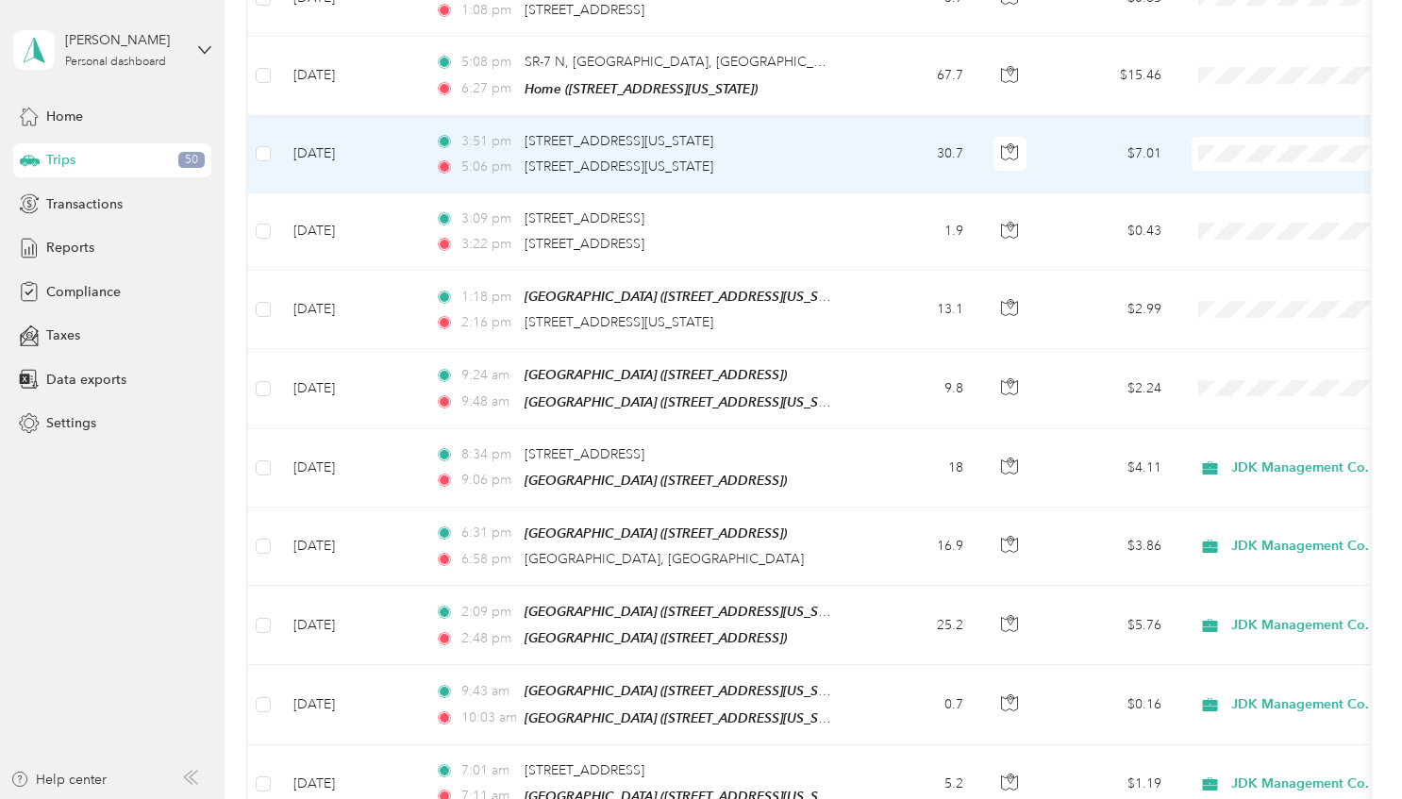
click at [1231, 147] on li "JDK Management Co." at bounding box center [1285, 146] width 234 height 33
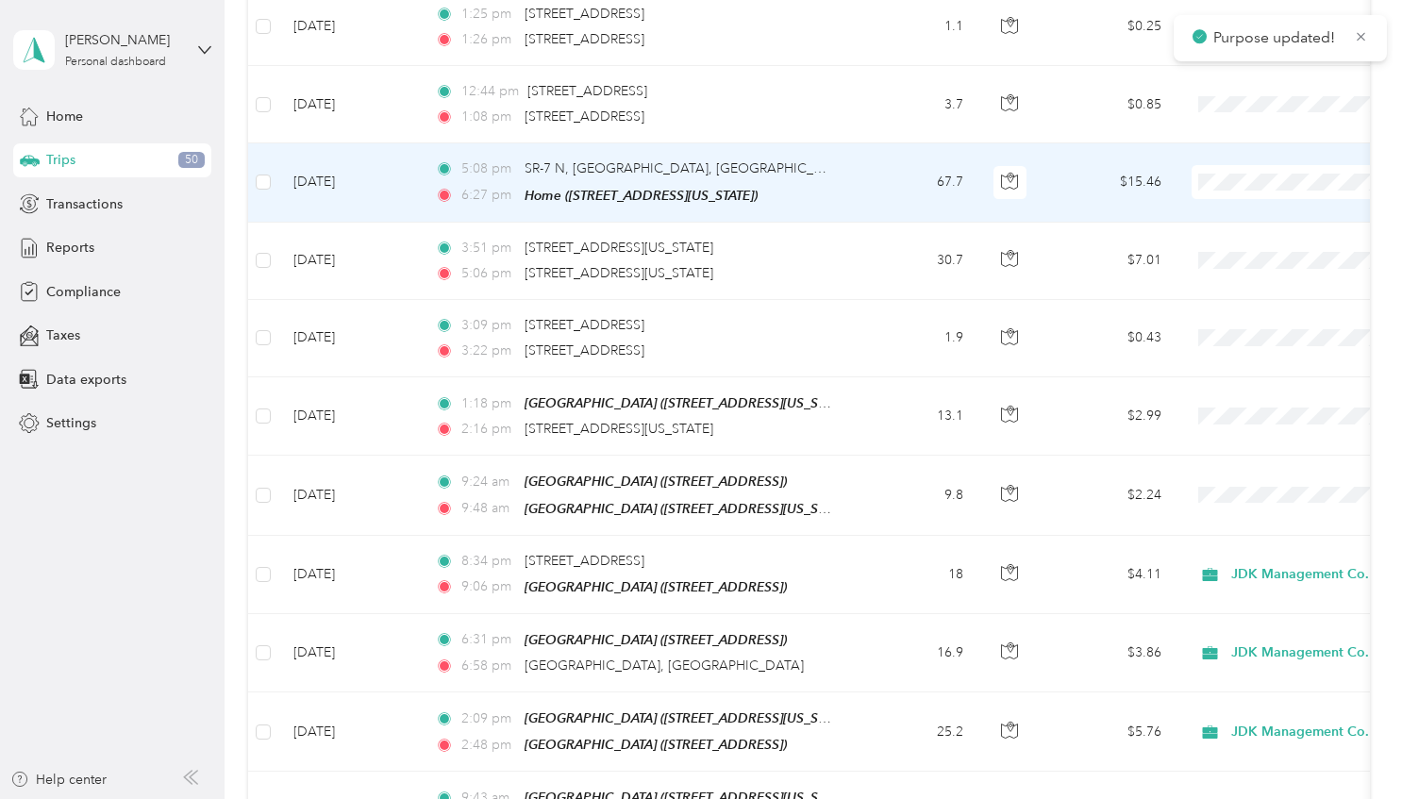
scroll to position [3301, 0]
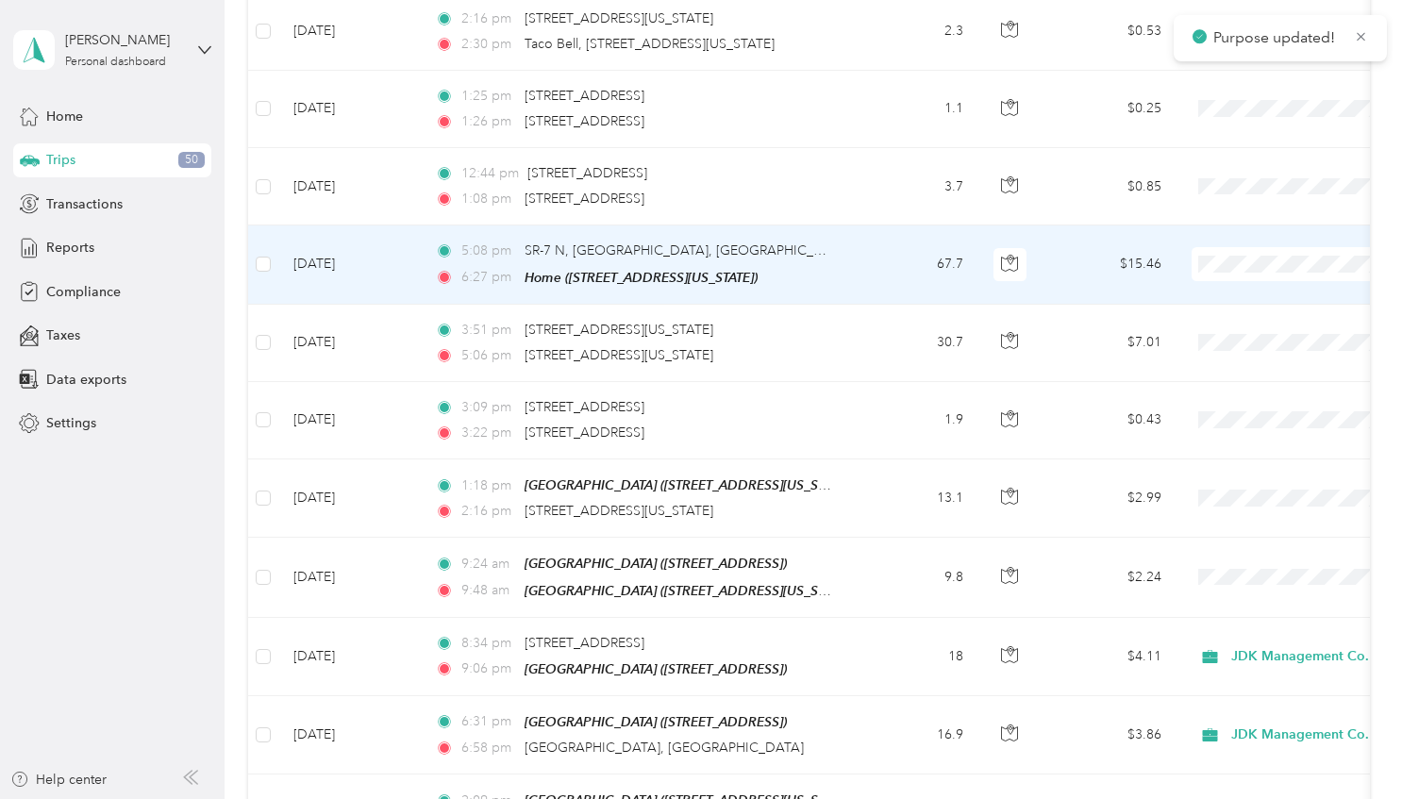
click at [1236, 253] on span "JDK Management Co." at bounding box center [1303, 251] width 175 height 20
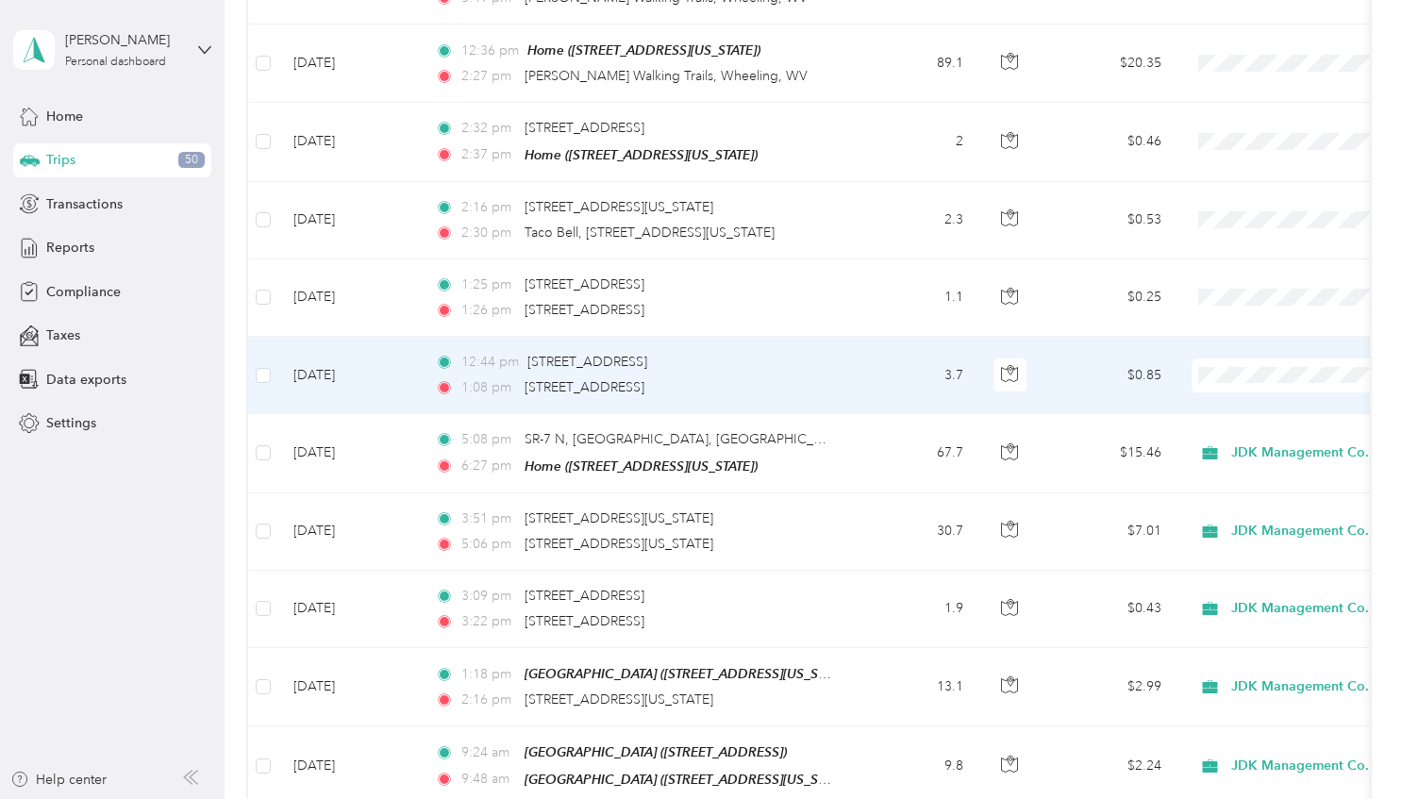
scroll to position [3018, 0]
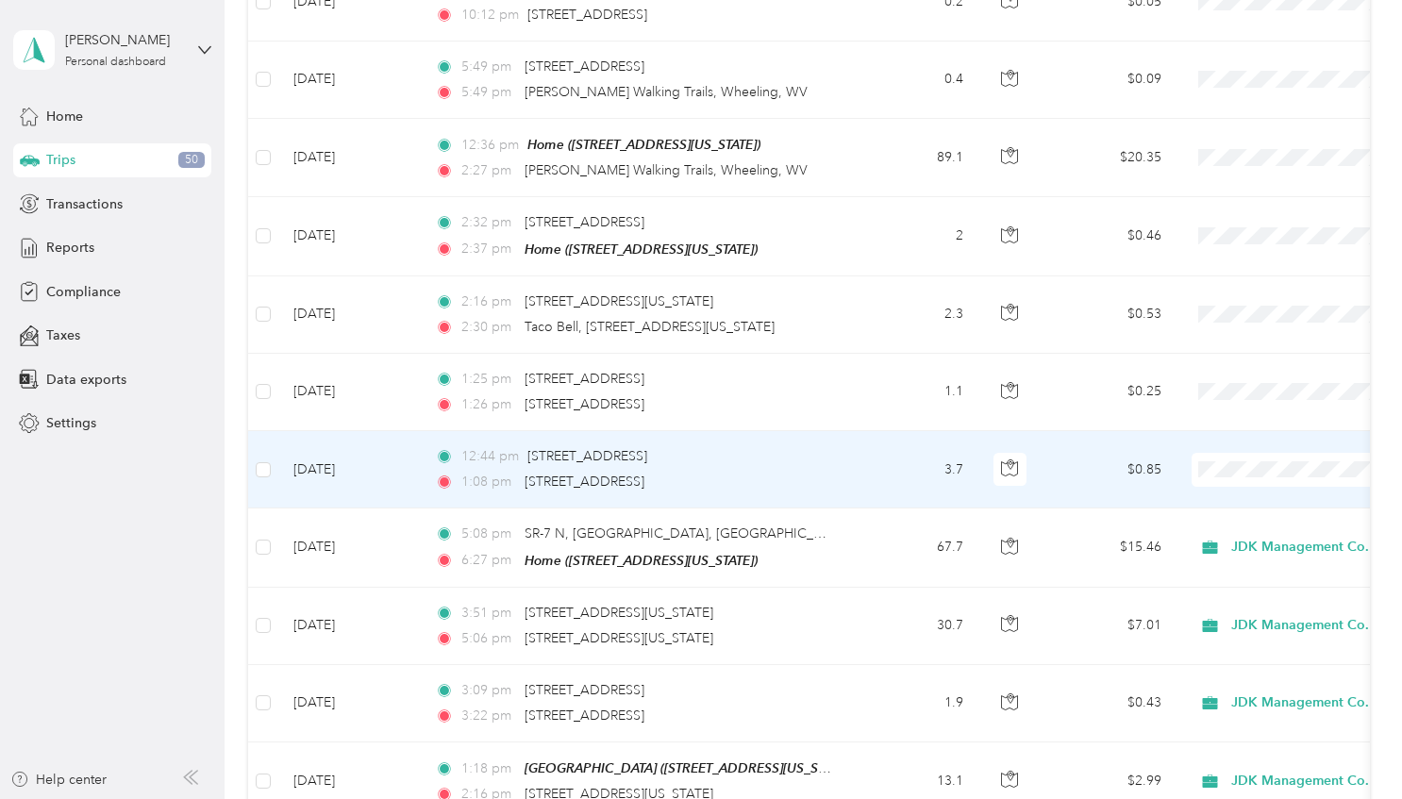
click at [1247, 494] on span "Personal" at bounding box center [1303, 498] width 175 height 20
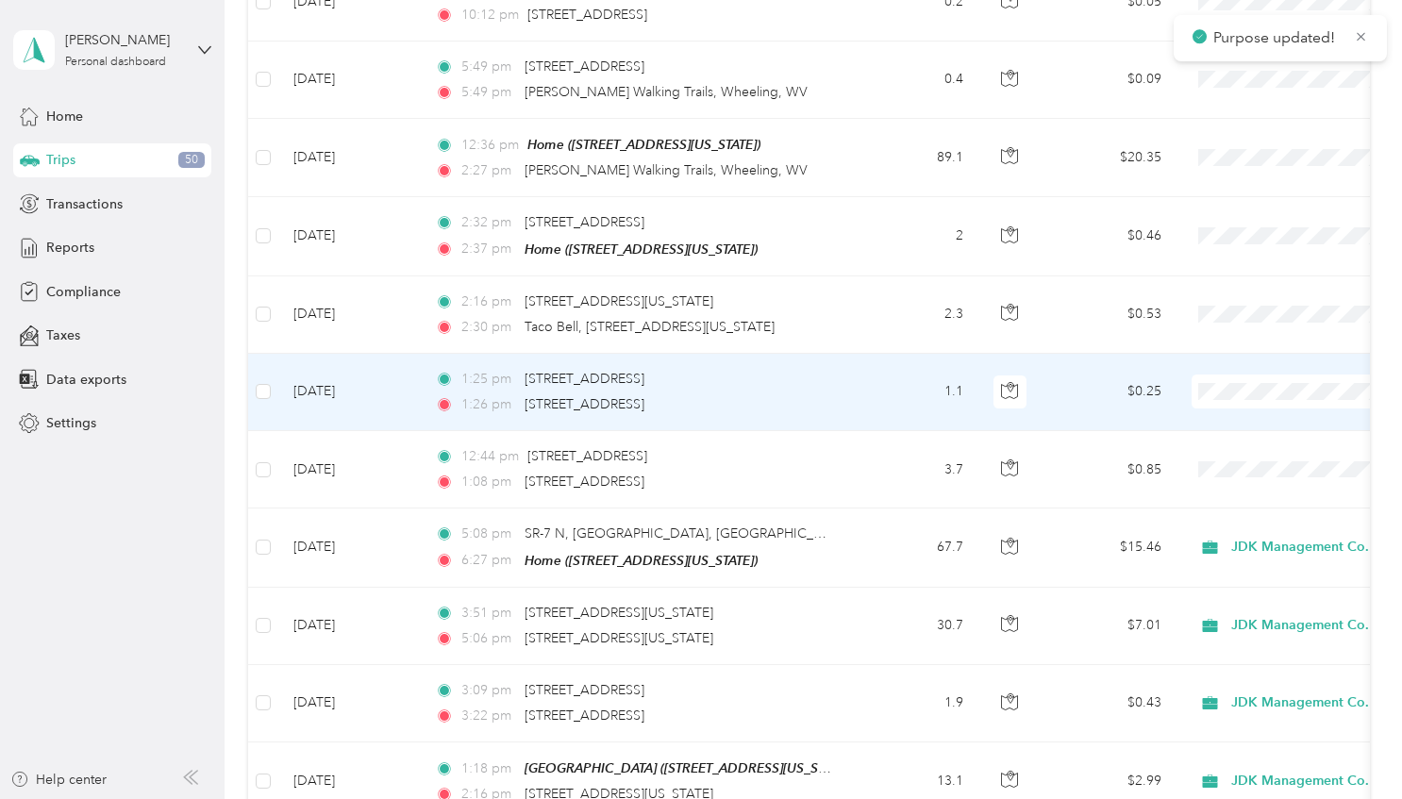
drag, startPoint x: 1229, startPoint y: 425, endPoint x: 1227, endPoint y: 342, distance: 83.1
click at [1228, 411] on span "Personal" at bounding box center [1303, 420] width 175 height 20
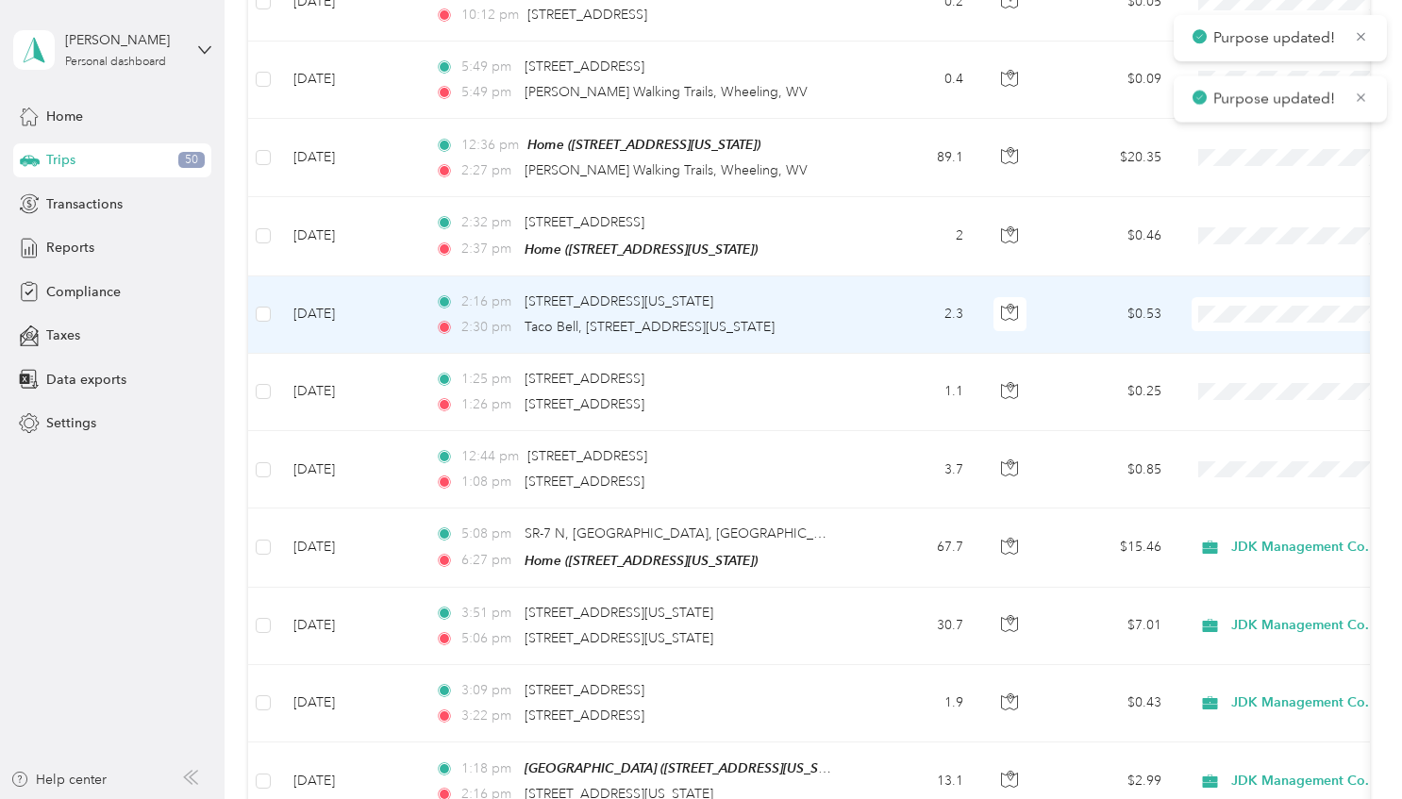
drag, startPoint x: 1253, startPoint y: 349, endPoint x: 1223, endPoint y: 325, distance: 38.9
click at [1253, 349] on li "Personal" at bounding box center [1285, 343] width 234 height 33
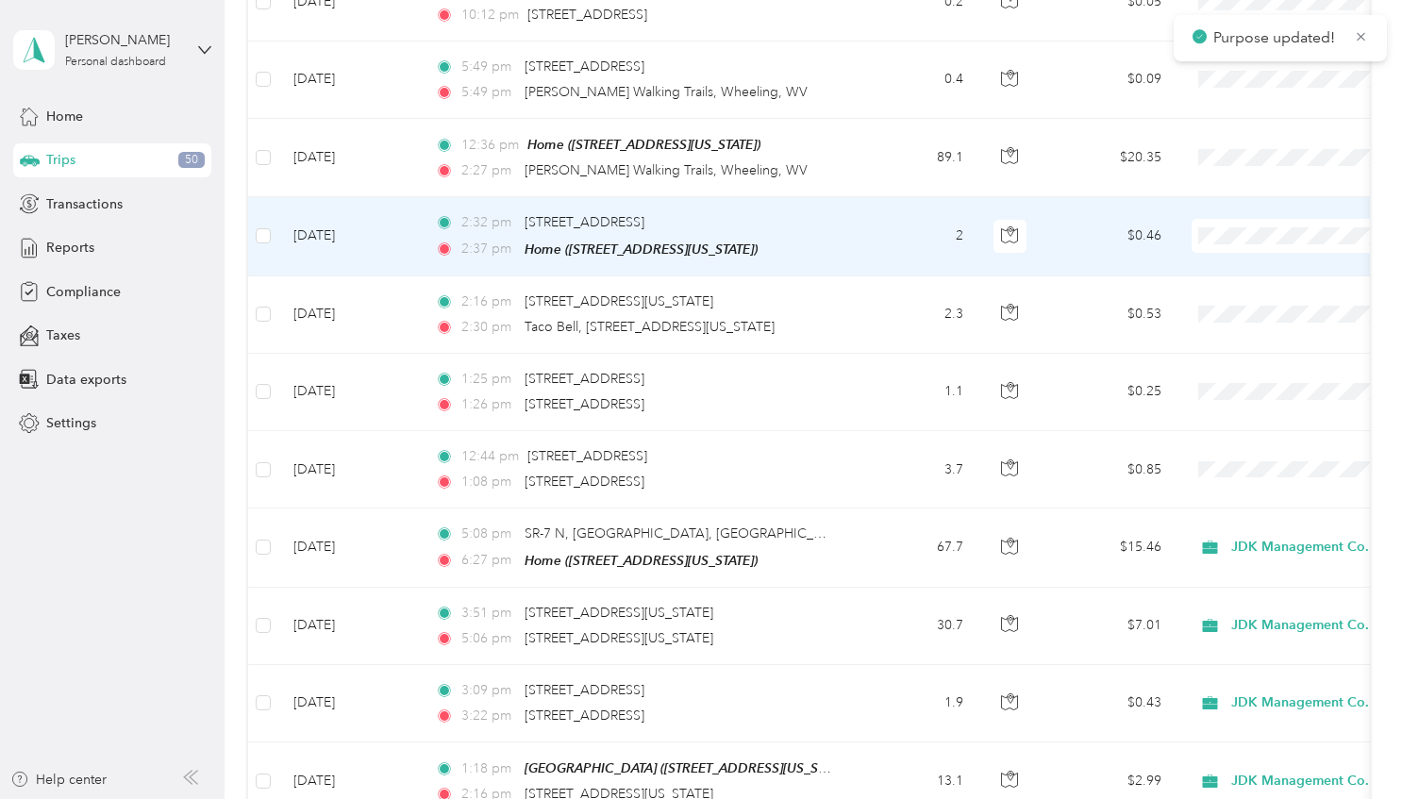
click at [1250, 262] on span "Personal" at bounding box center [1303, 261] width 175 height 20
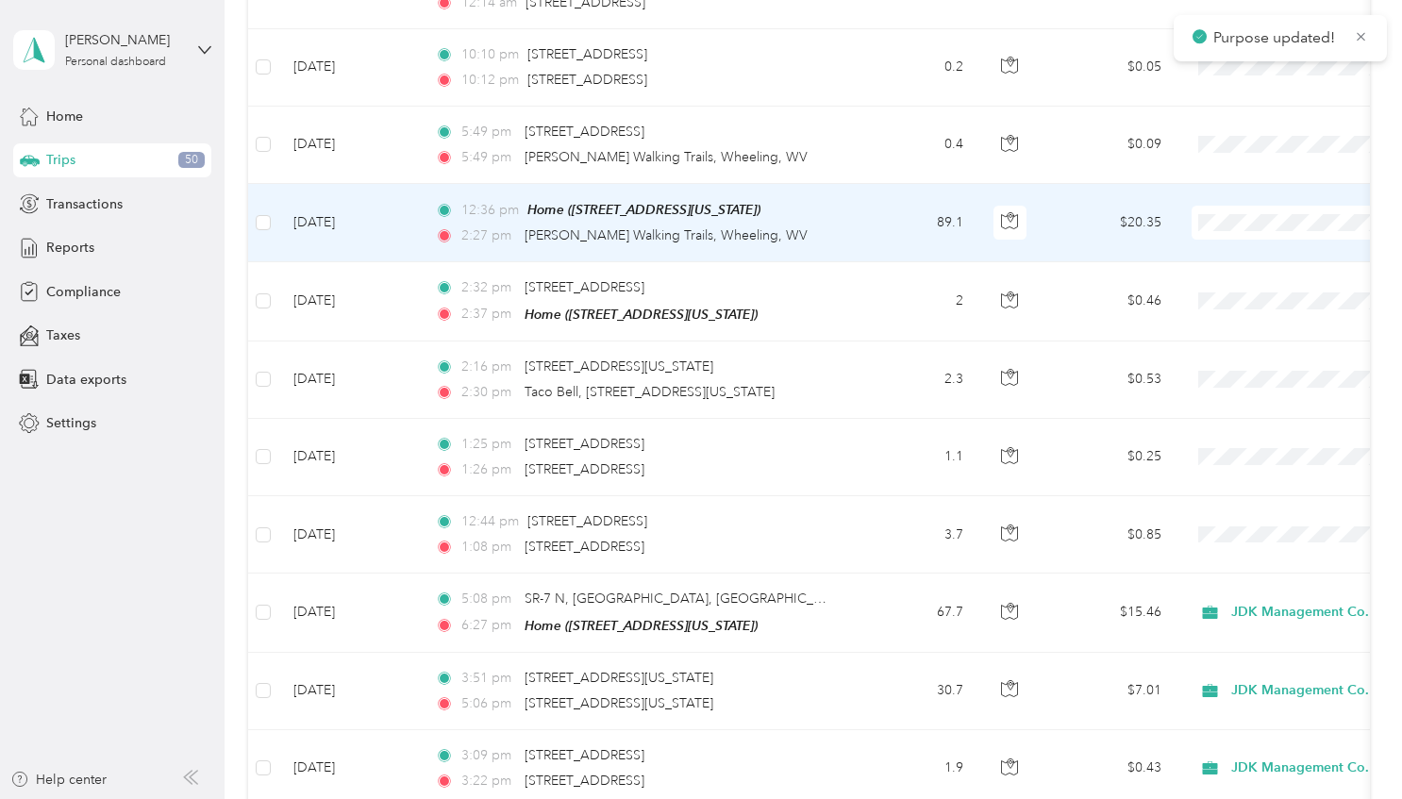
scroll to position [2924, 0]
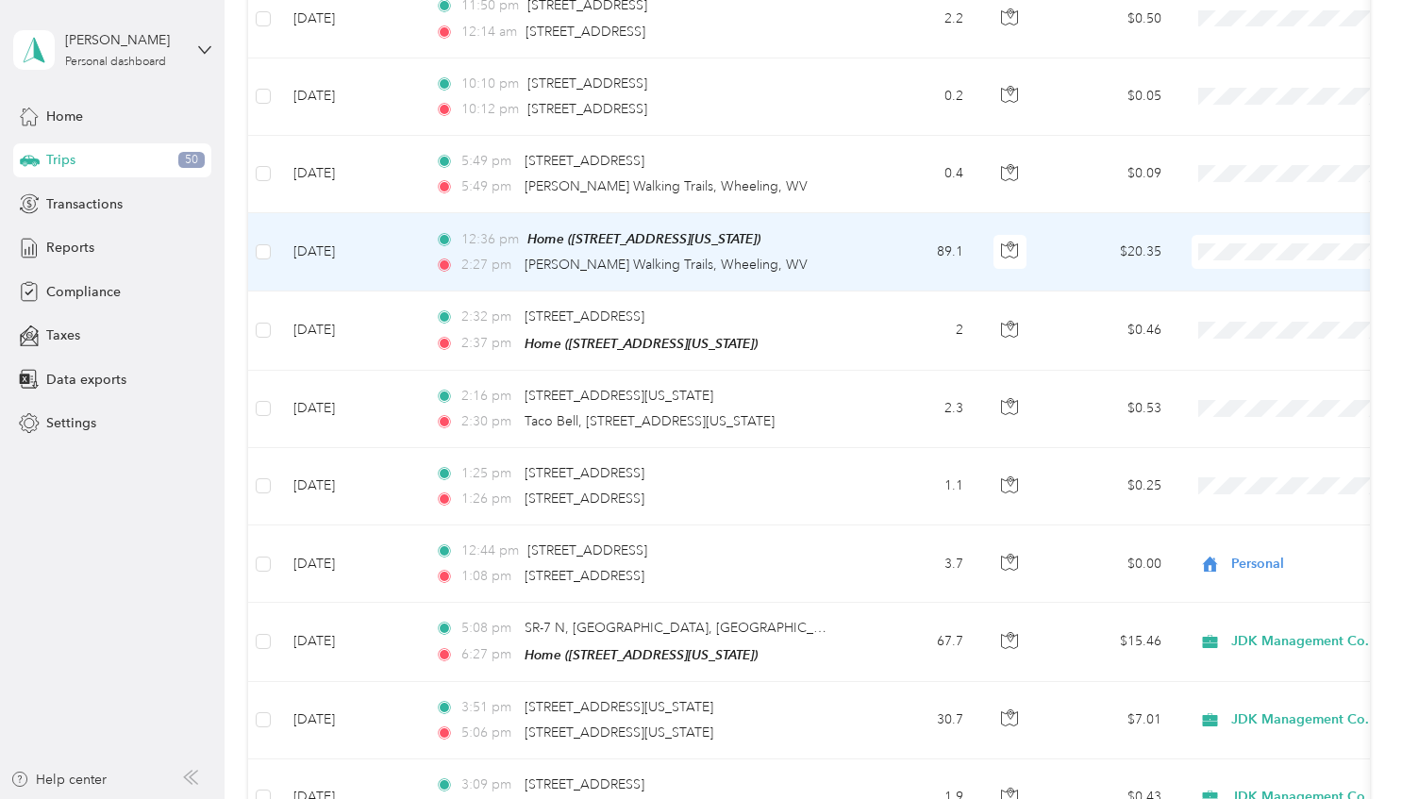
click at [1237, 249] on span "JDK Management Co." at bounding box center [1303, 250] width 175 height 20
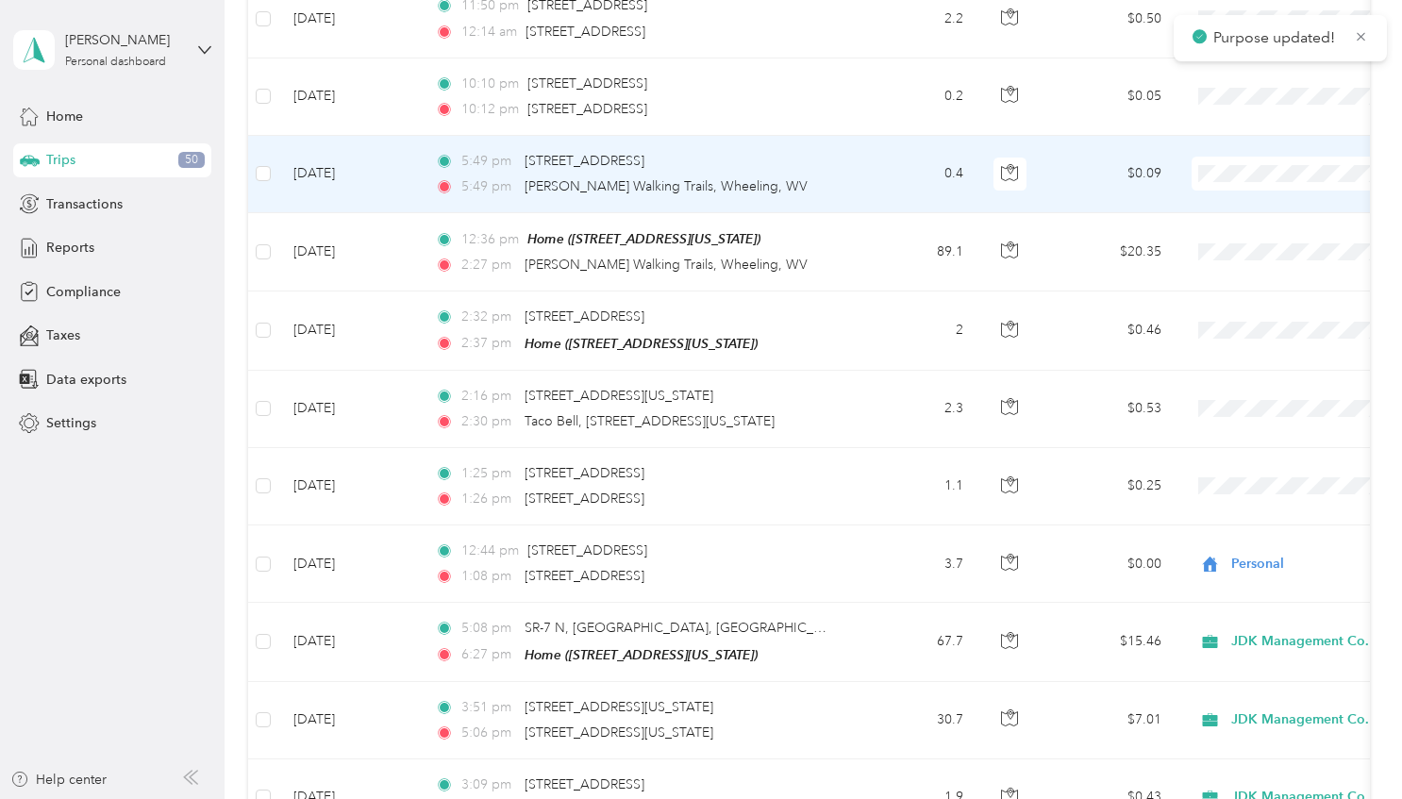
click at [1253, 168] on span "JDK Management Co." at bounding box center [1303, 164] width 175 height 20
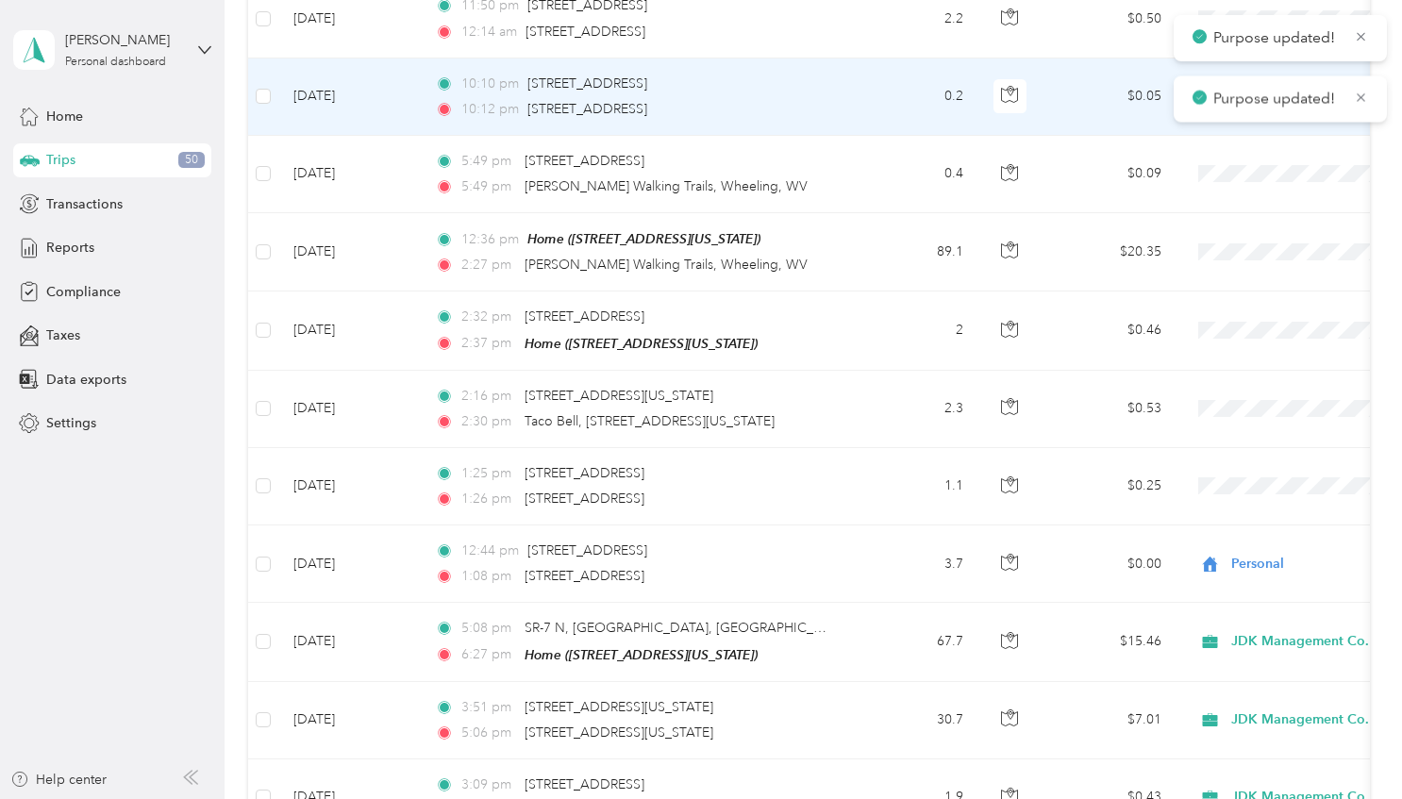
scroll to position [2829, 0]
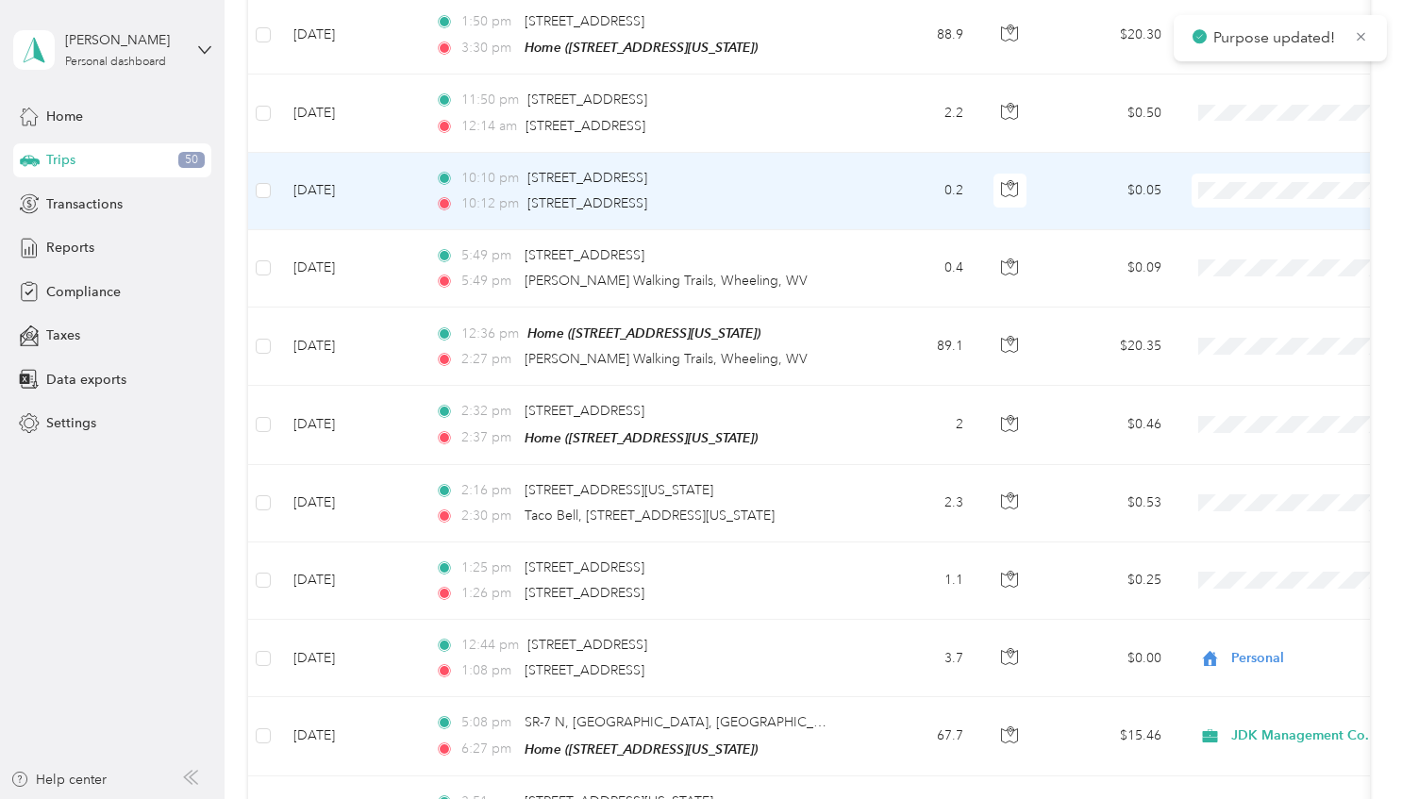
click at [1246, 192] on li "JDK Management Co." at bounding box center [1285, 182] width 234 height 33
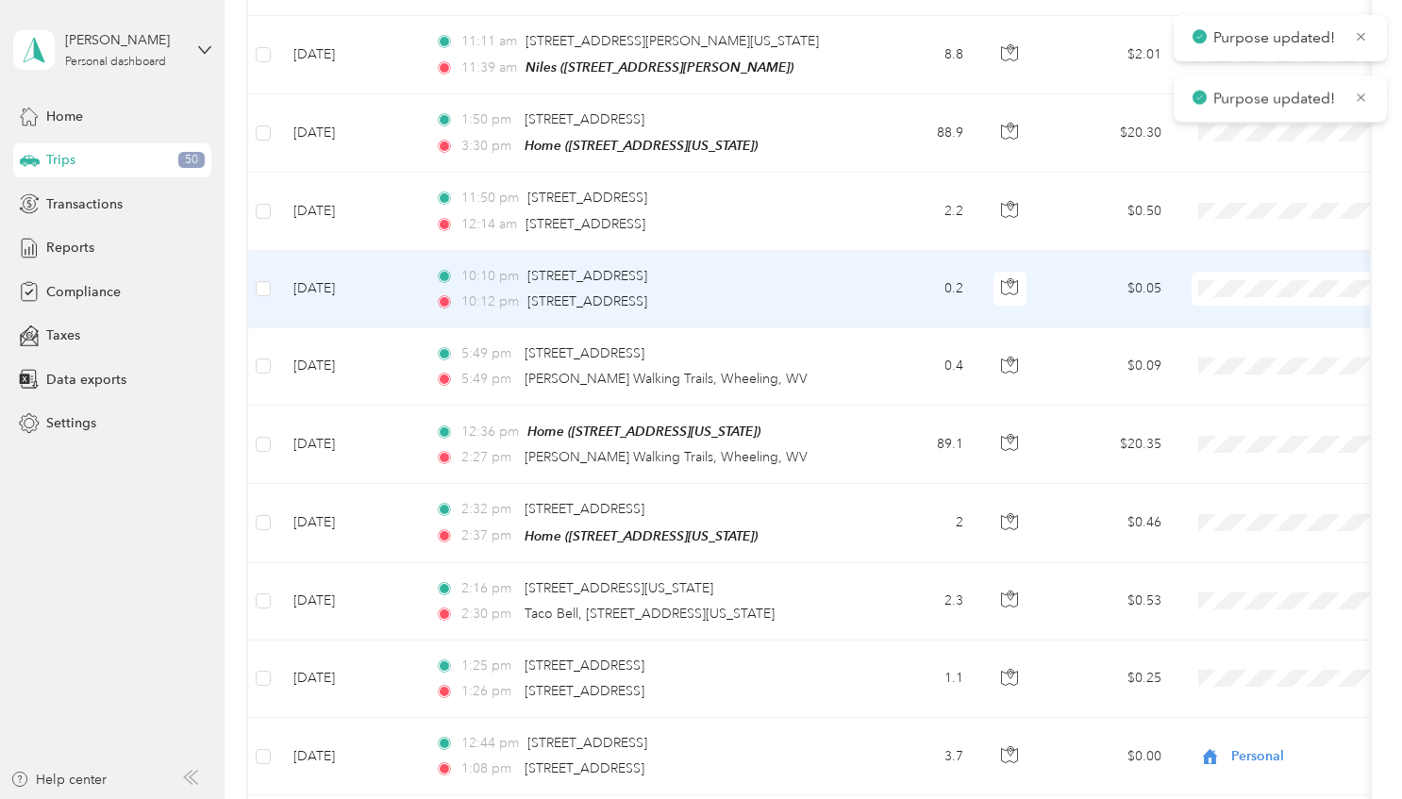
scroll to position [2641, 0]
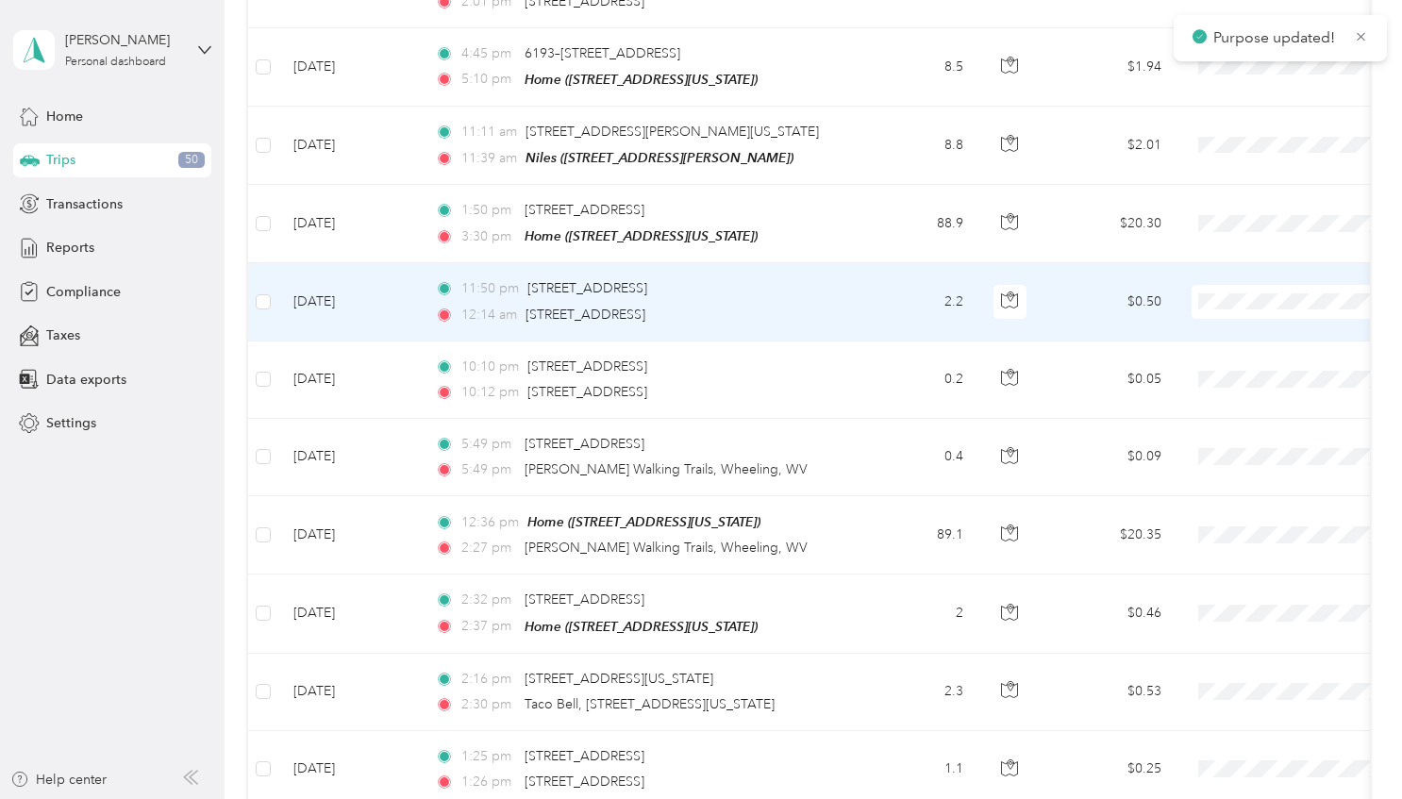
drag, startPoint x: 1242, startPoint y: 296, endPoint x: 1244, endPoint y: 242, distance: 54.8
click at [1244, 294] on span "JDK Management Co." at bounding box center [1303, 301] width 175 height 20
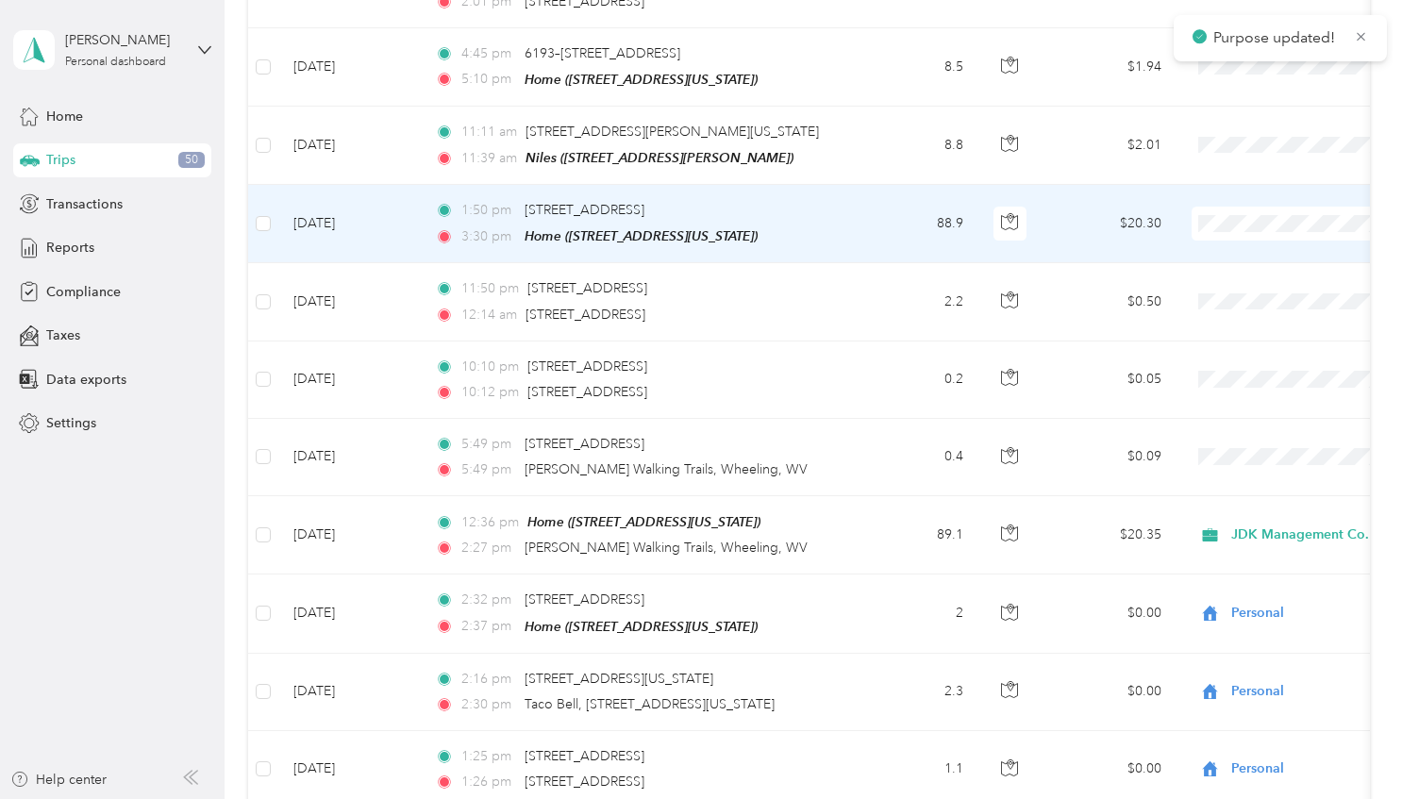
click at [1247, 222] on span "JDK Management Co." at bounding box center [1303, 220] width 175 height 20
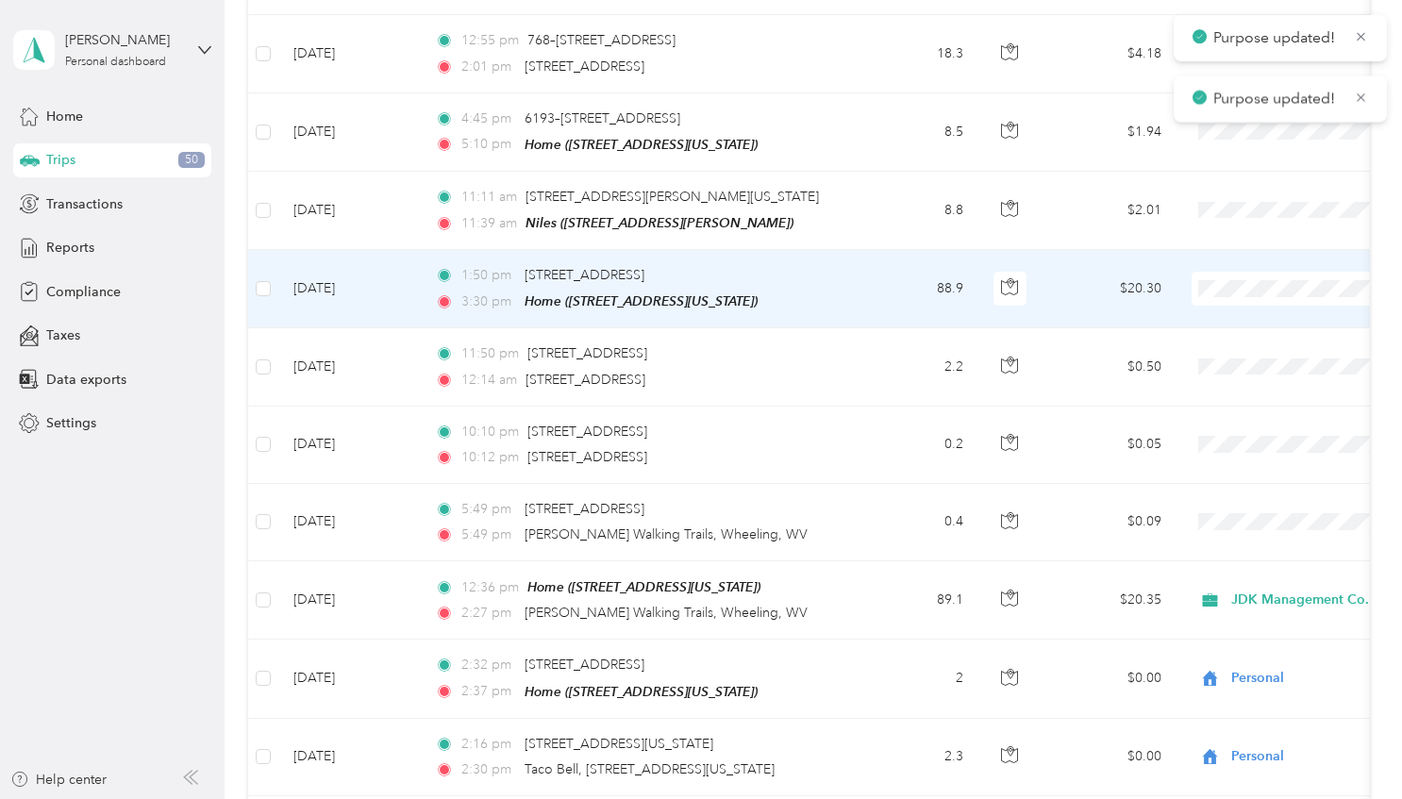
scroll to position [2546, 0]
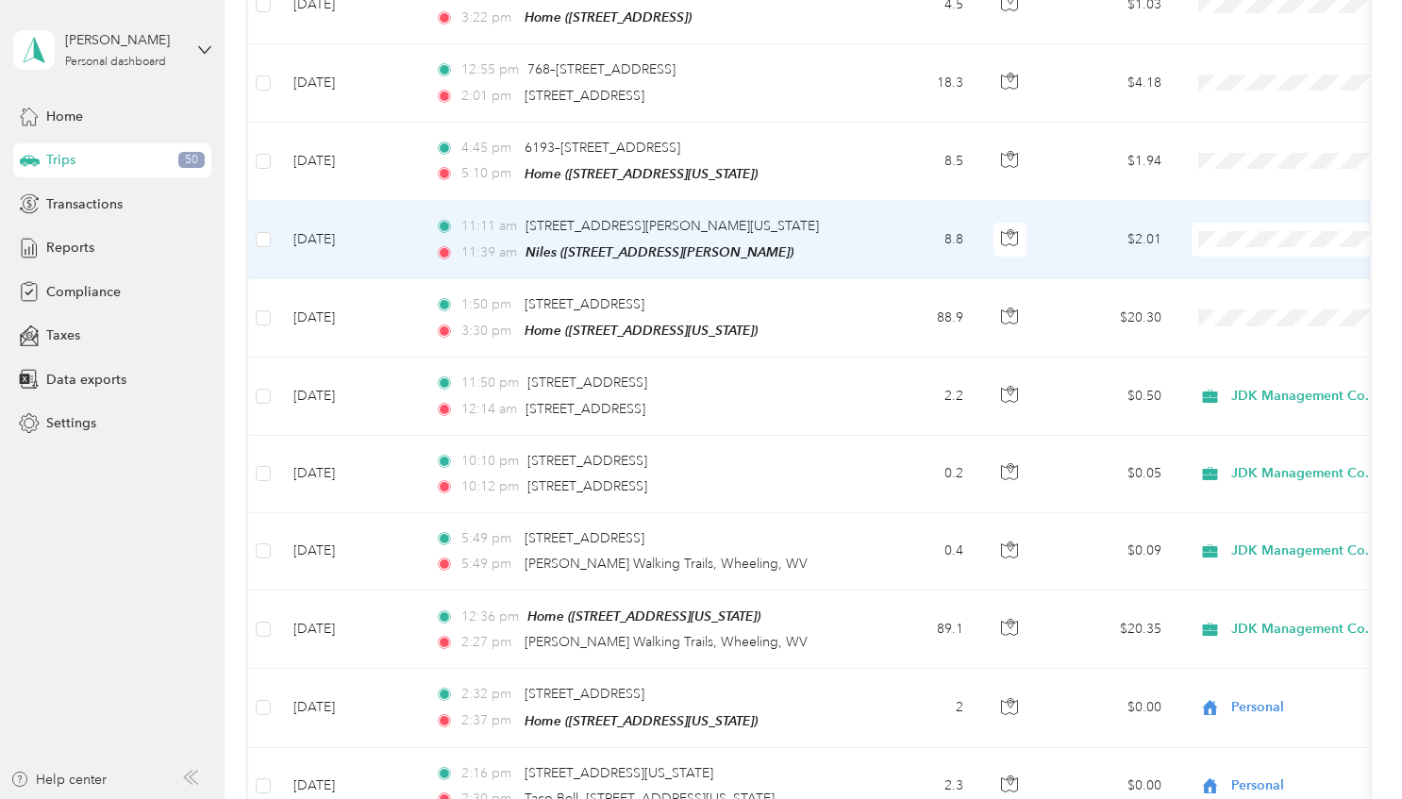
click at [1236, 223] on span at bounding box center [1309, 240] width 234 height 34
click at [1226, 243] on li "JDK Management Co." at bounding box center [1285, 240] width 234 height 33
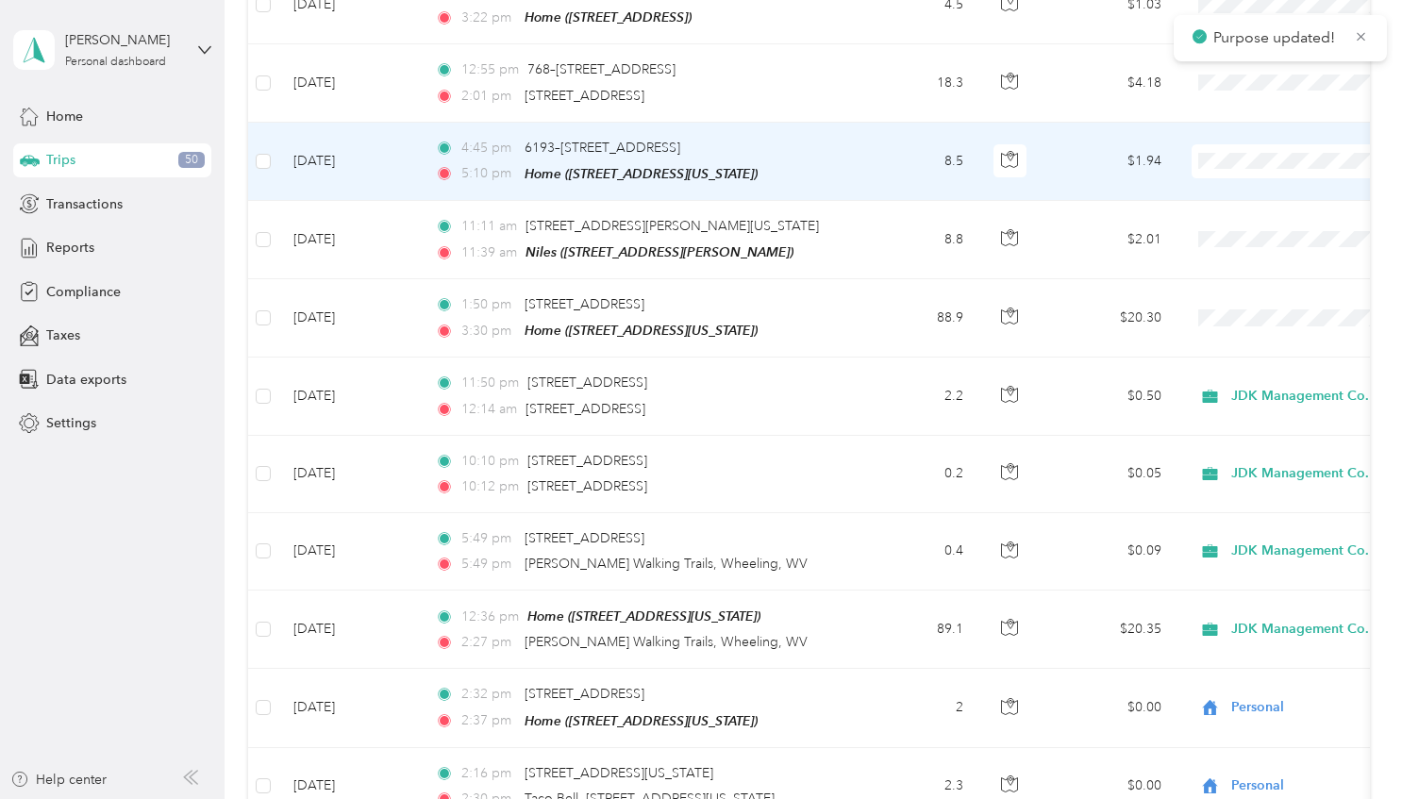
click at [1223, 162] on span "JDK Management Co." at bounding box center [1303, 161] width 175 height 20
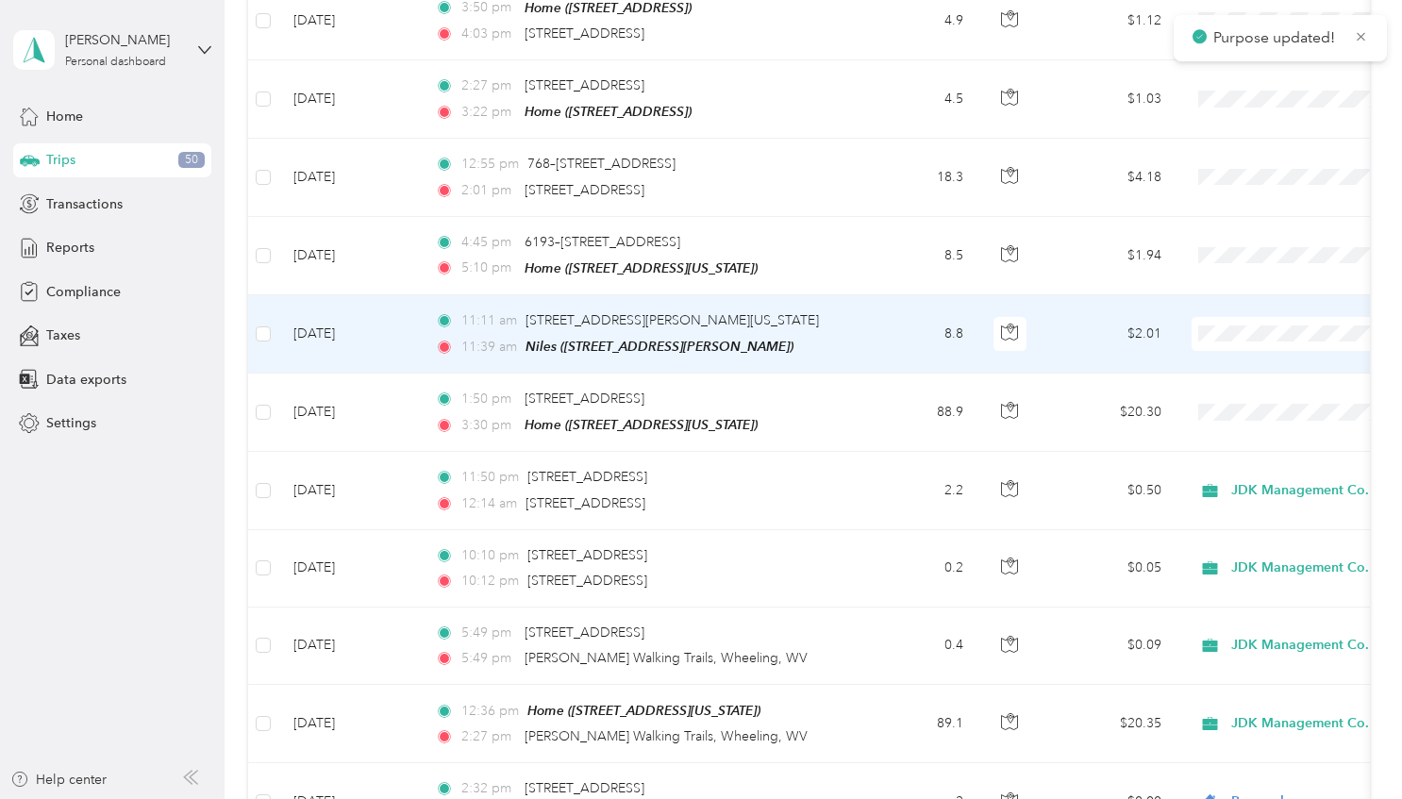
scroll to position [2357, 0]
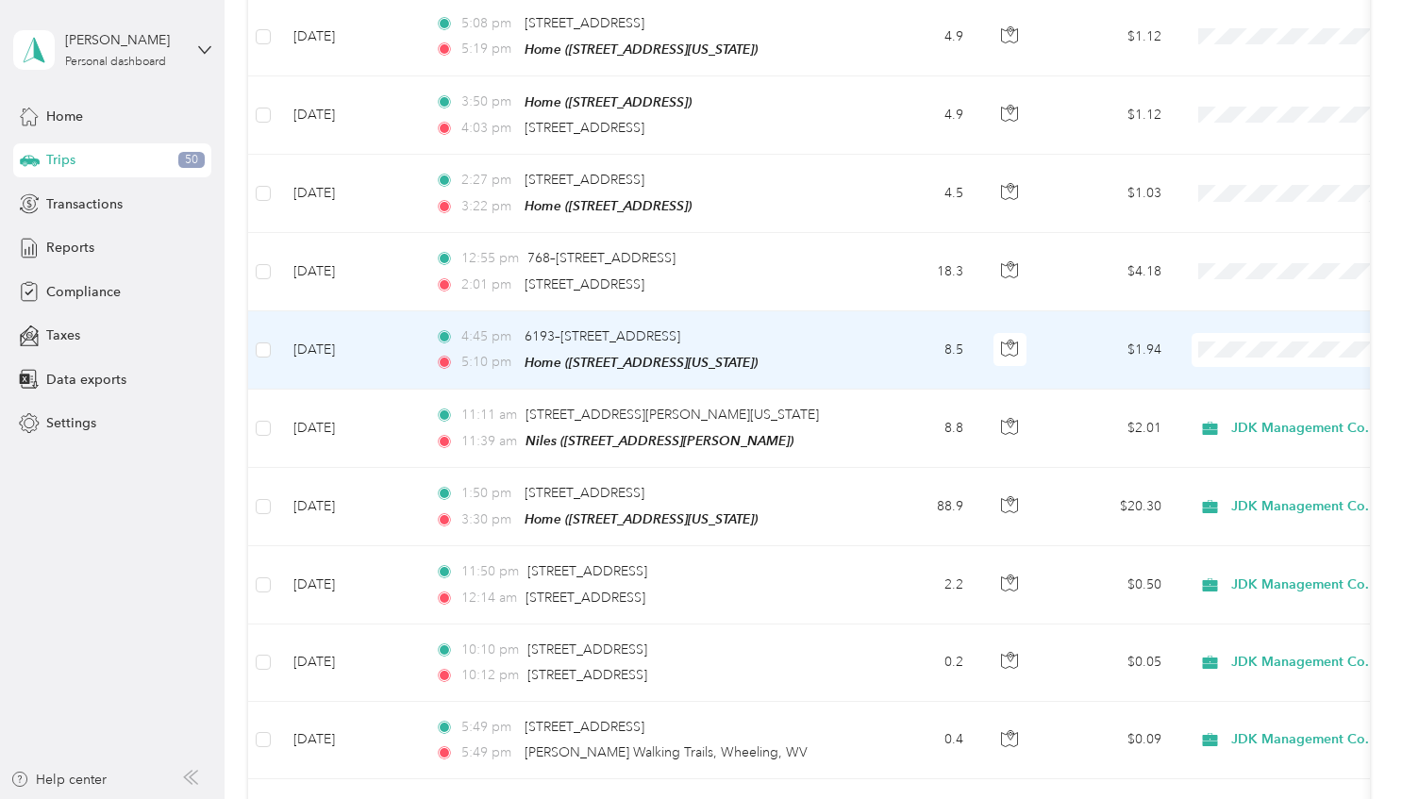
click at [1247, 343] on span "JDK Management Co." at bounding box center [1303, 352] width 175 height 20
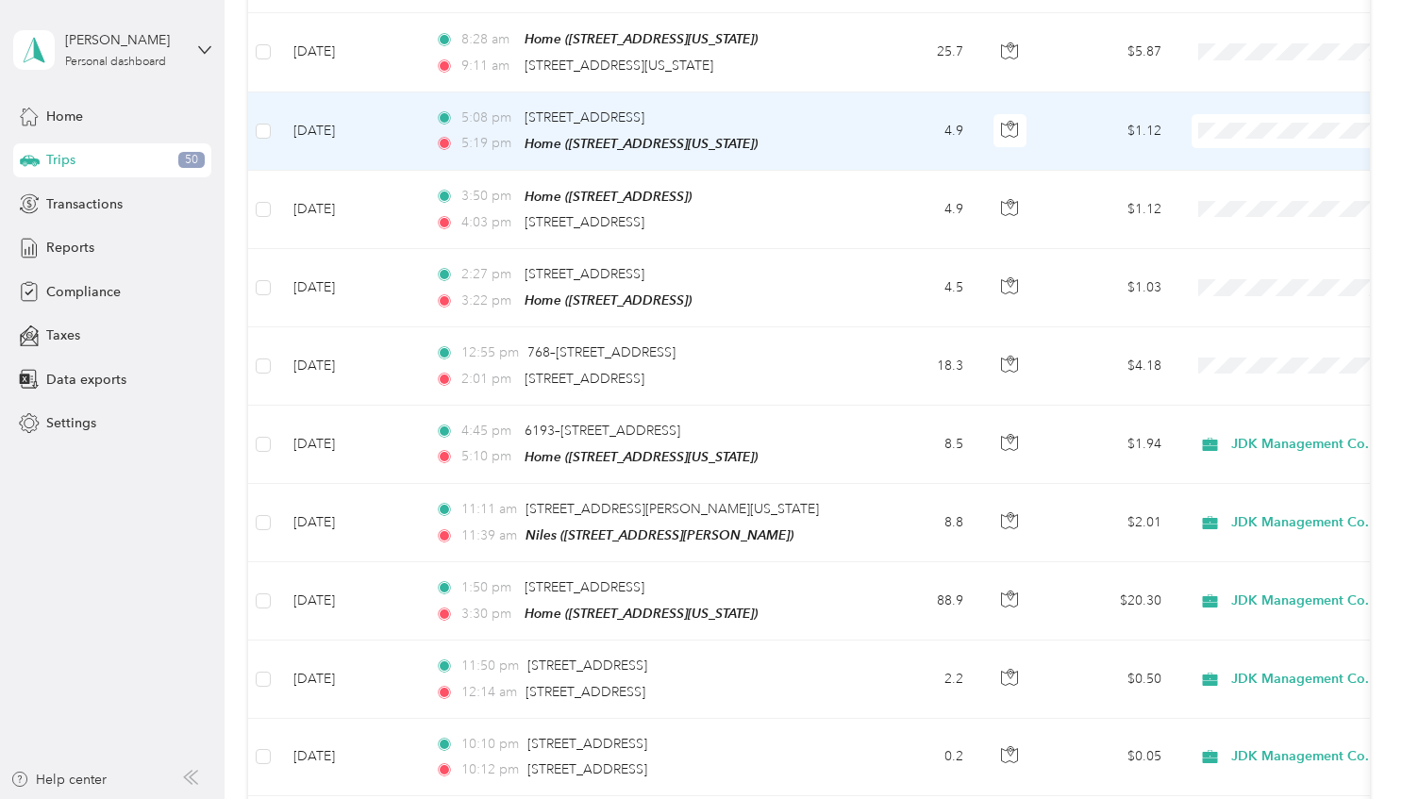
click at [1229, 170] on span "Personal" at bounding box center [1303, 167] width 175 height 20
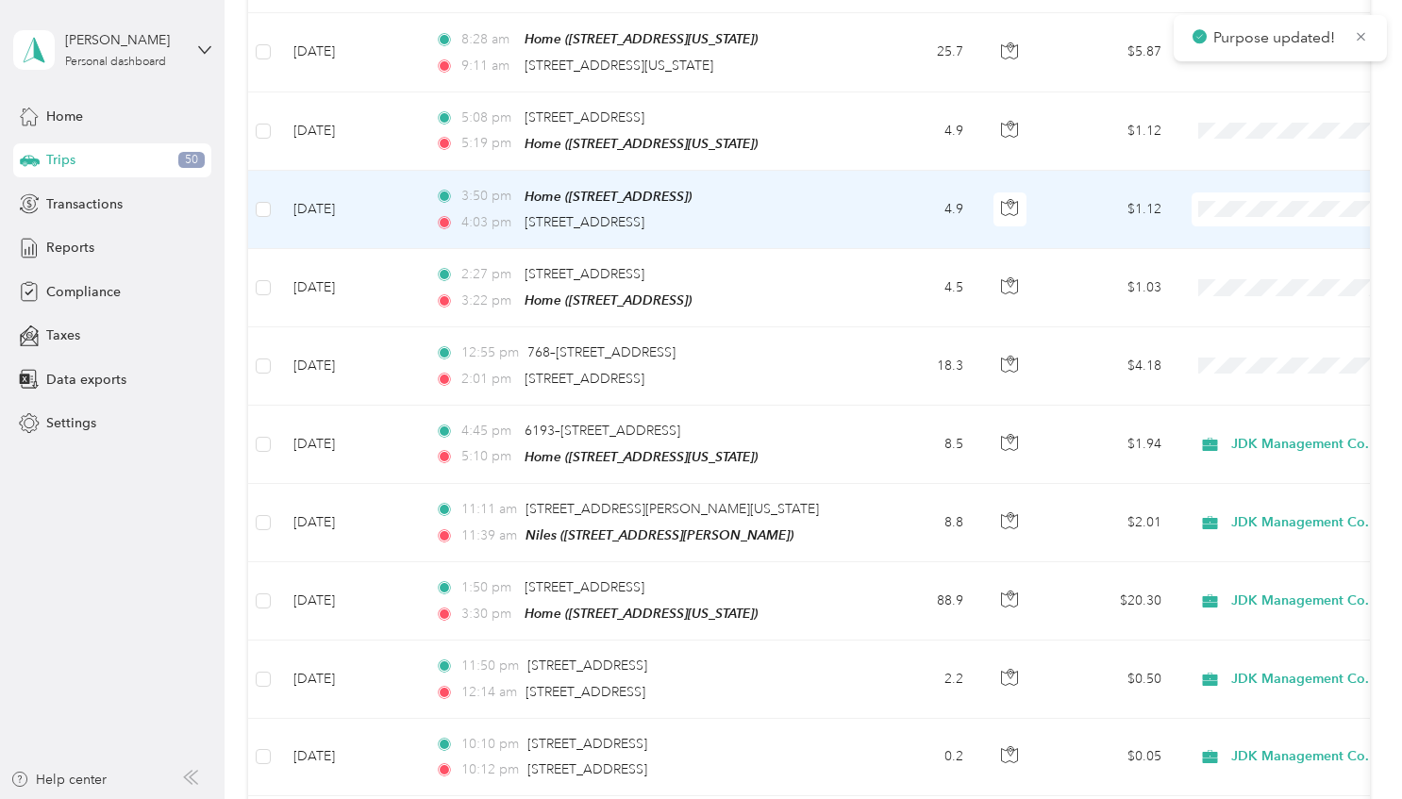
click at [1236, 243] on span "Personal" at bounding box center [1303, 246] width 175 height 20
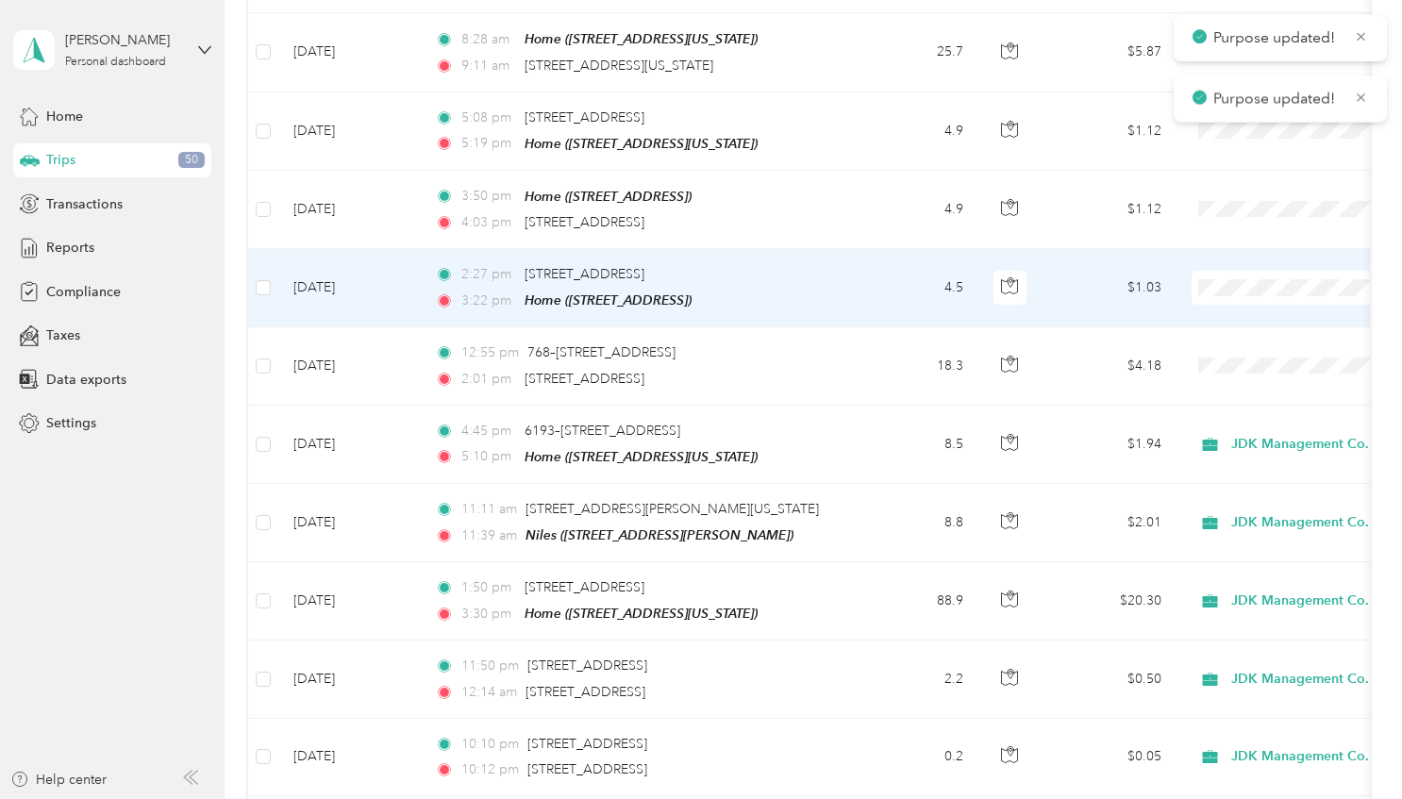
click at [1255, 323] on span "Personal" at bounding box center [1303, 325] width 175 height 20
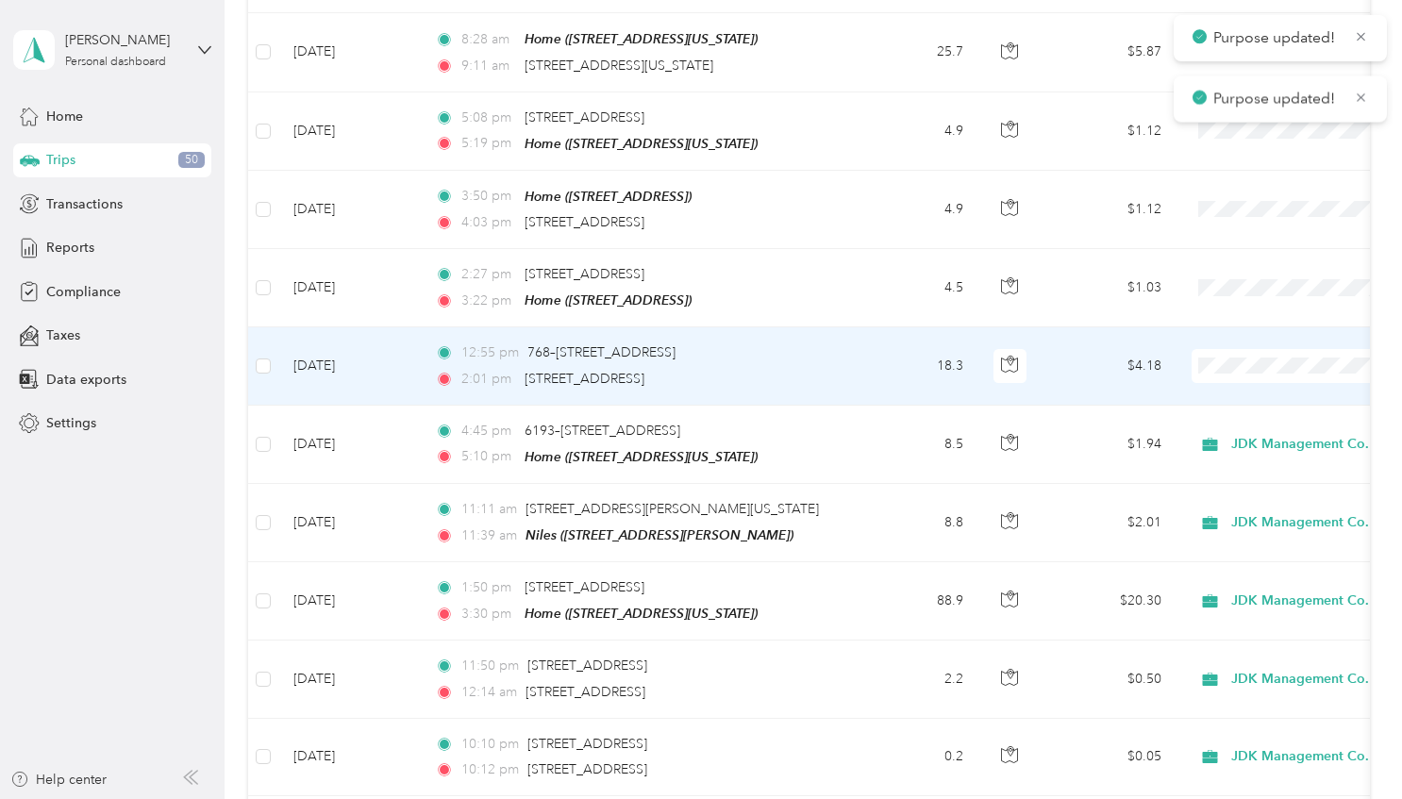
click at [1260, 399] on span "Personal" at bounding box center [1303, 403] width 175 height 20
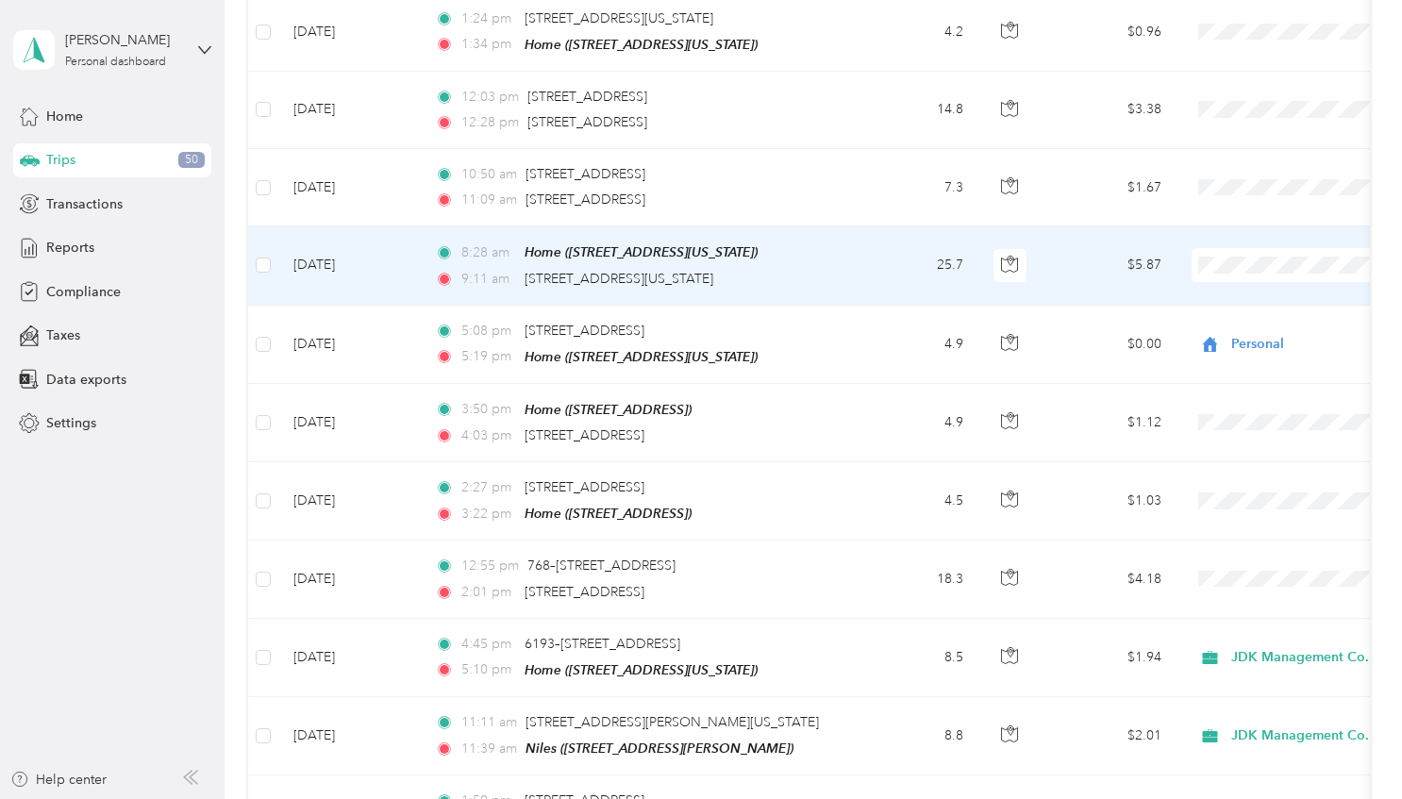
scroll to position [2074, 0]
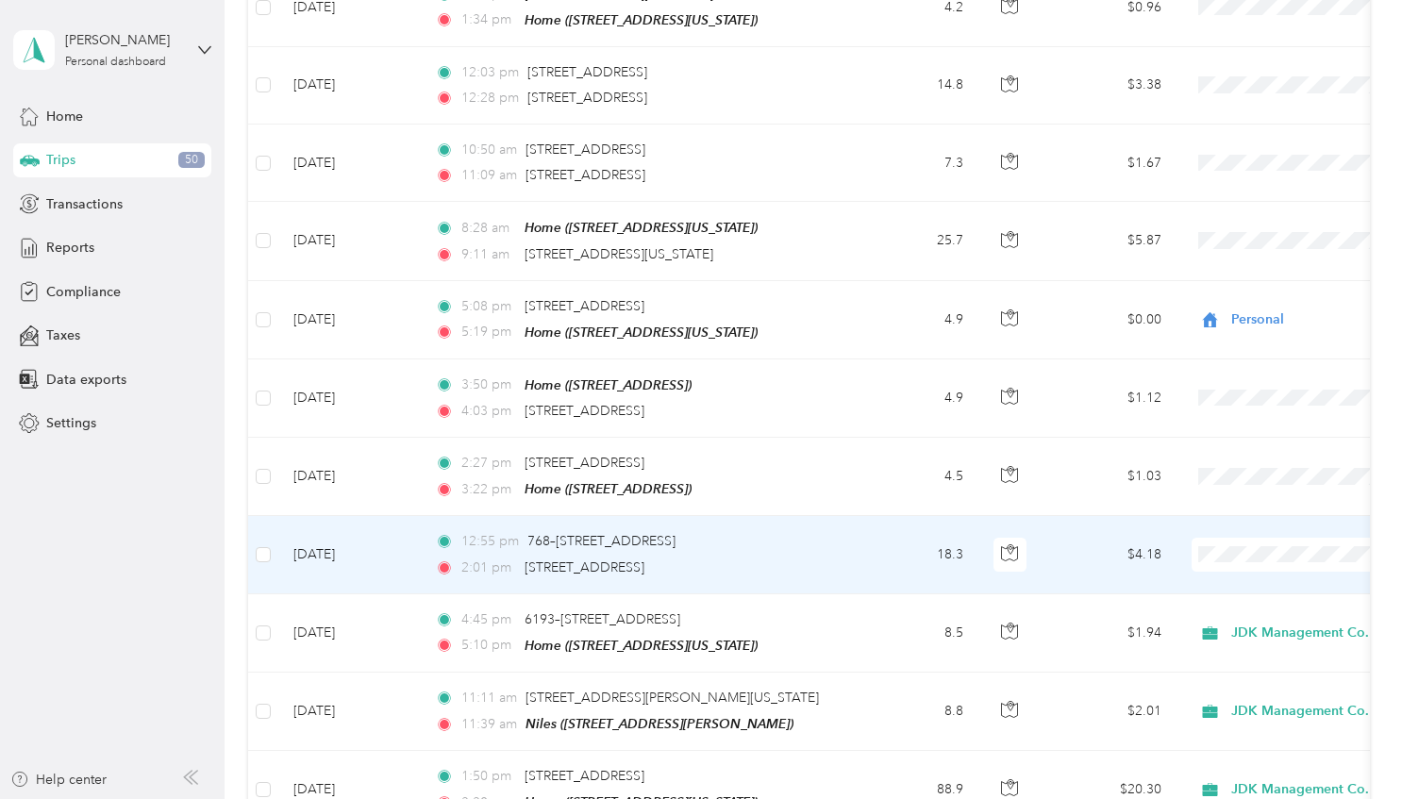
drag, startPoint x: 1227, startPoint y: 595, endPoint x: 1226, endPoint y: 577, distance: 18.0
click at [1227, 593] on li "Personal" at bounding box center [1285, 586] width 234 height 33
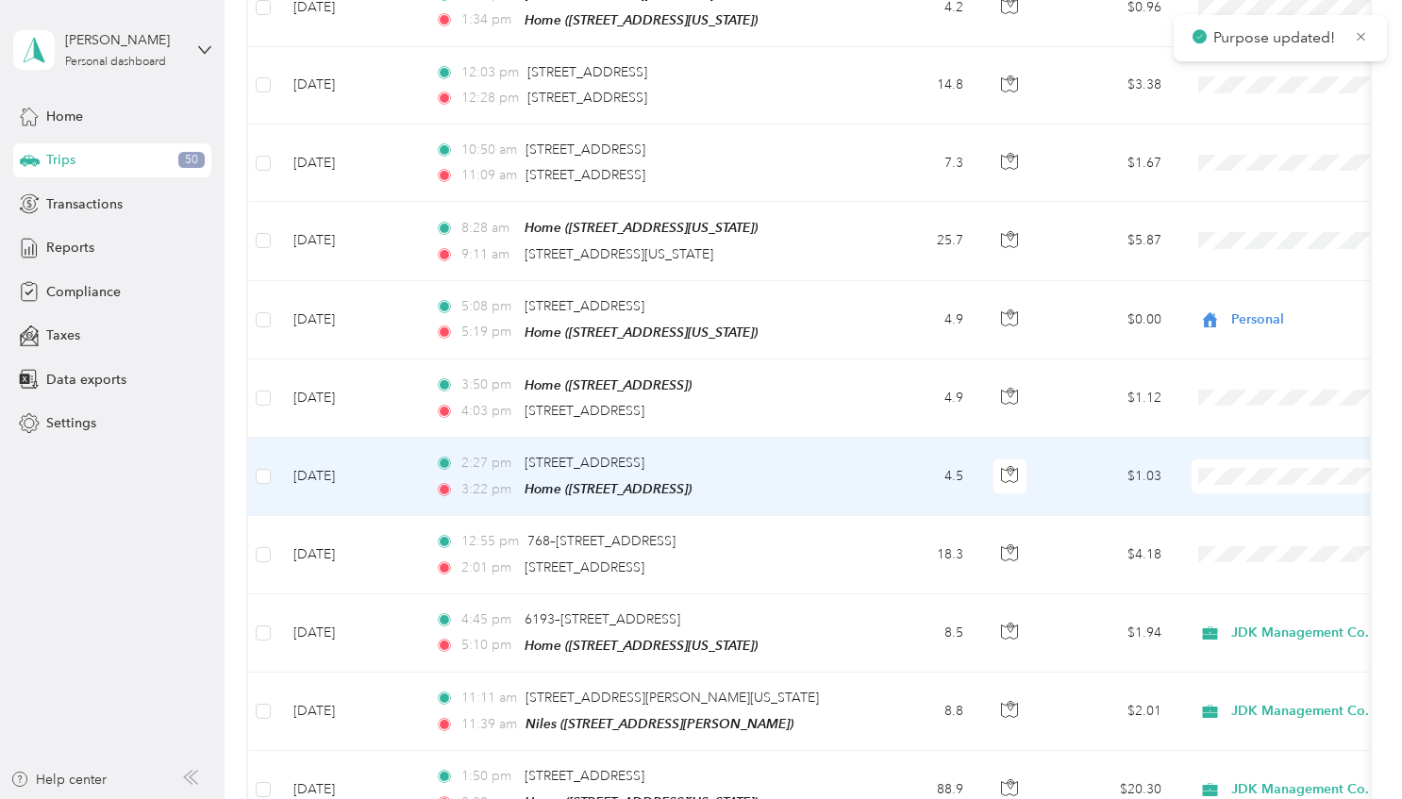
click at [1233, 512] on span "Personal" at bounding box center [1303, 514] width 175 height 20
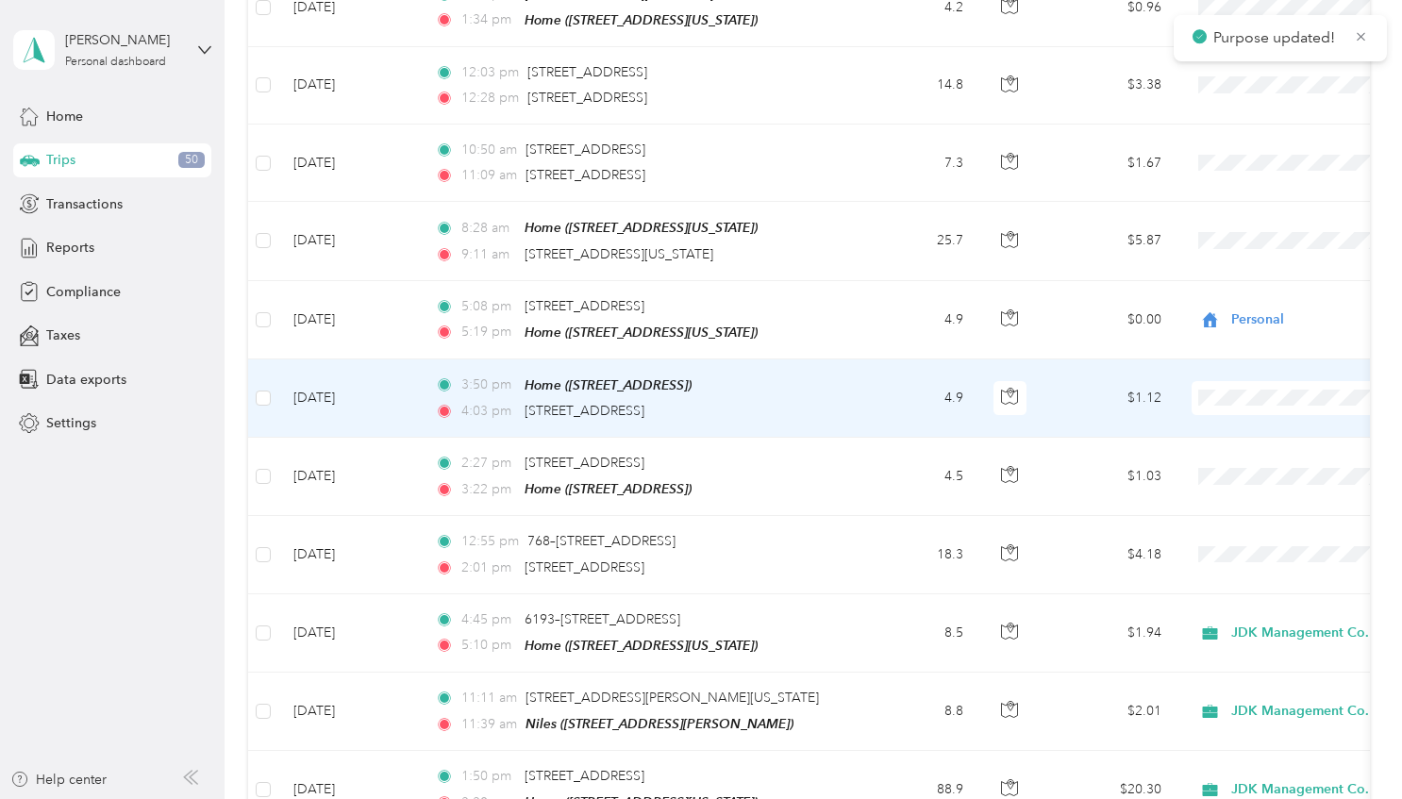
click at [1226, 437] on span "Personal" at bounding box center [1303, 428] width 175 height 20
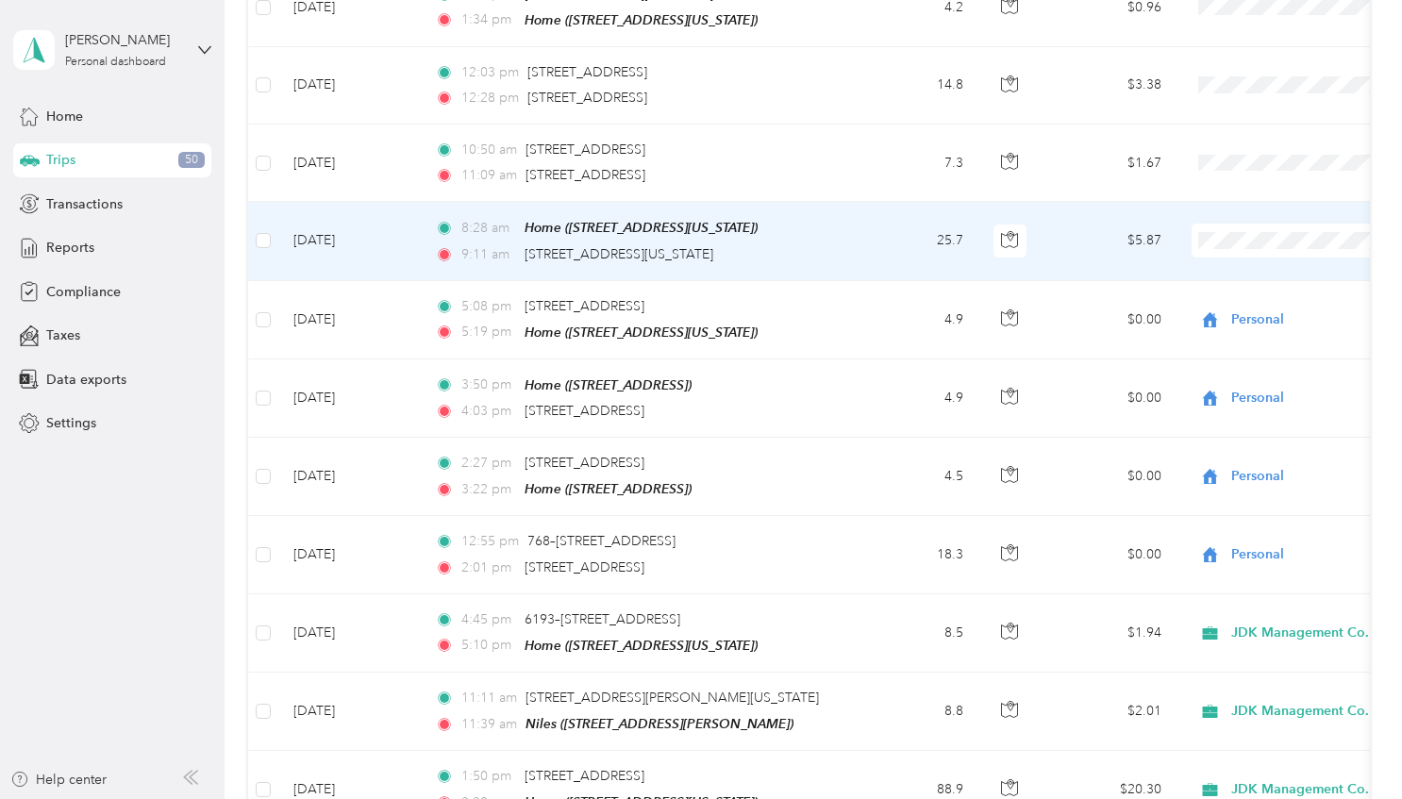
click at [1233, 276] on span "Personal" at bounding box center [1303, 282] width 175 height 20
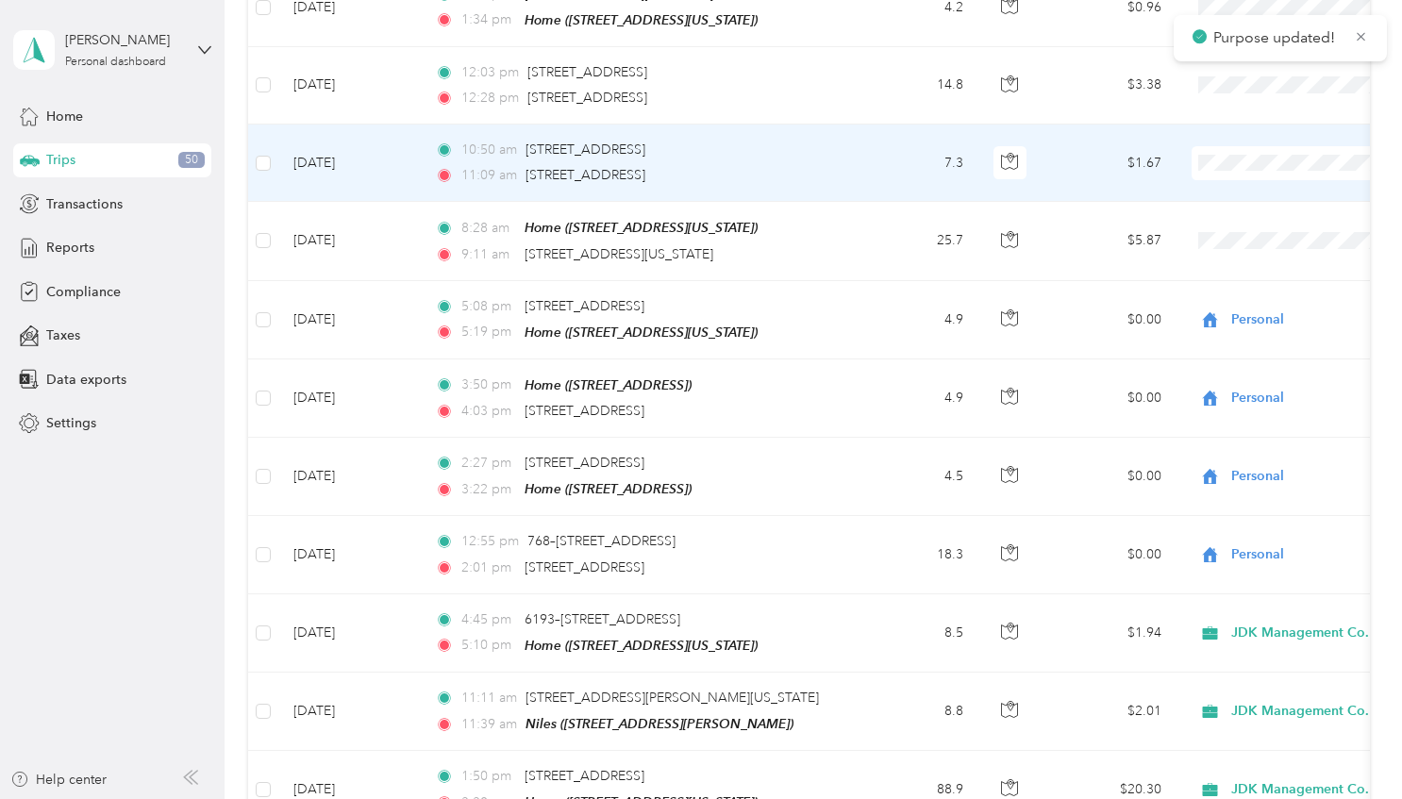
click at [1251, 205] on li "Personal" at bounding box center [1285, 197] width 234 height 33
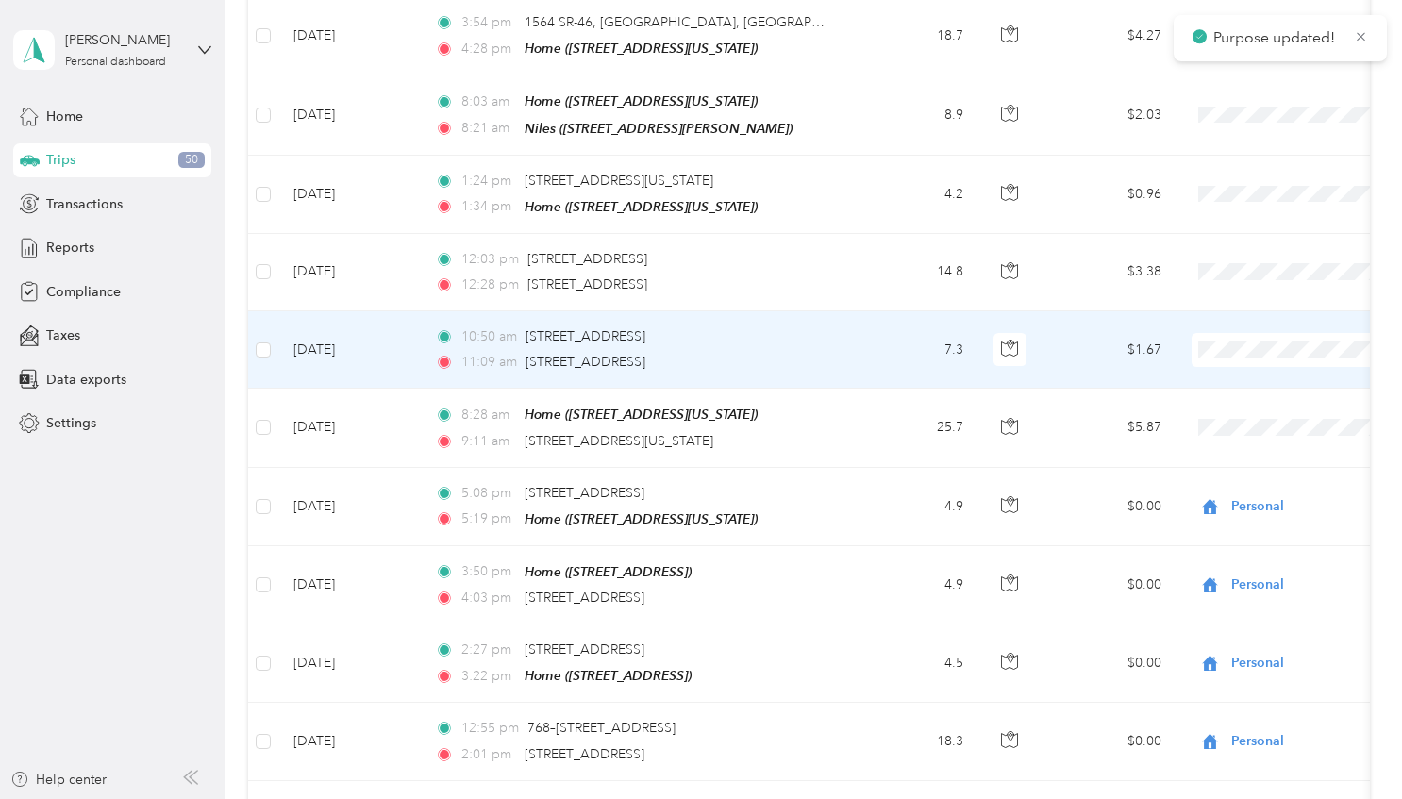
scroll to position [1886, 0]
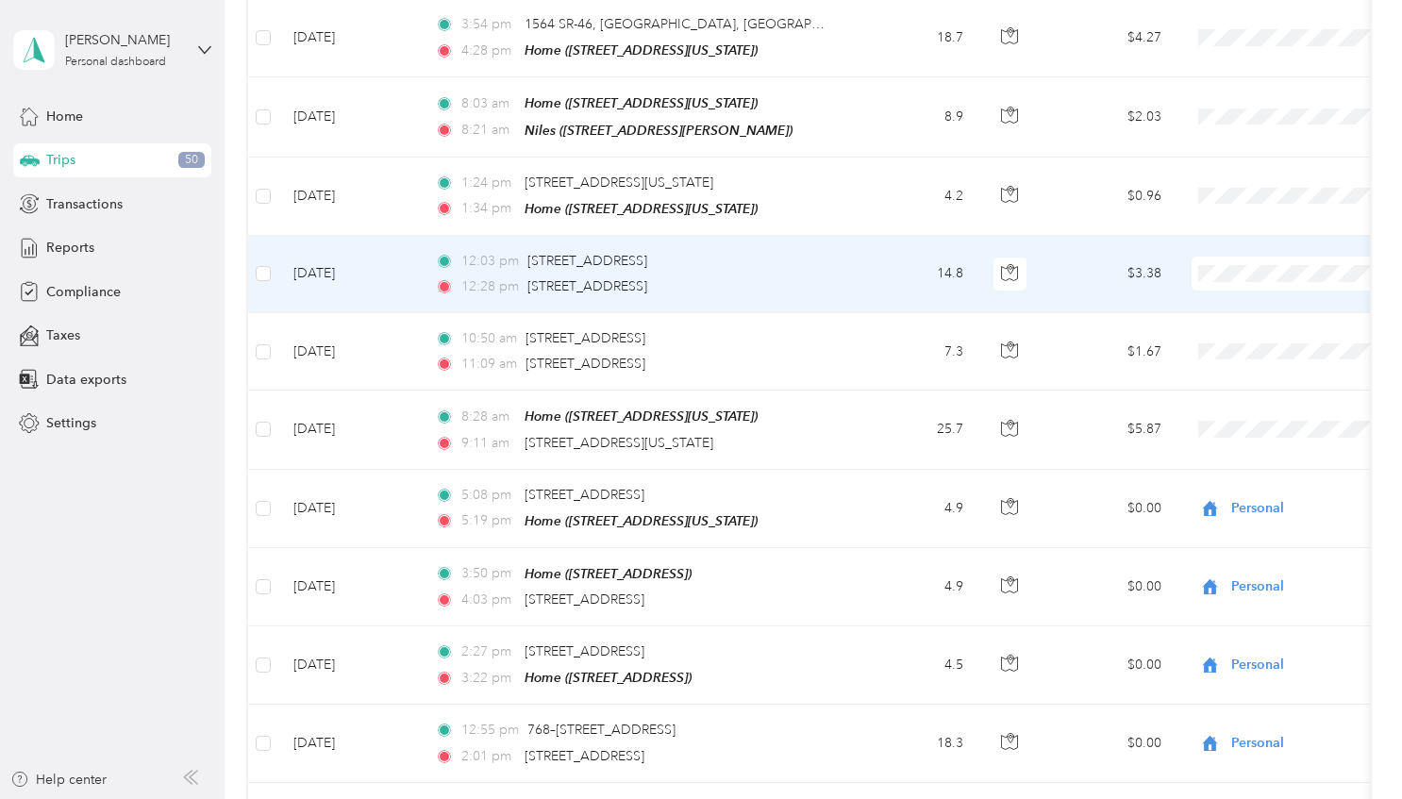
click at [1202, 313] on icon at bounding box center [1194, 310] width 24 height 15
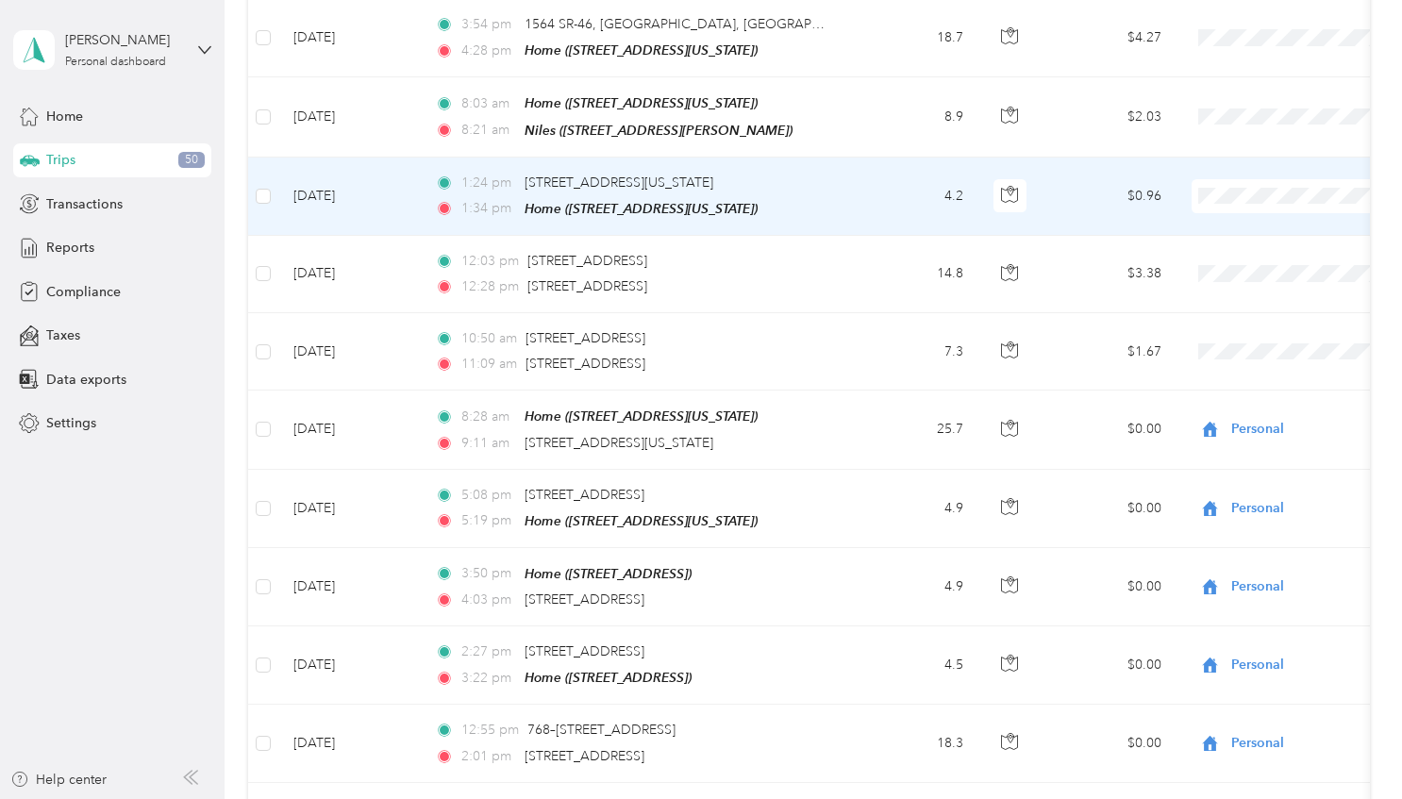
click at [1236, 236] on span "Personal" at bounding box center [1303, 238] width 175 height 20
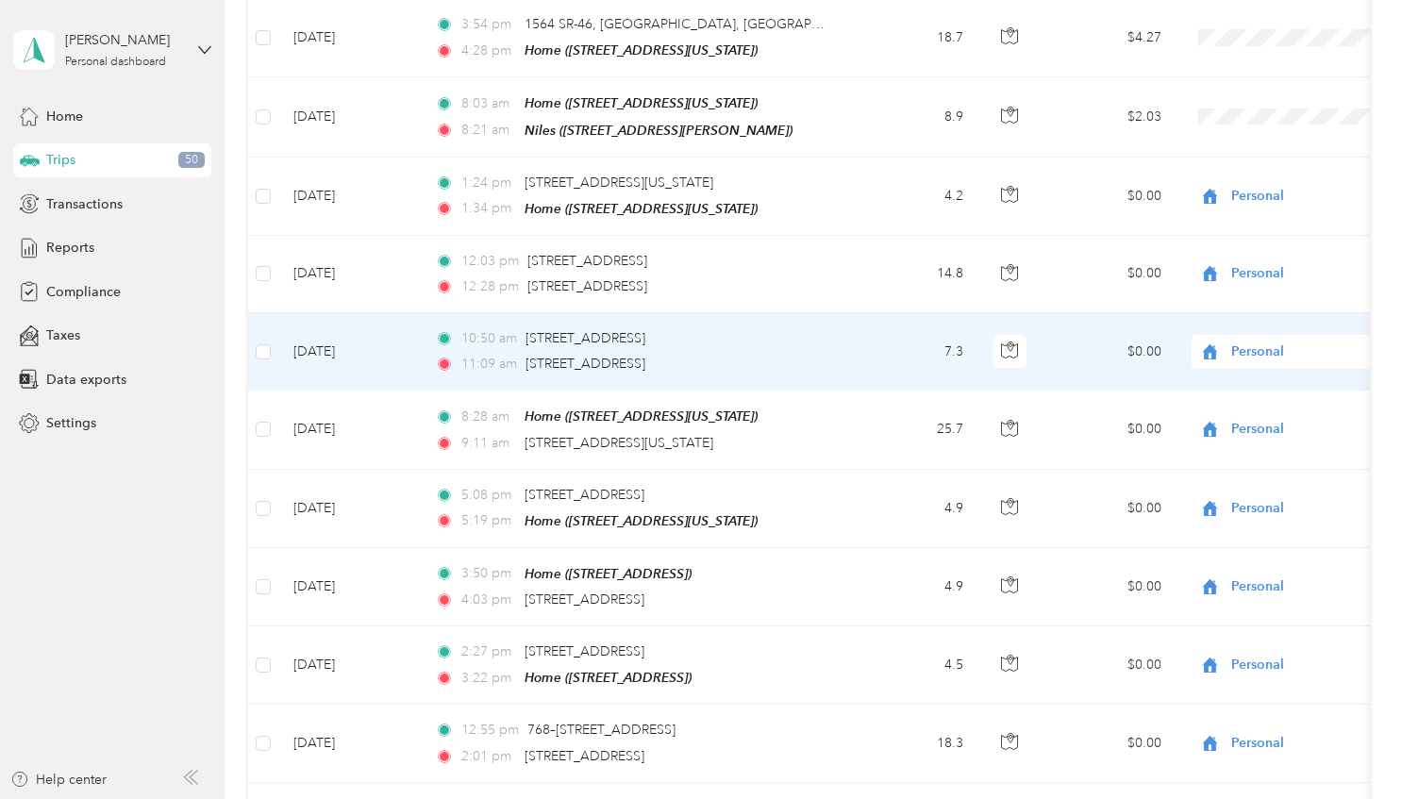
click at [1263, 342] on span "Personal" at bounding box center [1318, 352] width 173 height 21
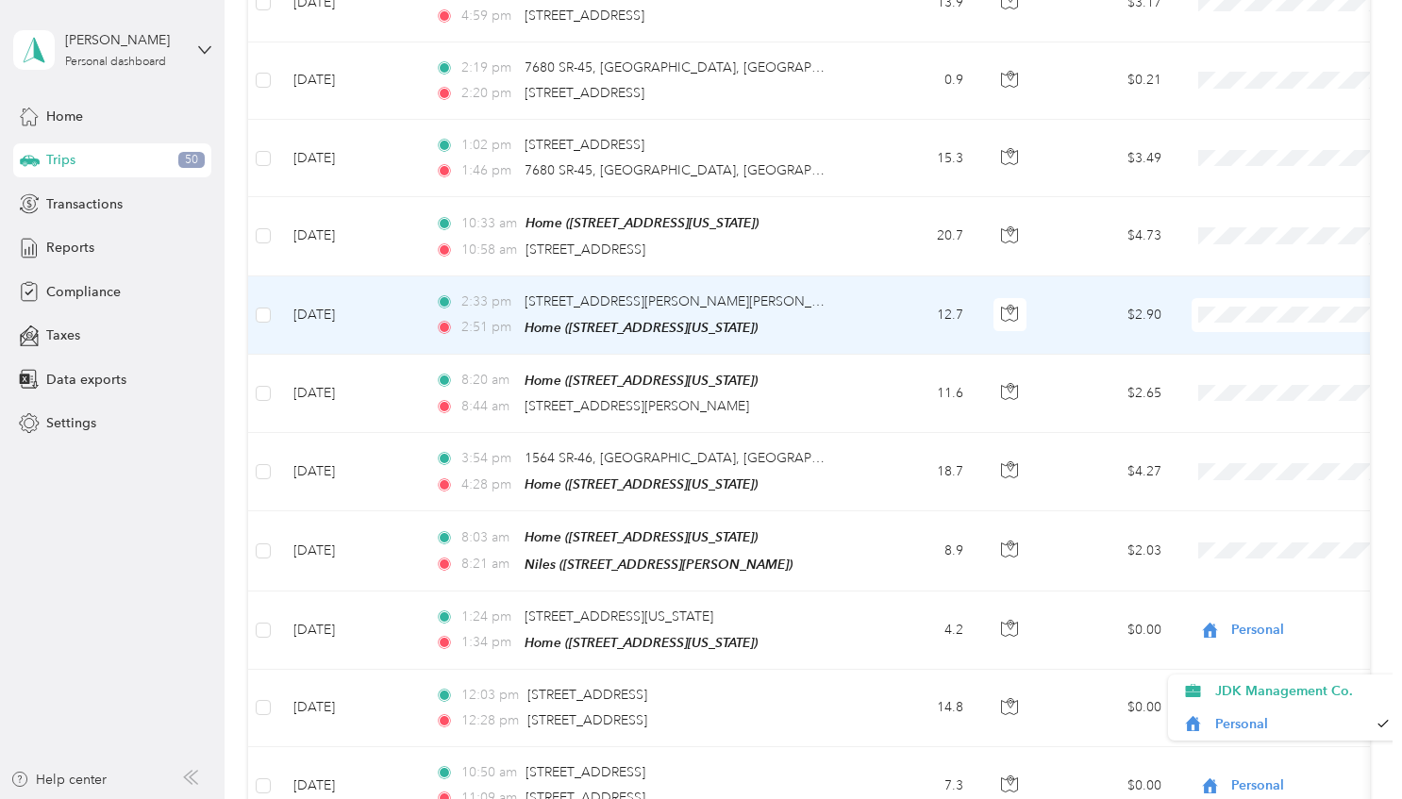
scroll to position [1414, 0]
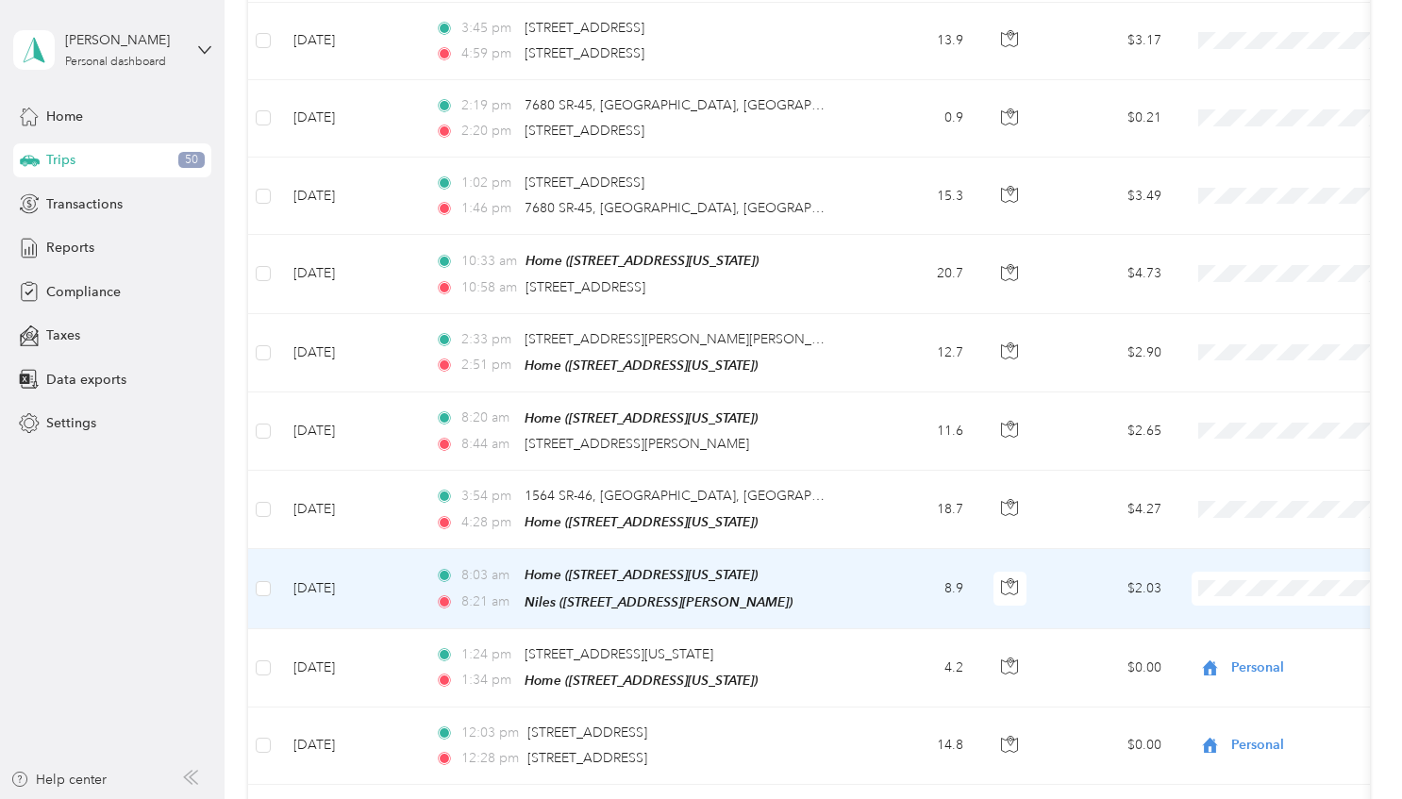
click at [1259, 604] on li "JDK Management Co." at bounding box center [1285, 595] width 234 height 33
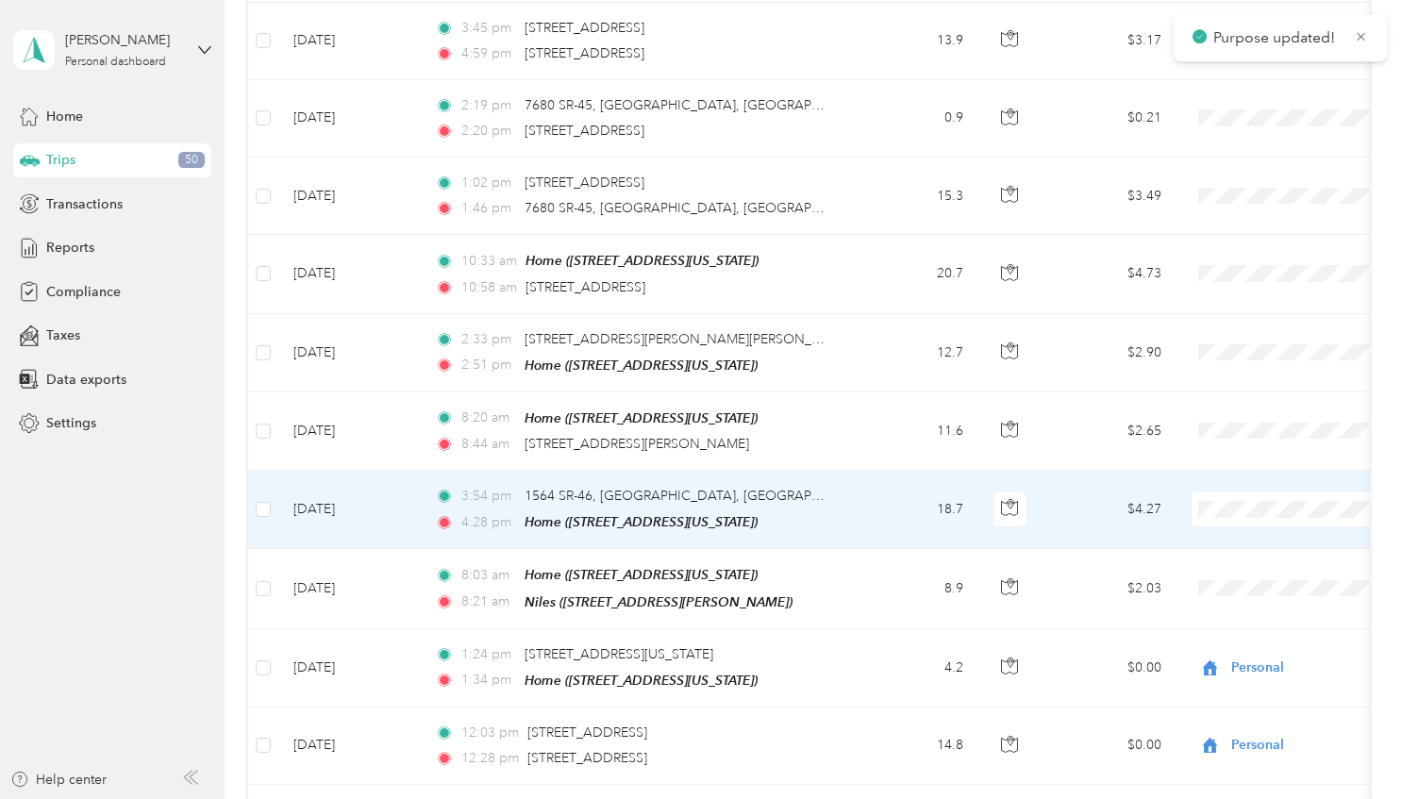
click at [1244, 500] on span at bounding box center [1309, 510] width 234 height 34
click at [1238, 521] on span "JDK Management Co." at bounding box center [1303, 522] width 175 height 20
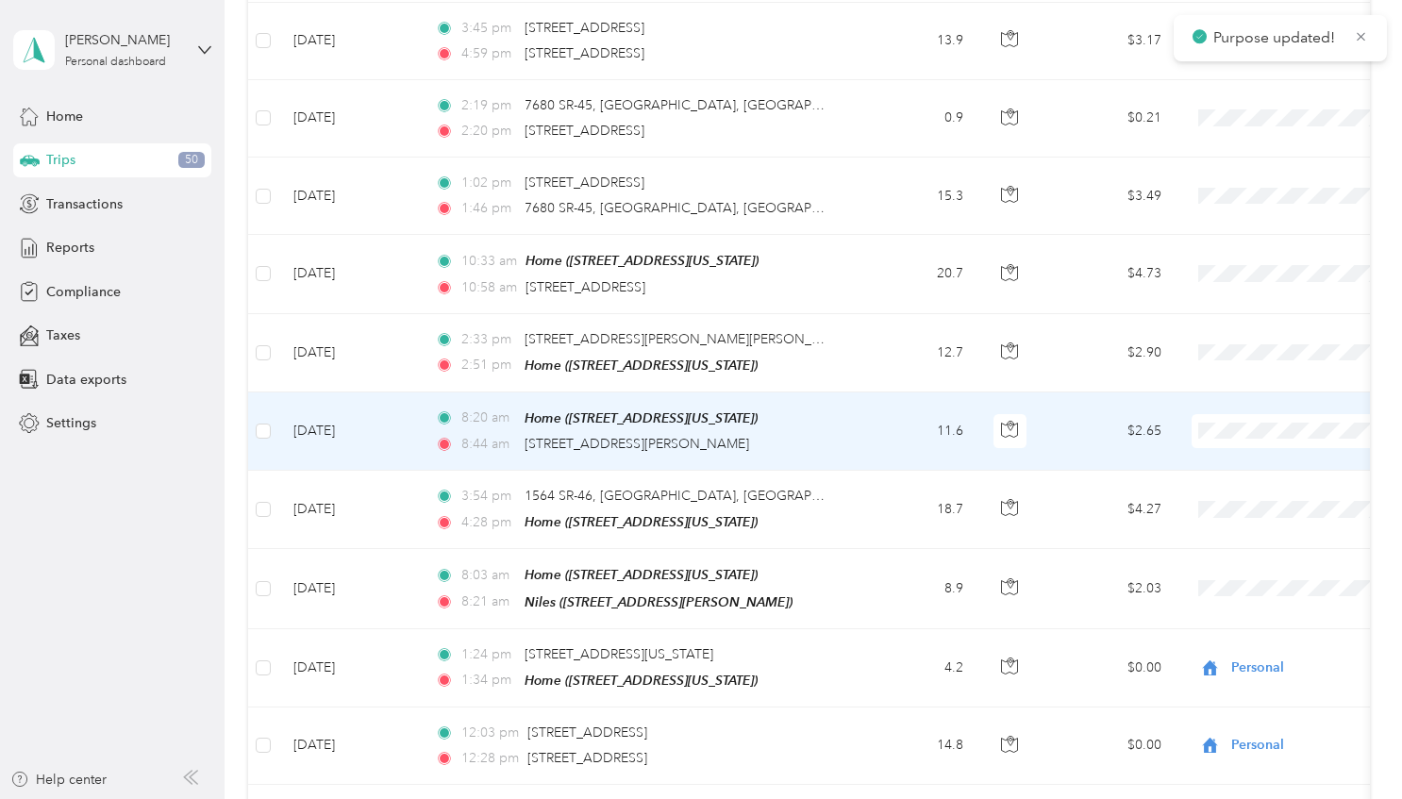
click at [1216, 449] on li "JDK Management Co." at bounding box center [1285, 444] width 234 height 33
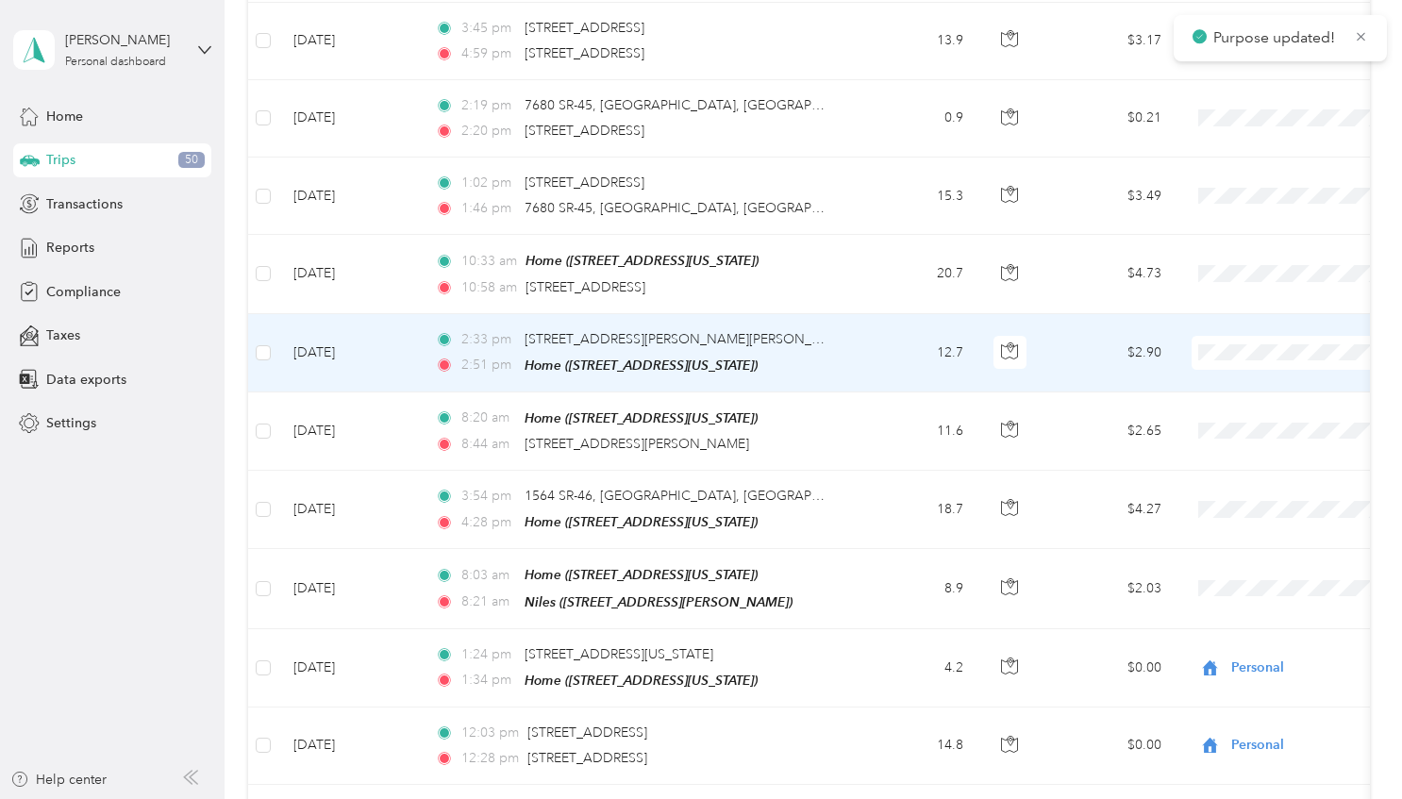
click at [1219, 370] on li "JDK Management Co." at bounding box center [1285, 367] width 234 height 33
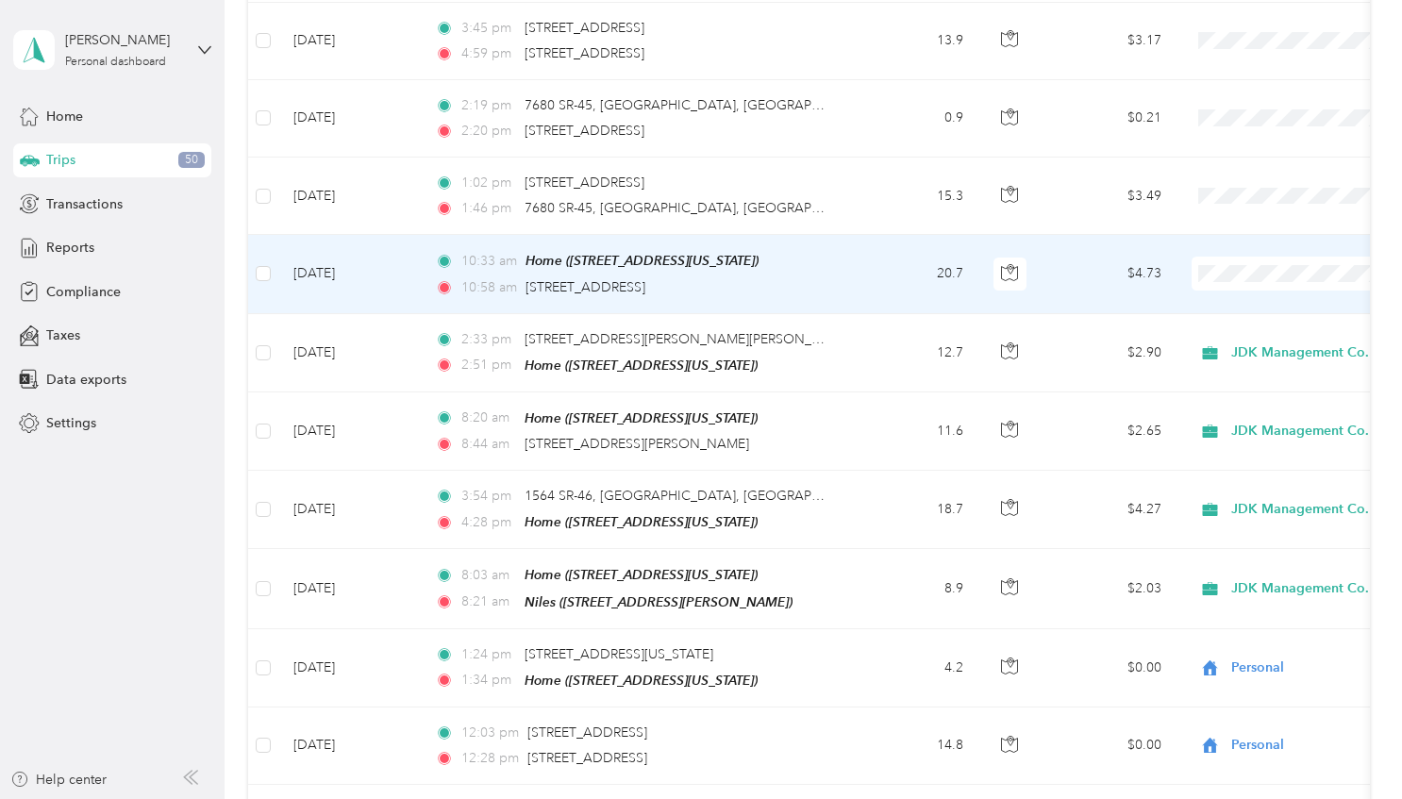
click at [1245, 313] on span "Personal" at bounding box center [1303, 320] width 175 height 20
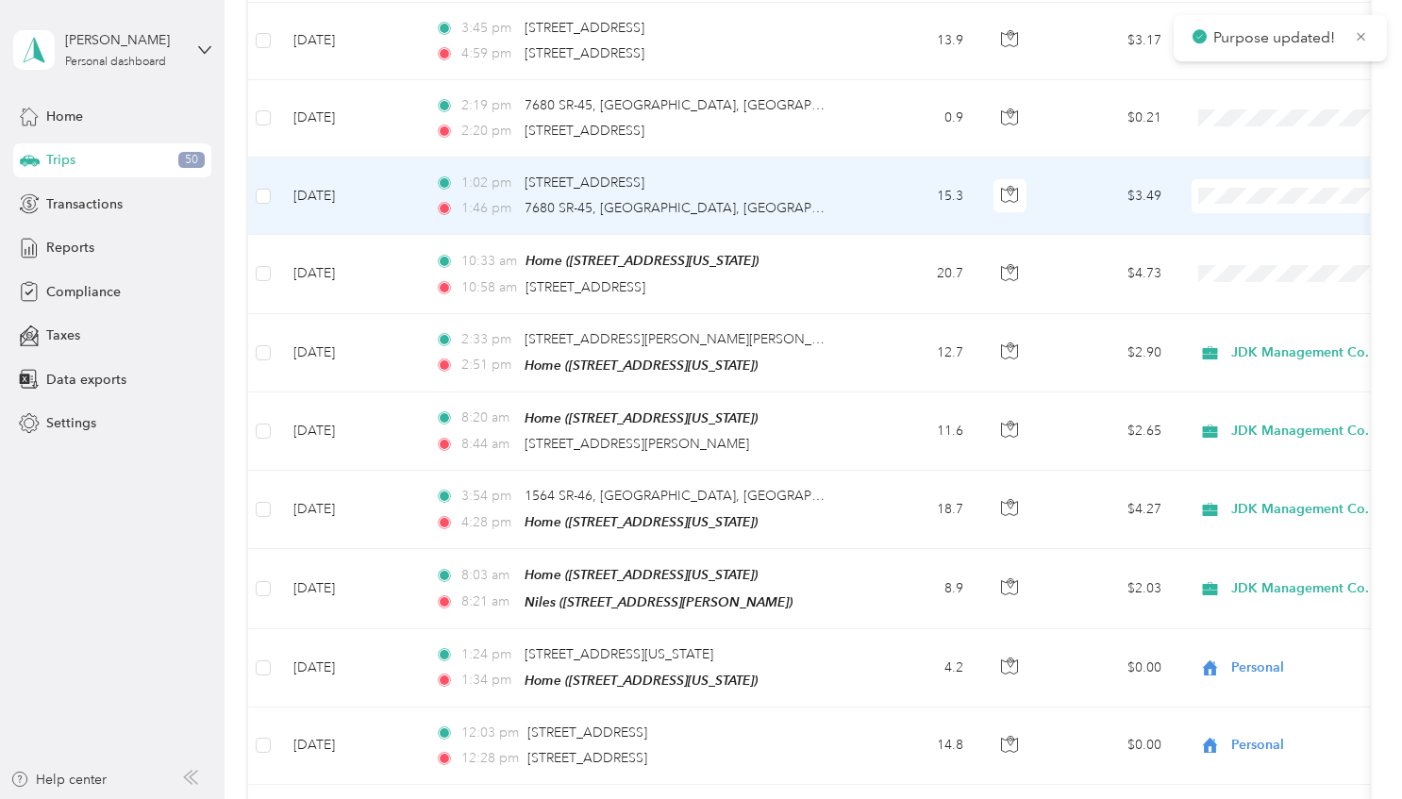
click at [1246, 245] on span "Personal" at bounding box center [1303, 241] width 175 height 20
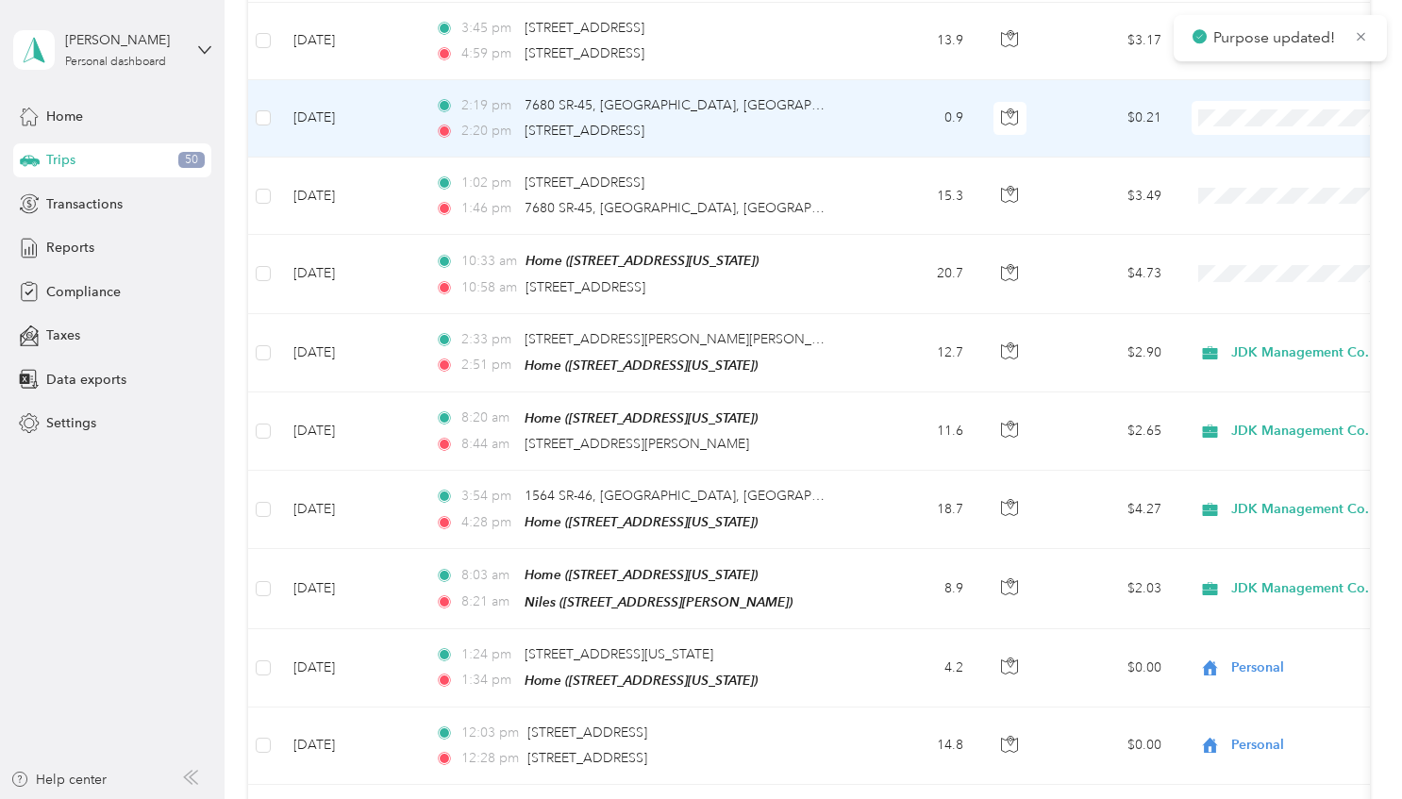
click at [1238, 172] on li "Personal" at bounding box center [1285, 169] width 234 height 33
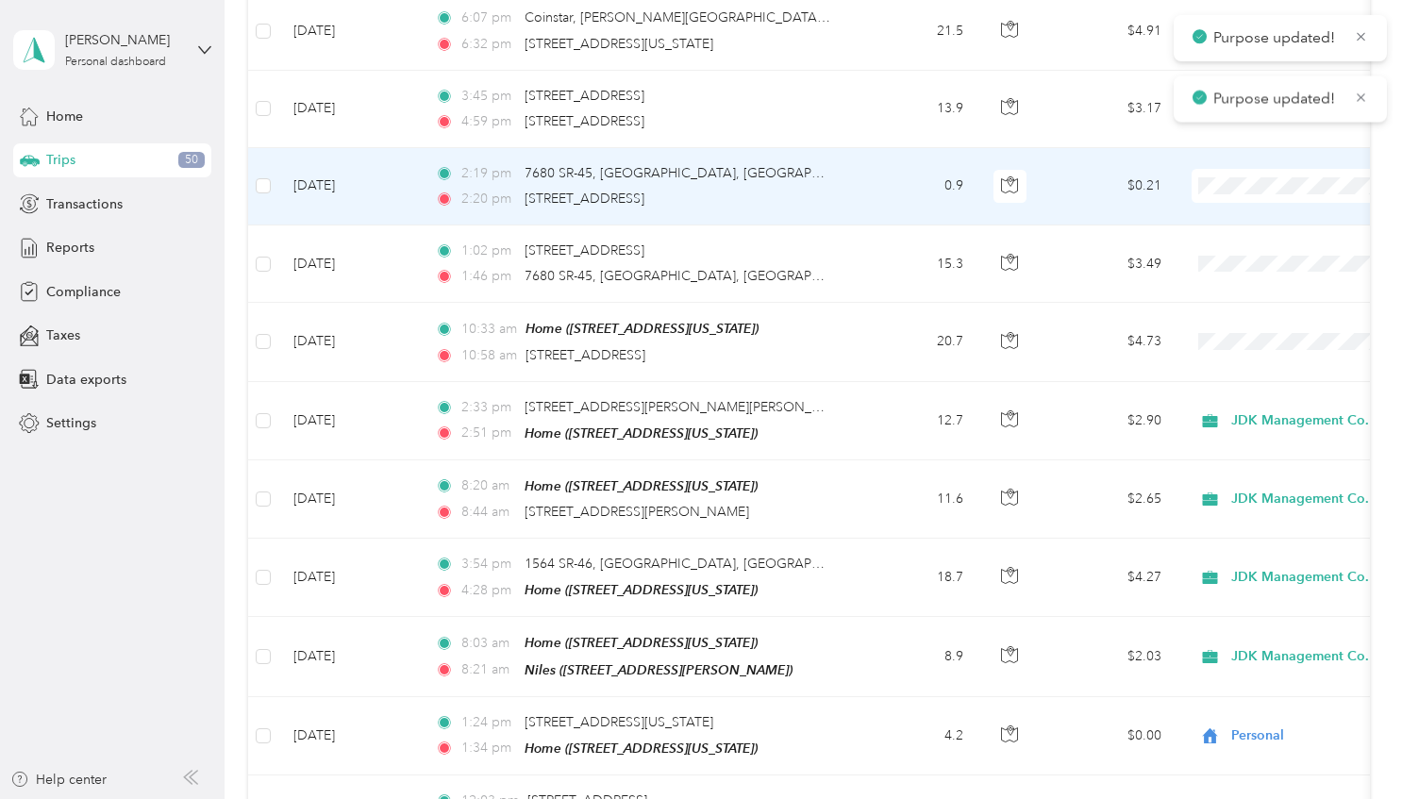
scroll to position [1319, 0]
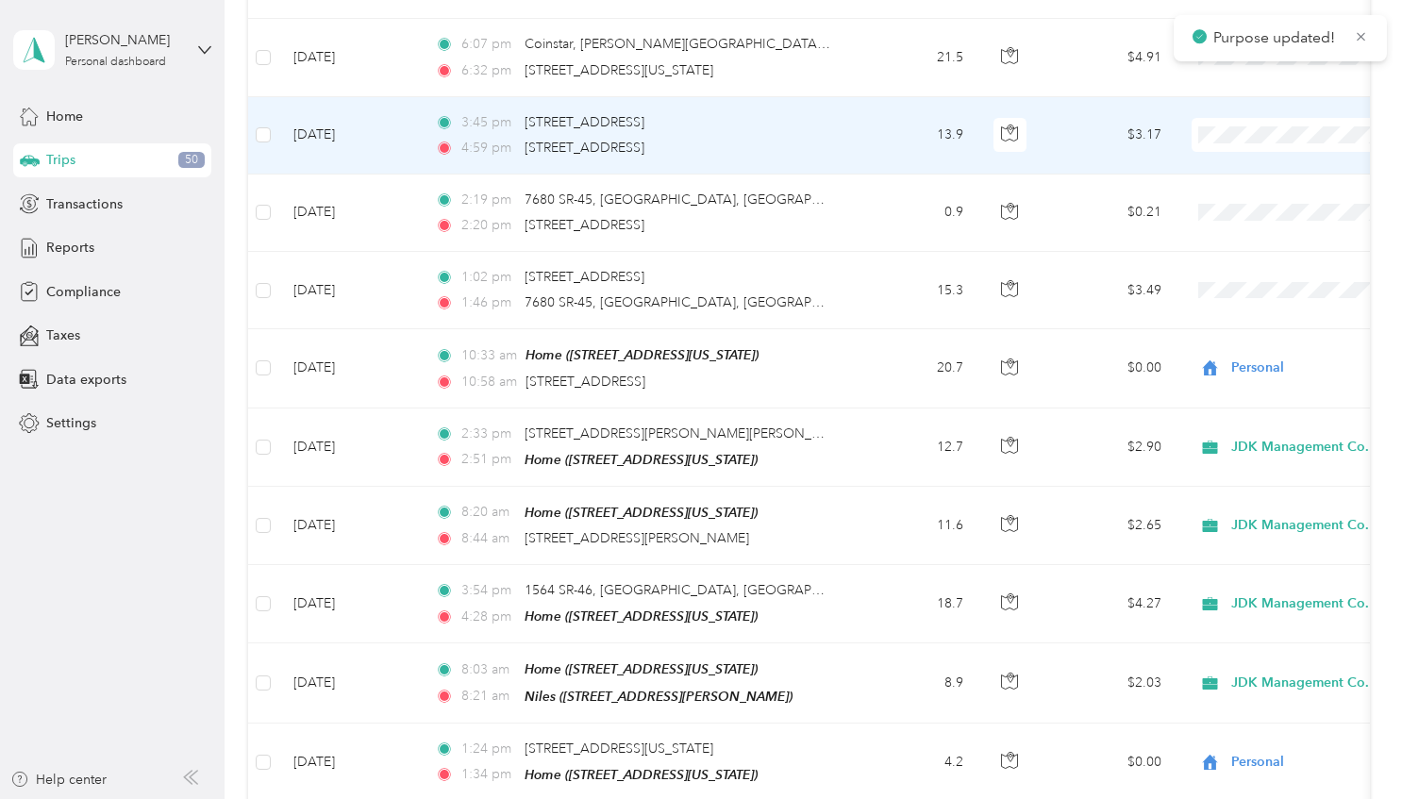
click at [1225, 186] on span "Personal" at bounding box center [1303, 186] width 175 height 20
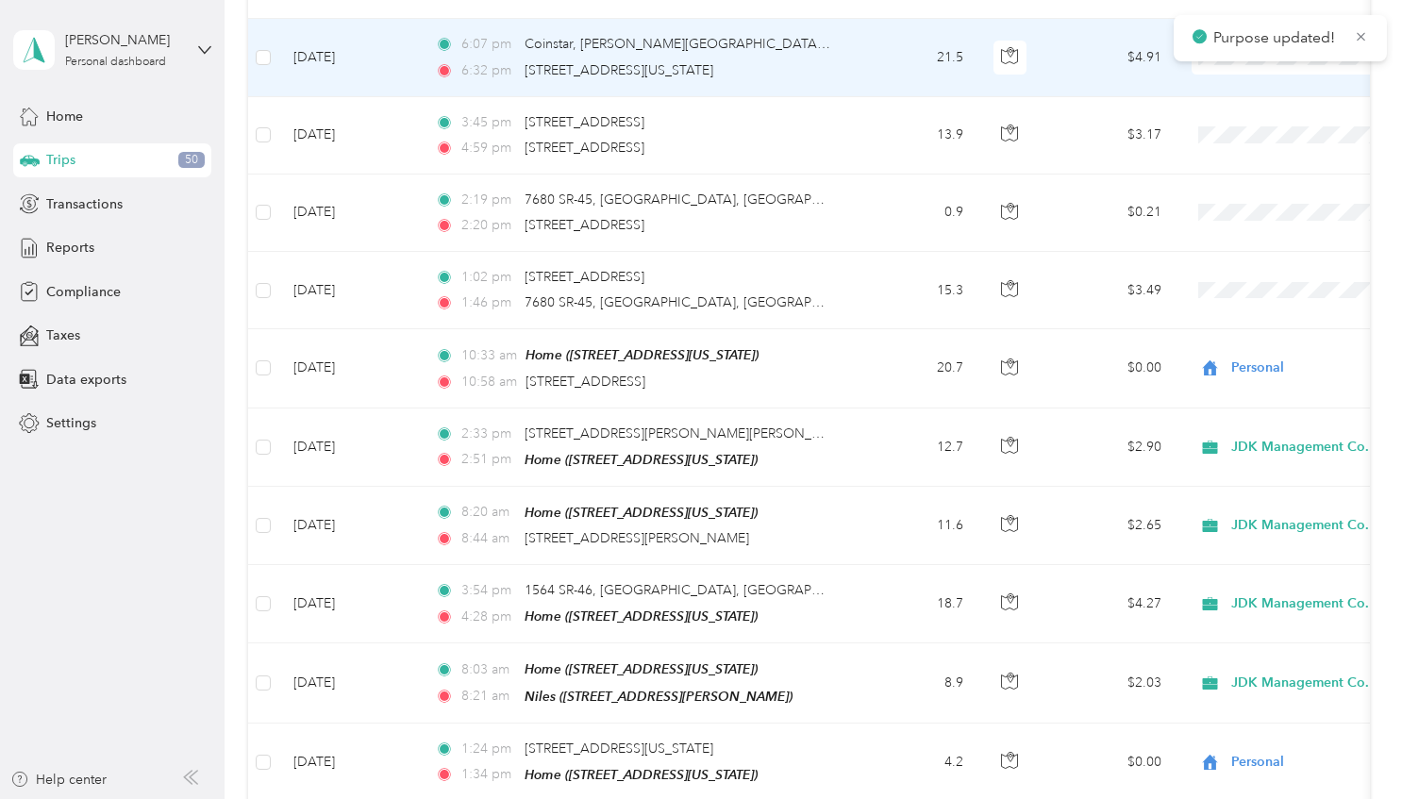
scroll to position [1131, 0]
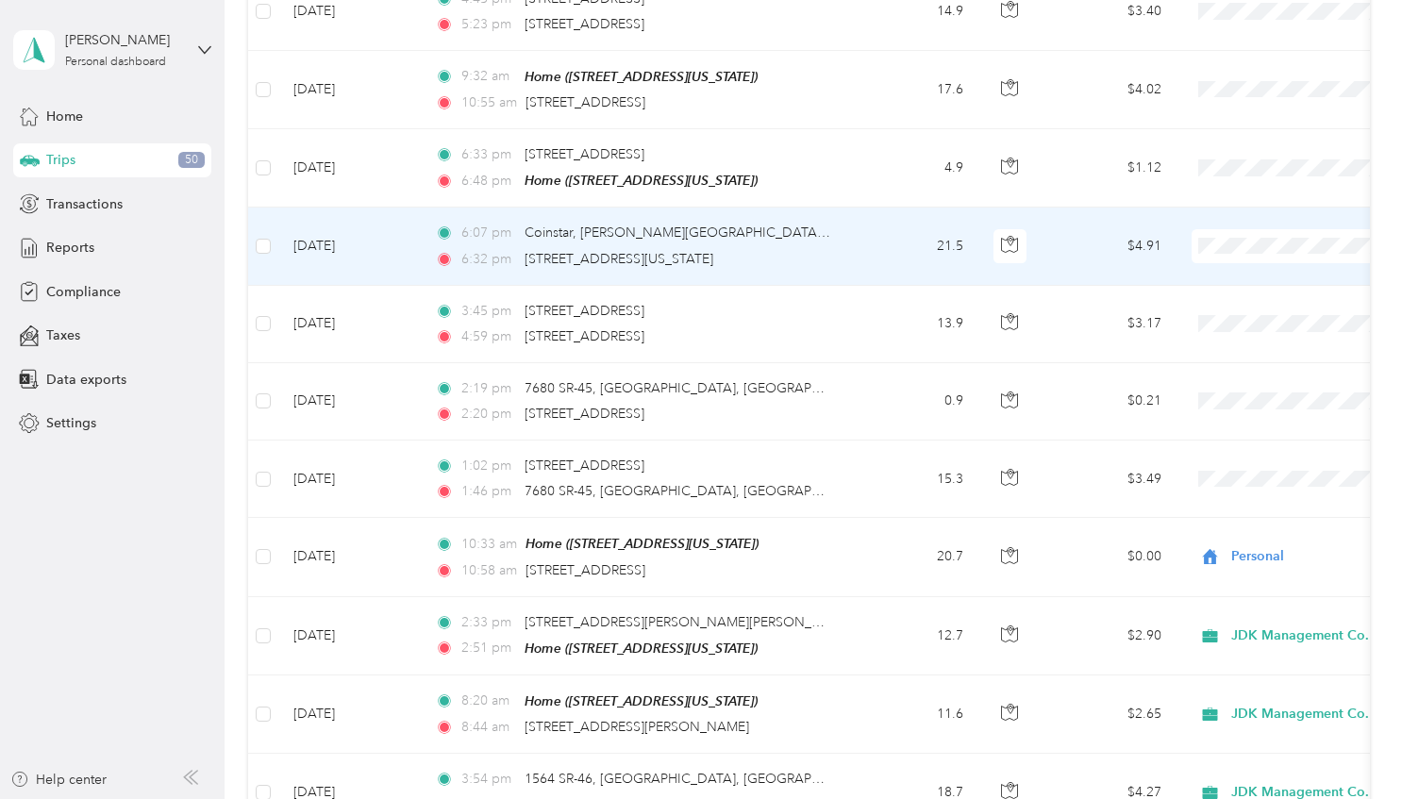
click at [1231, 291] on span "Personal" at bounding box center [1303, 298] width 175 height 20
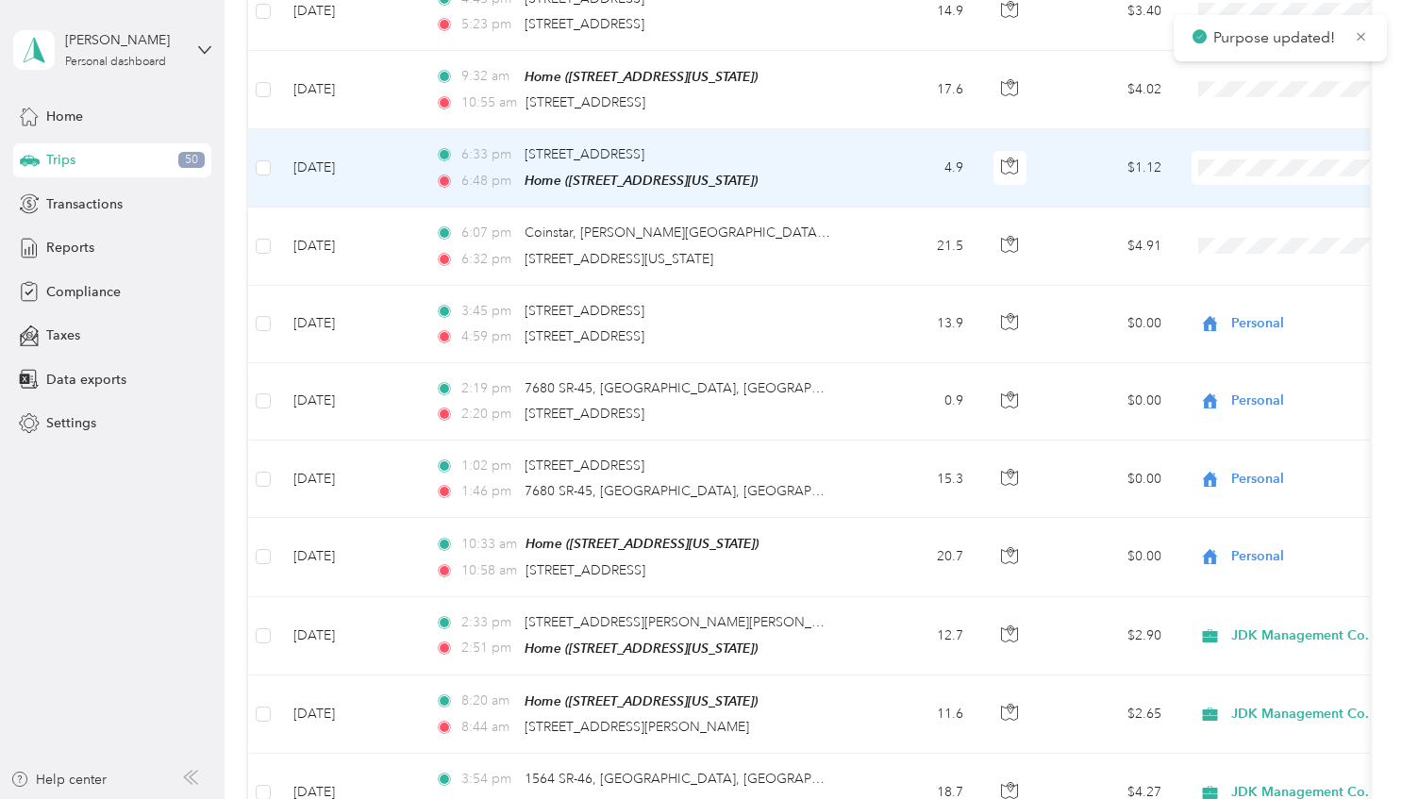
click at [1250, 222] on li "Personal" at bounding box center [1285, 220] width 234 height 33
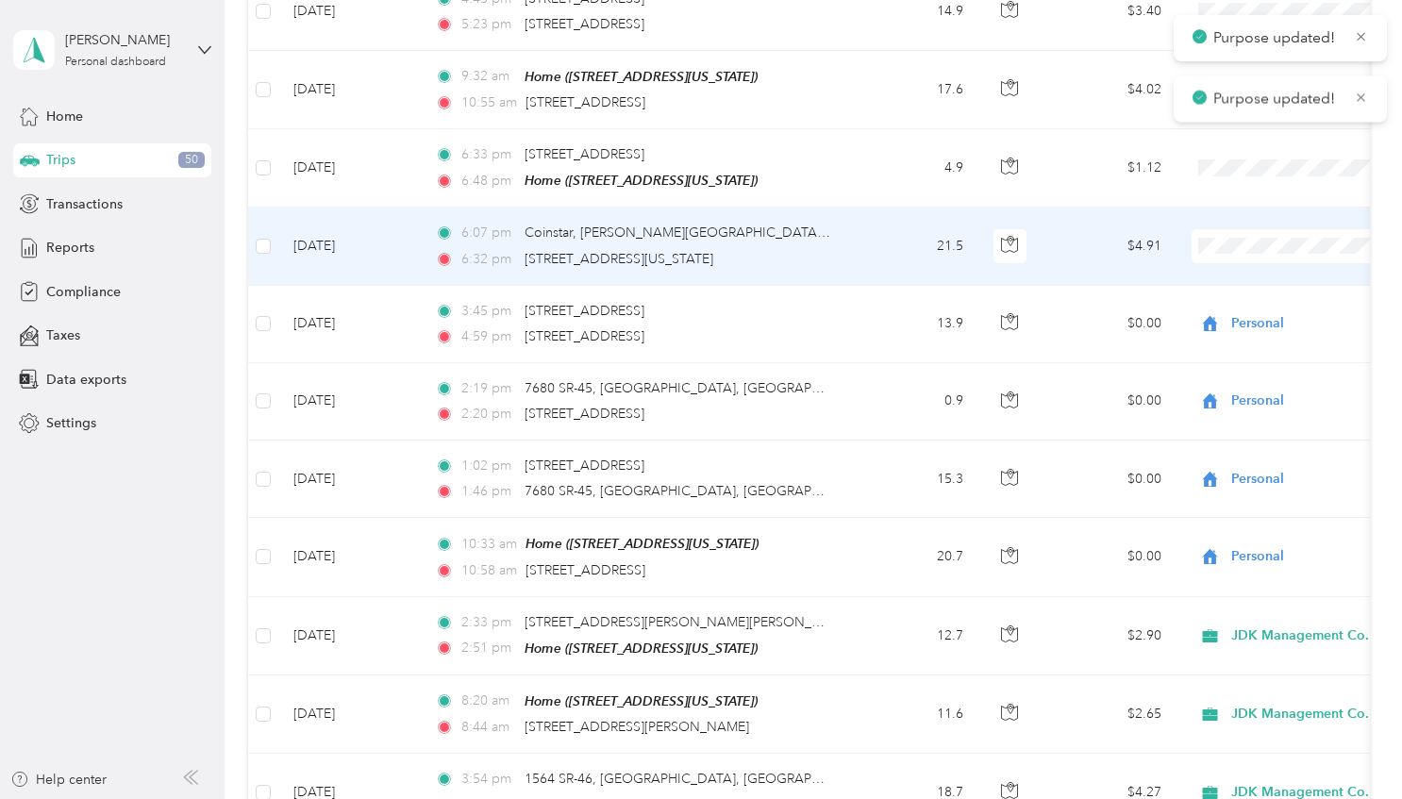
scroll to position [1036, 0]
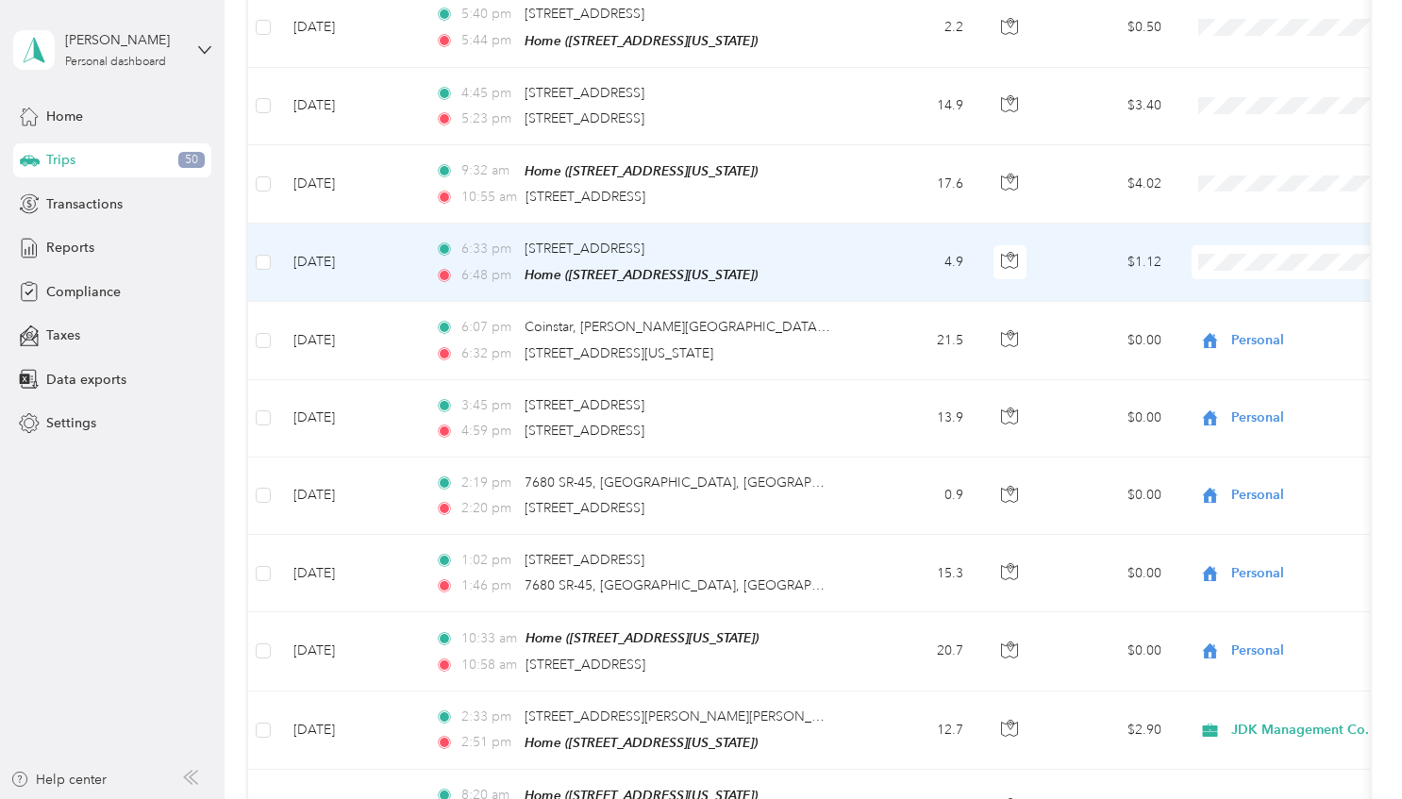
click at [1246, 308] on span "Personal" at bounding box center [1303, 315] width 175 height 20
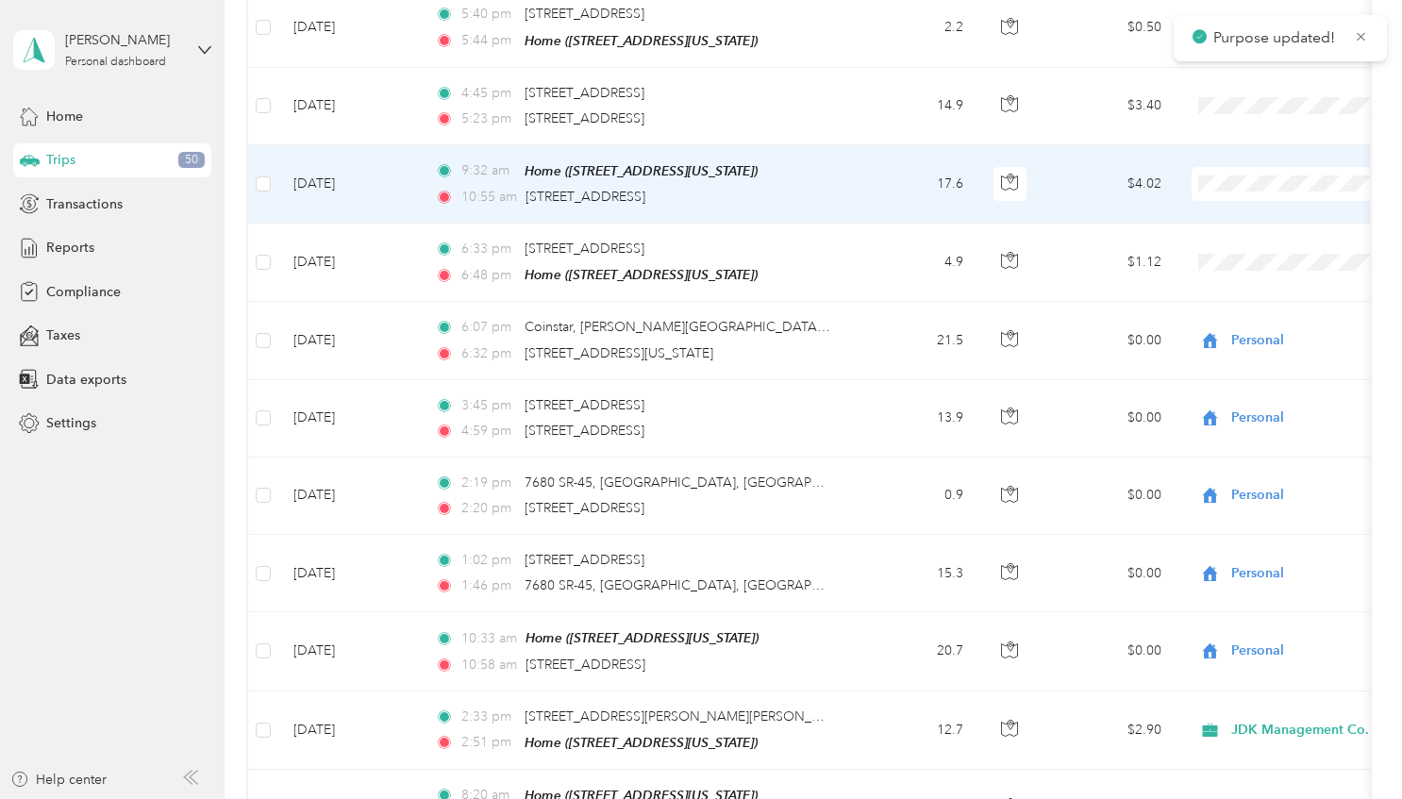
click at [1238, 177] on span at bounding box center [1309, 184] width 234 height 34
click at [1236, 202] on span "JDK Management Co." at bounding box center [1303, 204] width 175 height 20
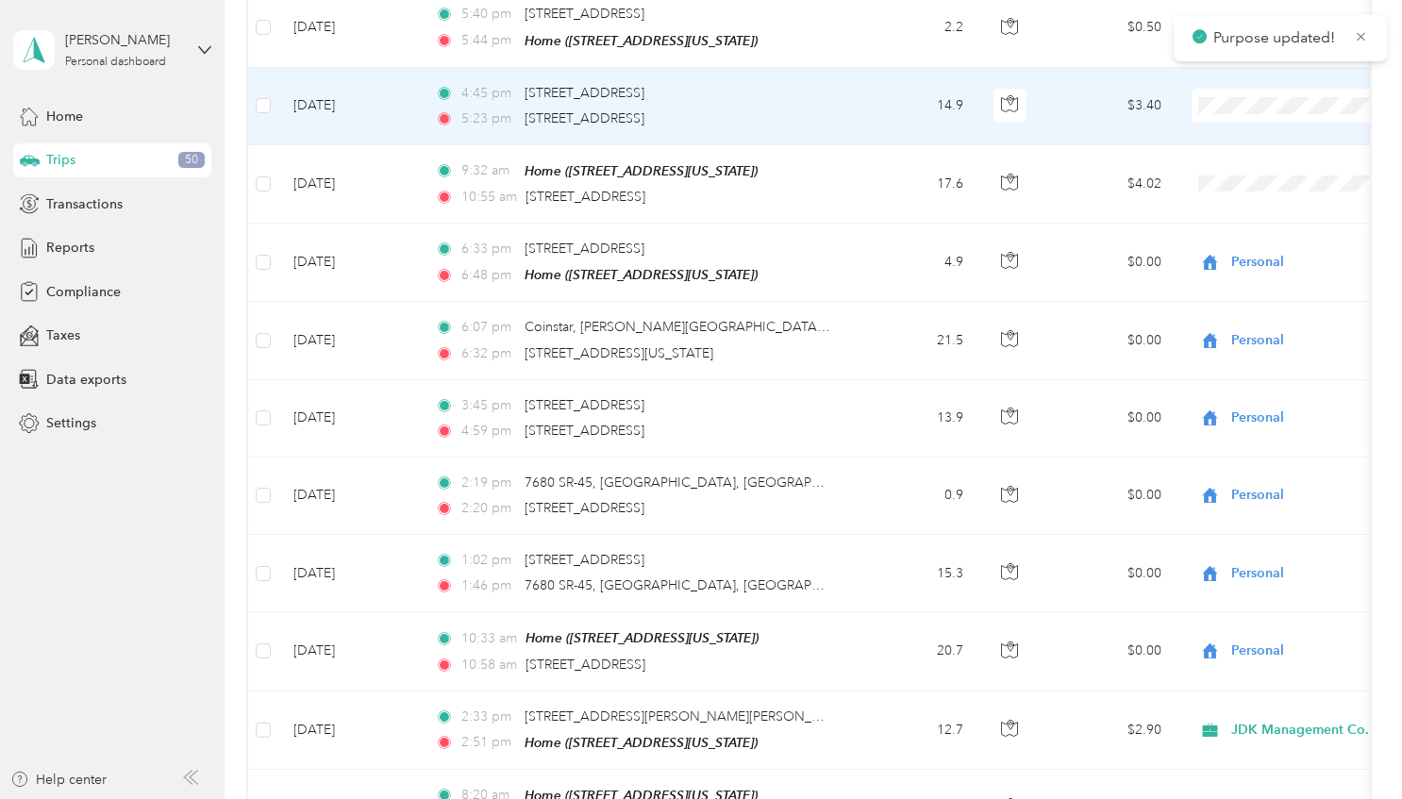
click at [1236, 121] on span "JDK Management Co." at bounding box center [1303, 122] width 175 height 20
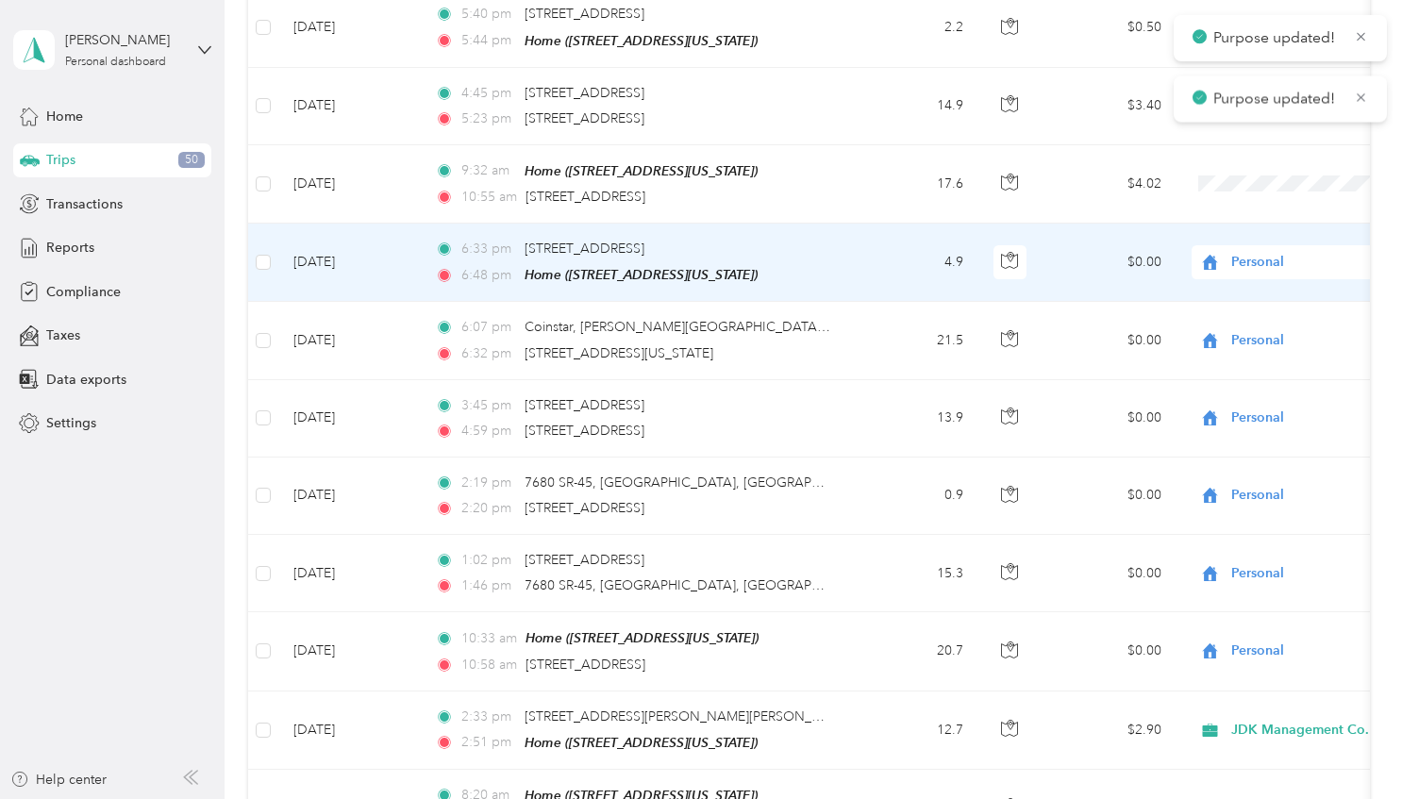
scroll to position [753, 0]
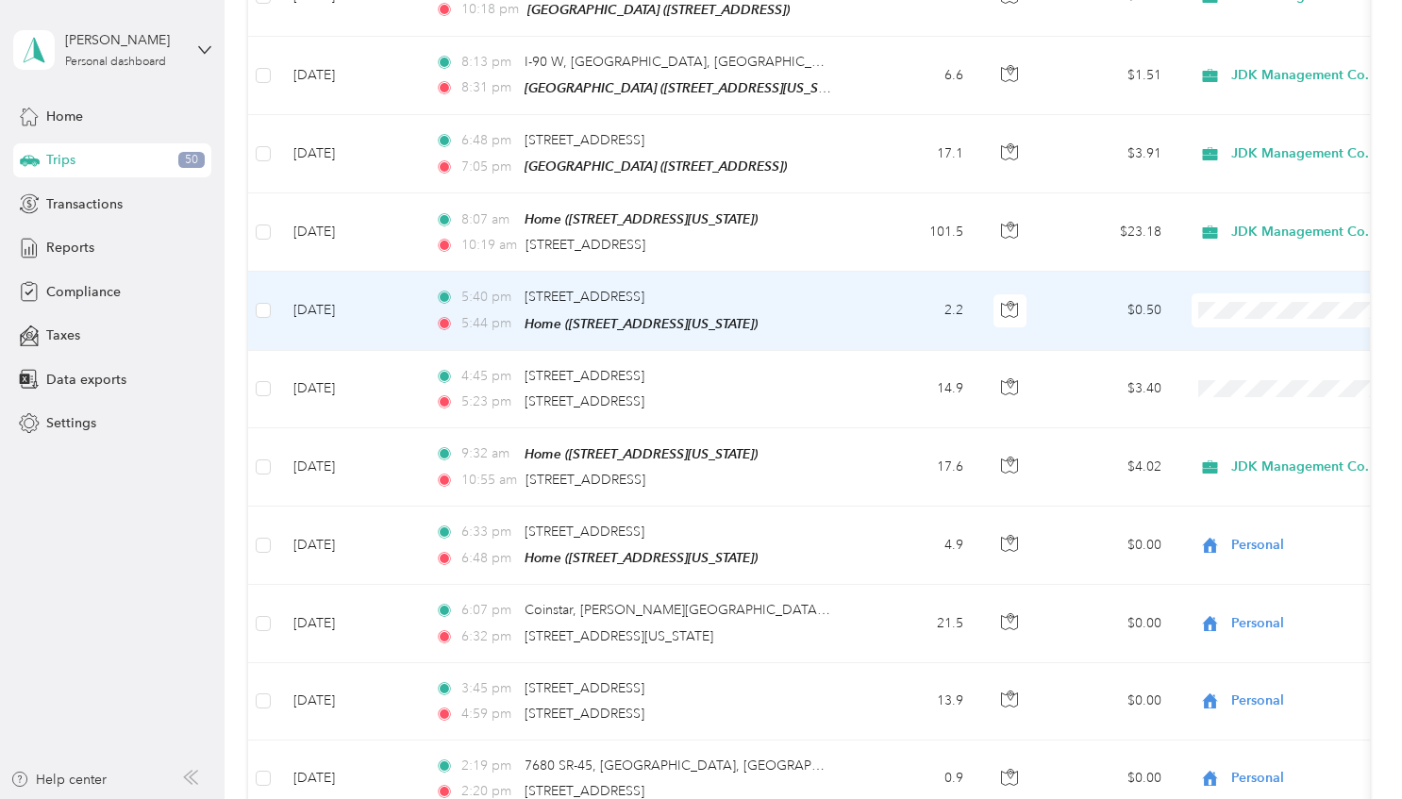
click at [1265, 332] on li "JDK Management Co." at bounding box center [1285, 332] width 234 height 33
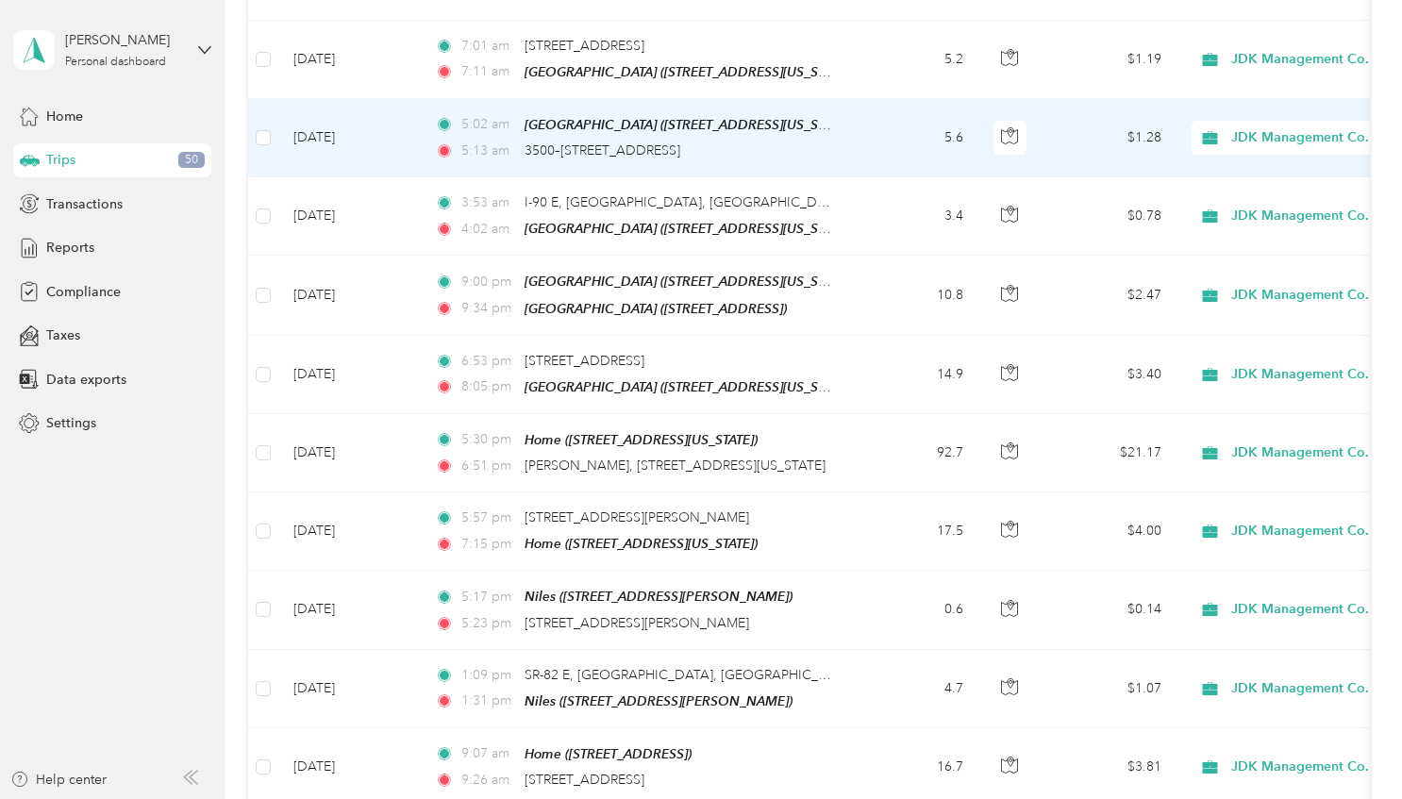
scroll to position [4247, 0]
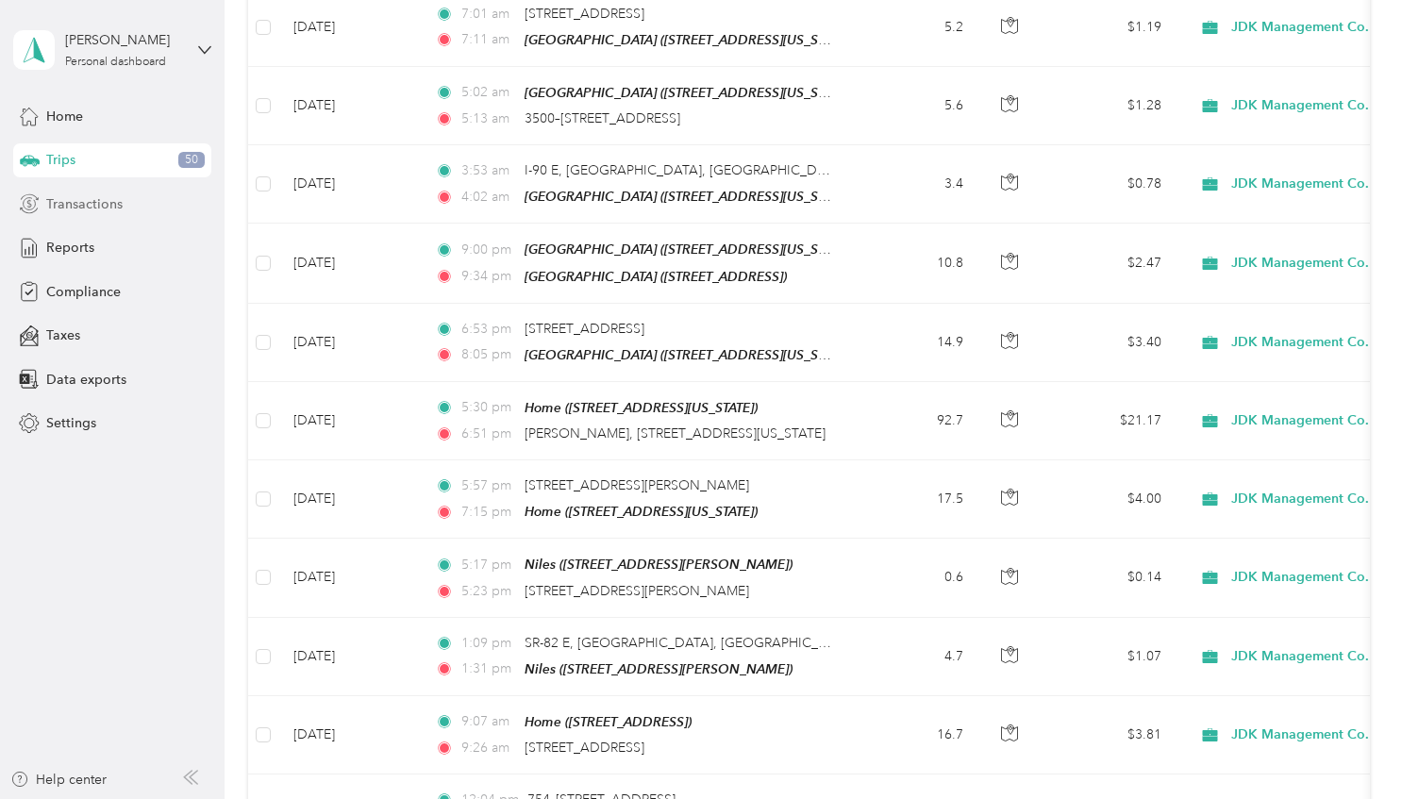
click at [79, 200] on span "Transactions" at bounding box center [84, 204] width 76 height 20
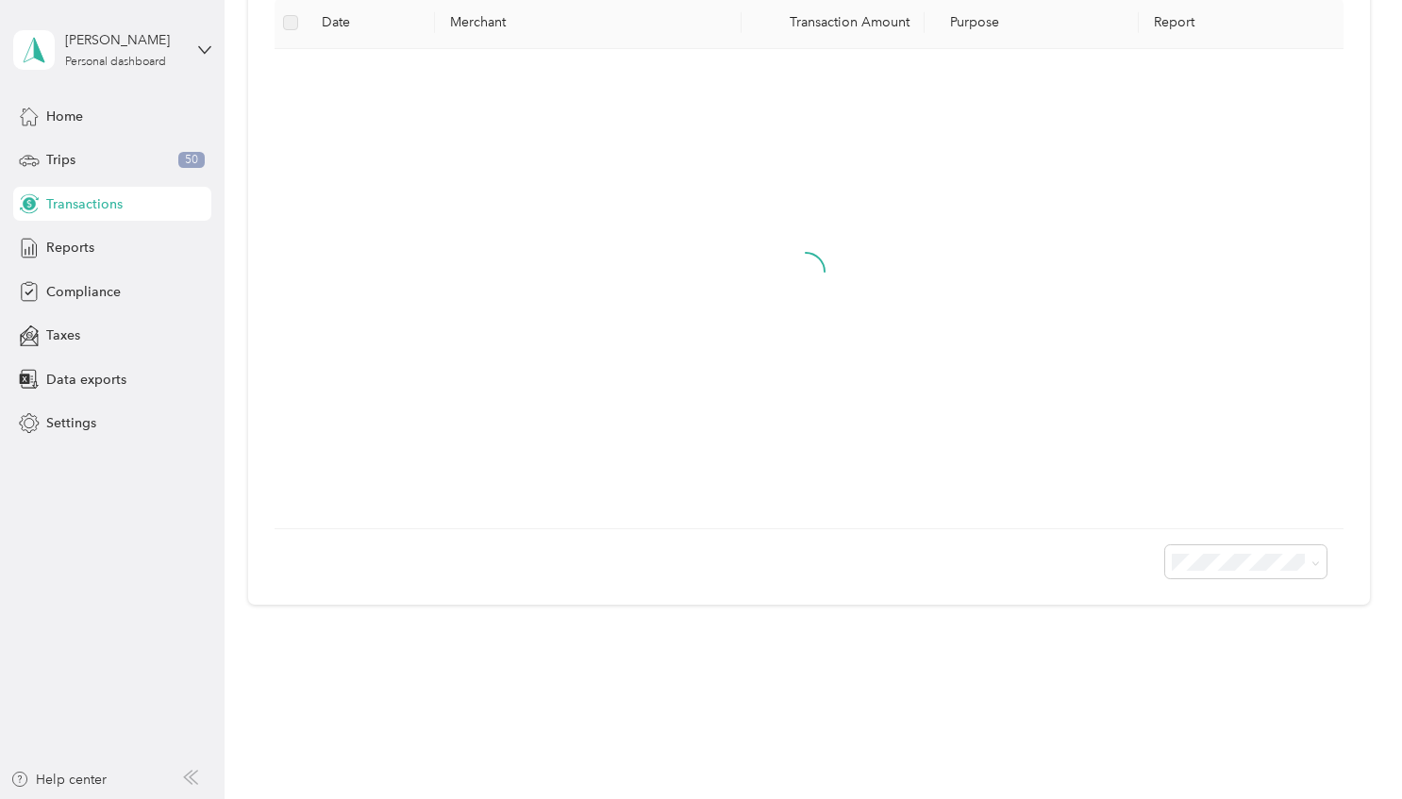
scroll to position [497, 0]
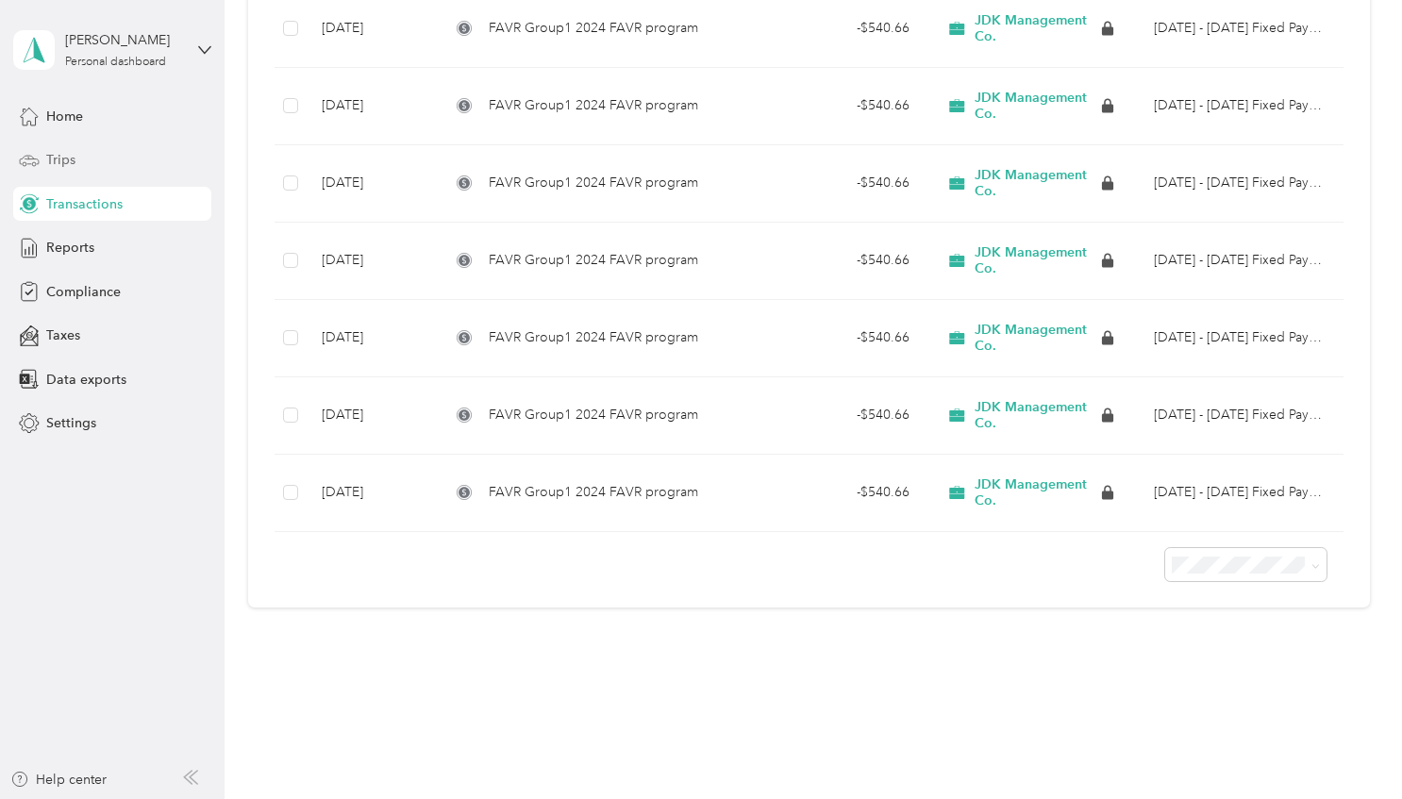
click at [67, 162] on span "Trips" at bounding box center [60, 160] width 29 height 20
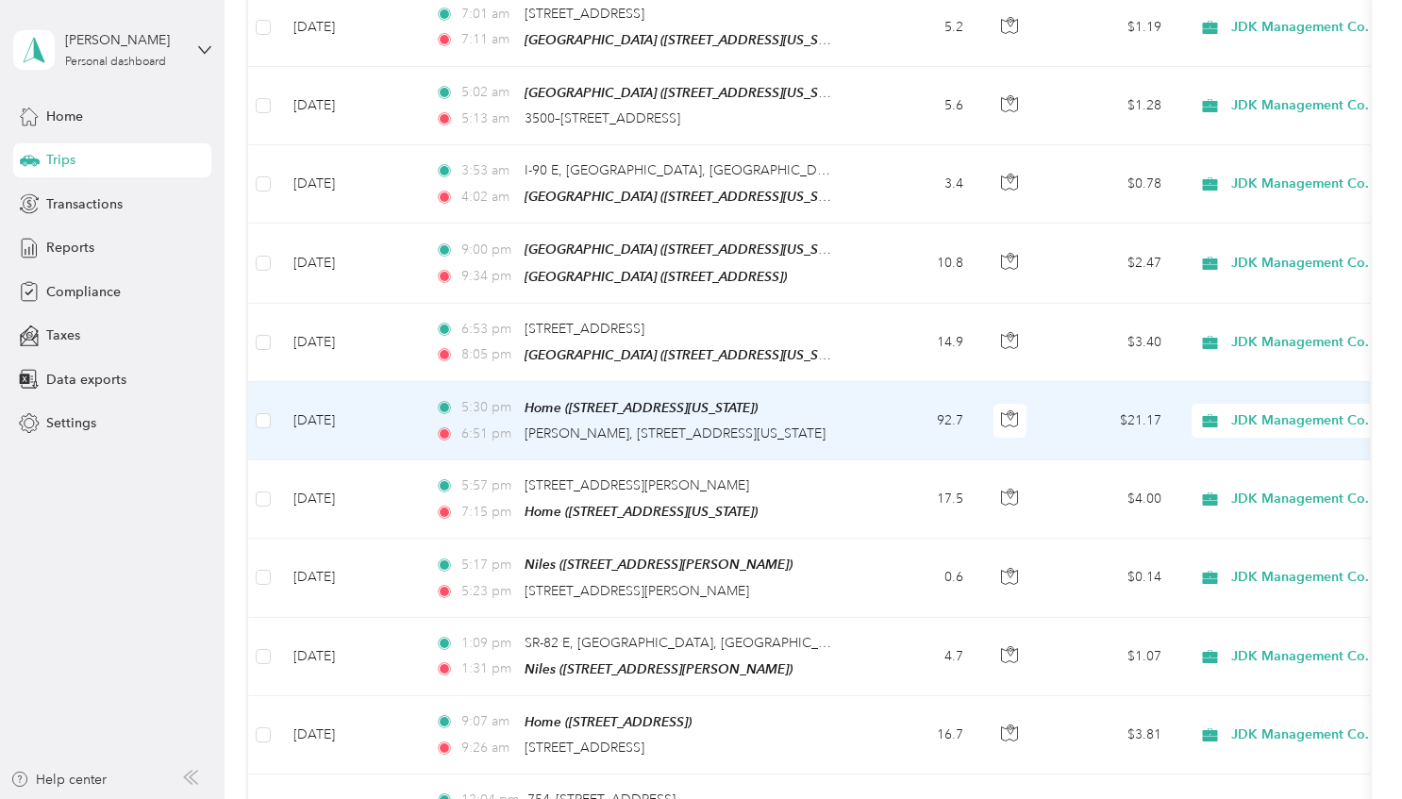
scroll to position [3869, 0]
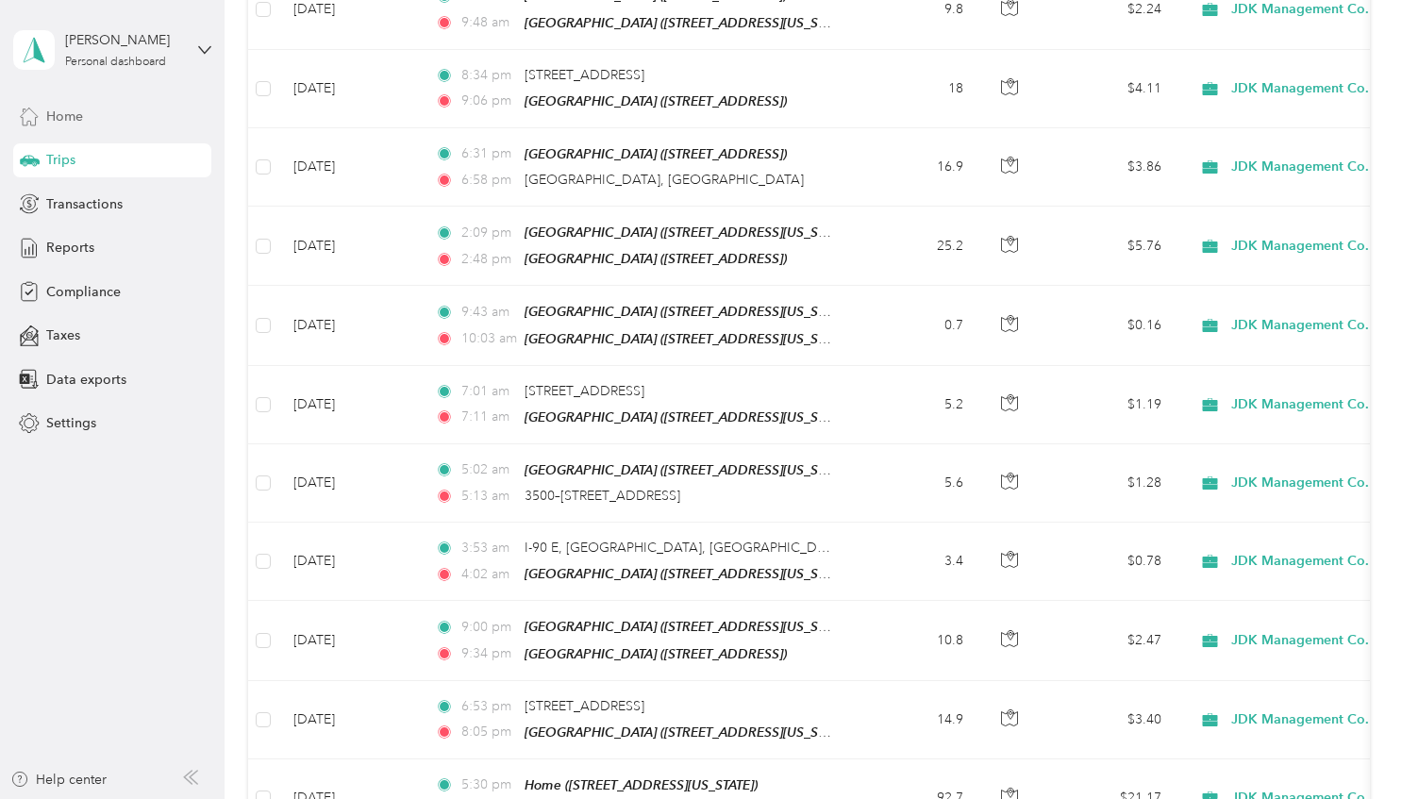
click at [60, 112] on span "Home" at bounding box center [64, 117] width 37 height 20
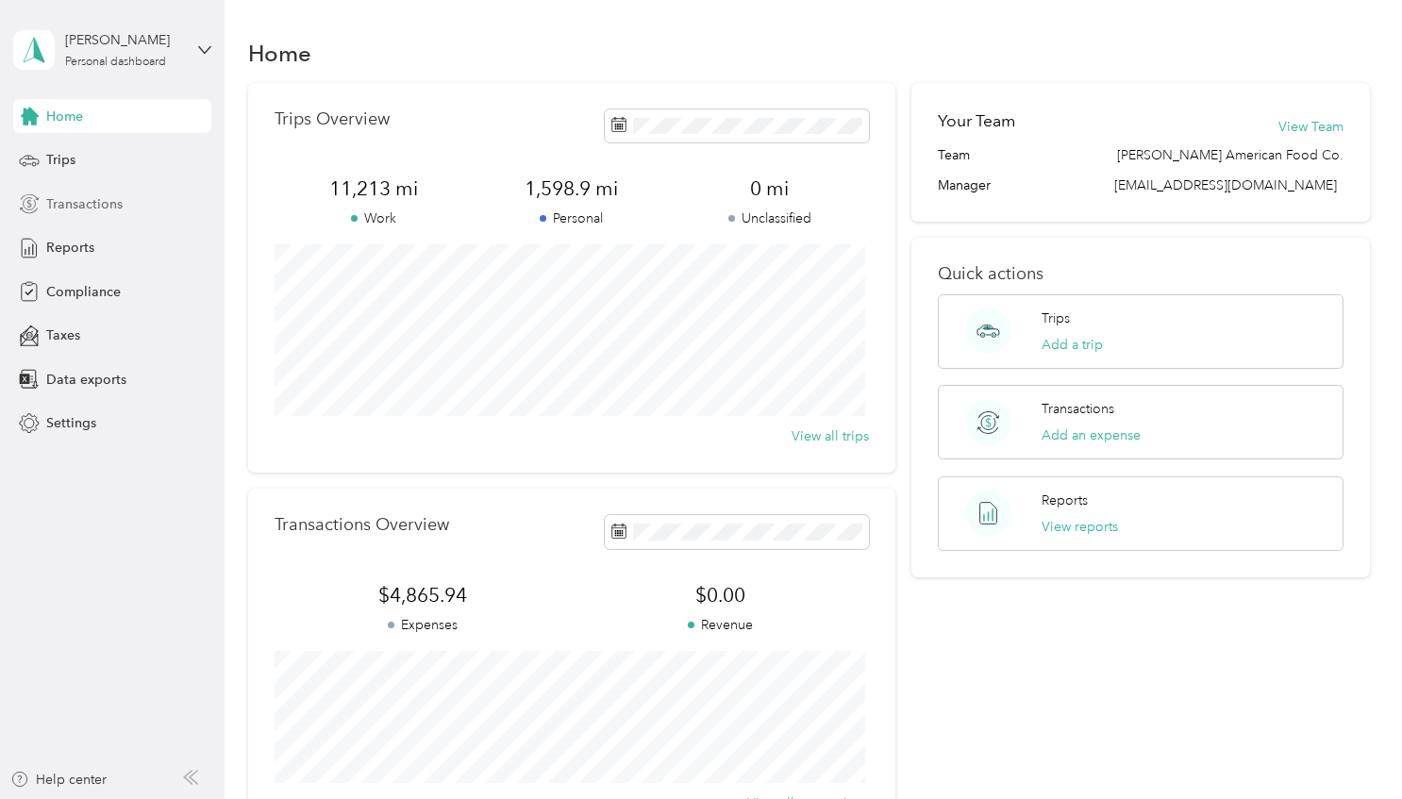
click at [65, 201] on span "Transactions" at bounding box center [84, 204] width 76 height 20
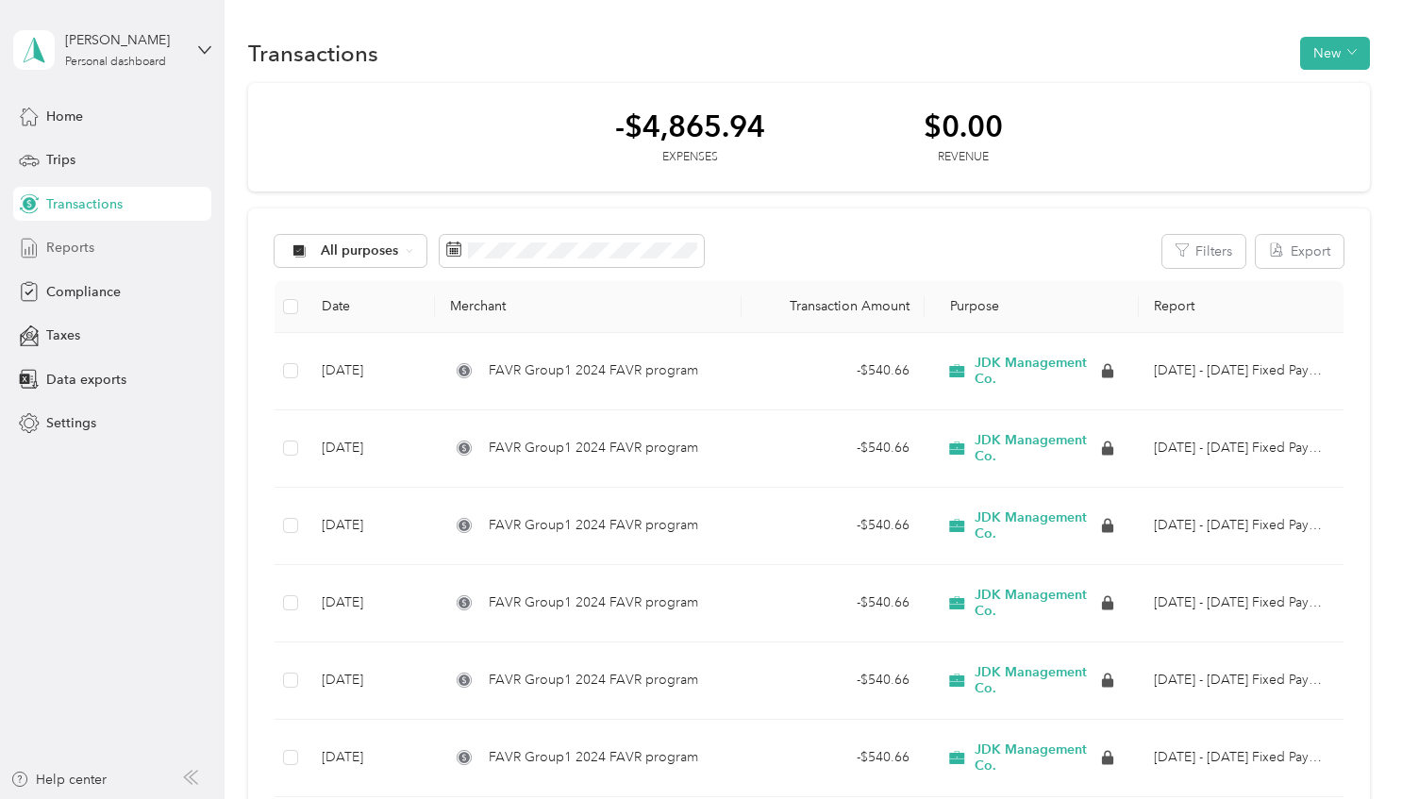
click at [77, 248] on span "Reports" at bounding box center [70, 248] width 48 height 20
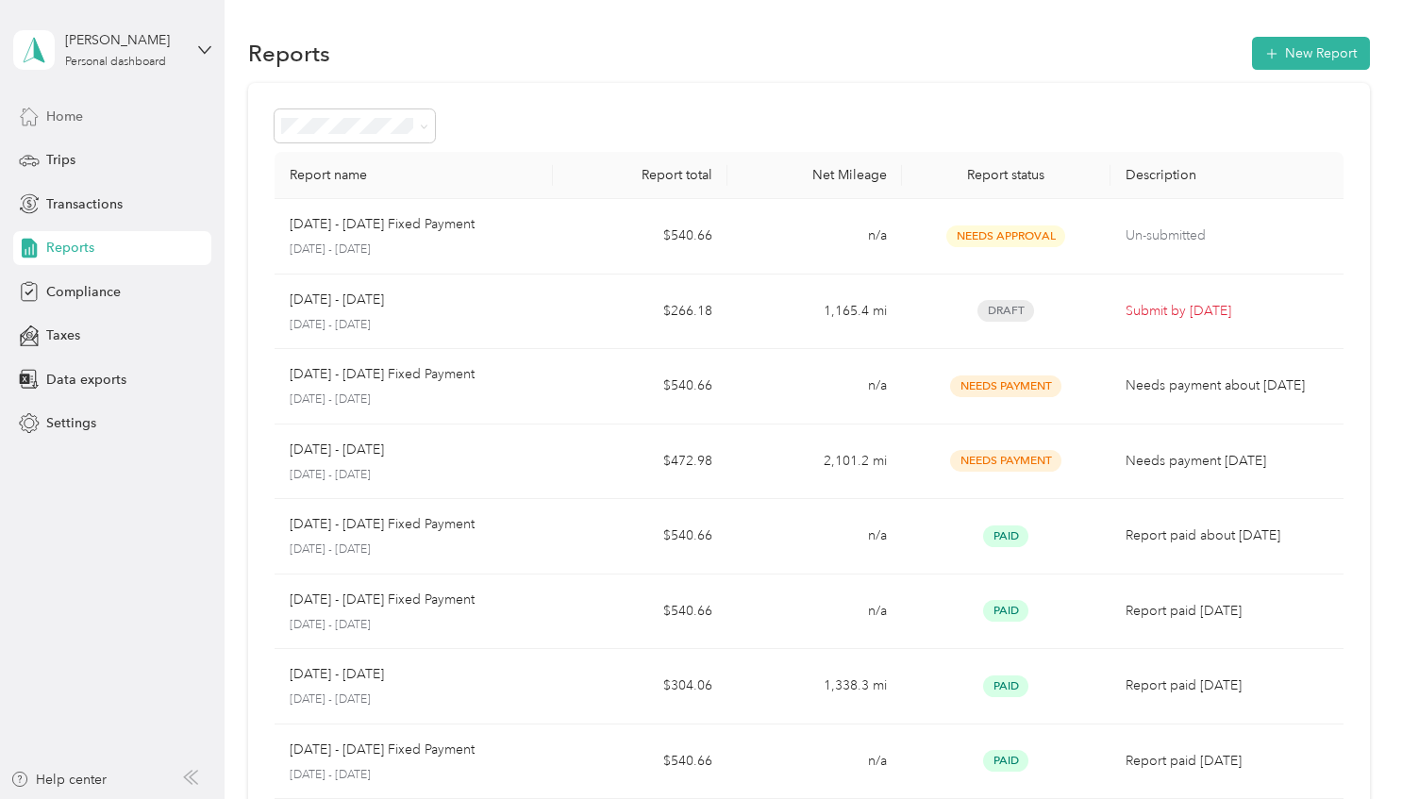
click at [64, 114] on span "Home" at bounding box center [64, 117] width 37 height 20
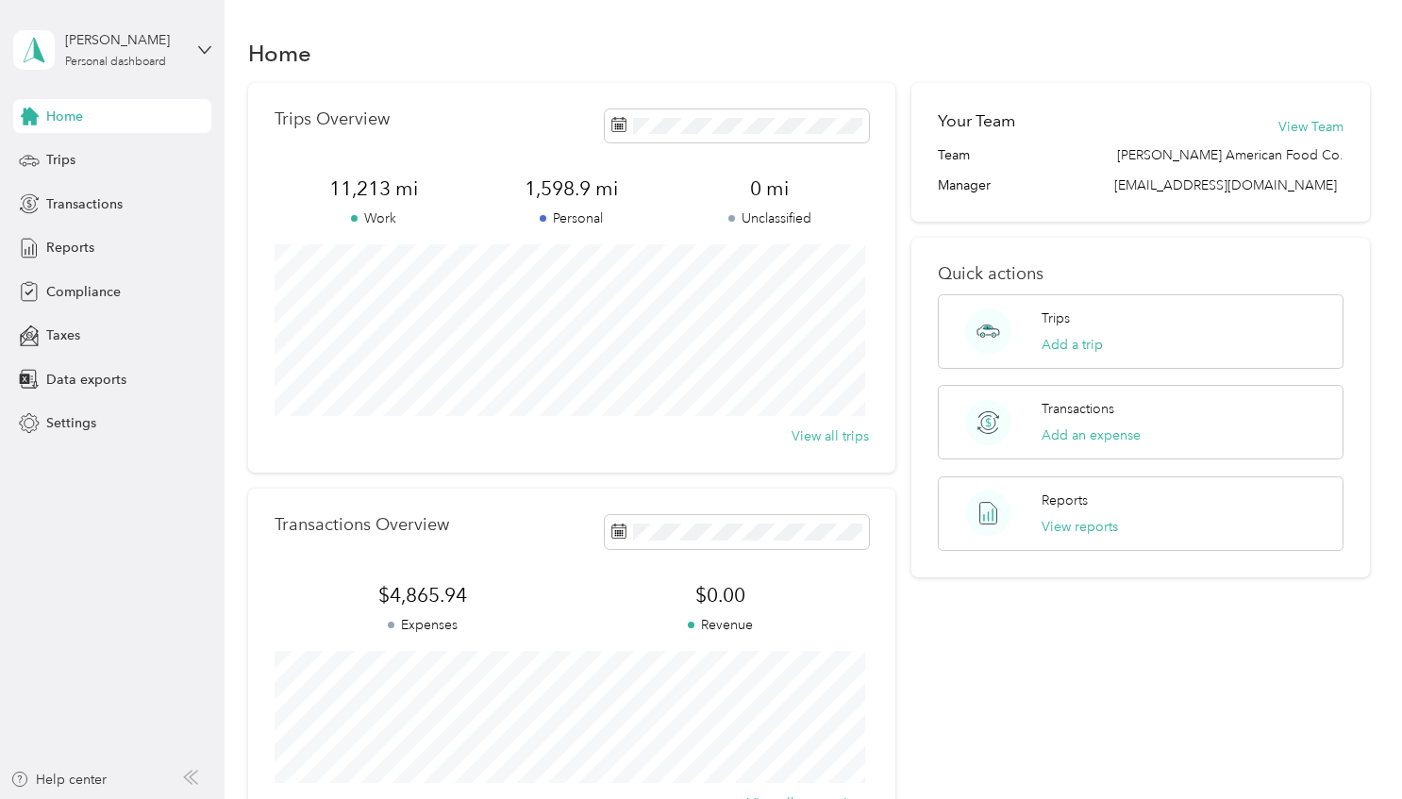
drag, startPoint x: 1259, startPoint y: 0, endPoint x: 1099, endPoint y: 725, distance: 742.3
click at [1099, 725] on div "Your Team View Team Team [PERSON_NAME] American Food Co. Manager [EMAIL_ADDRESS…" at bounding box center [1141, 461] width 458 height 757
click at [1084, 13] on div "Home Trips Overview 11,213 mi Work 1,598.9 mi Personal 0 mi Unclassified View a…" at bounding box center [809, 471] width 1168 height 942
